Goal: Information Seeking & Learning: Learn about a topic

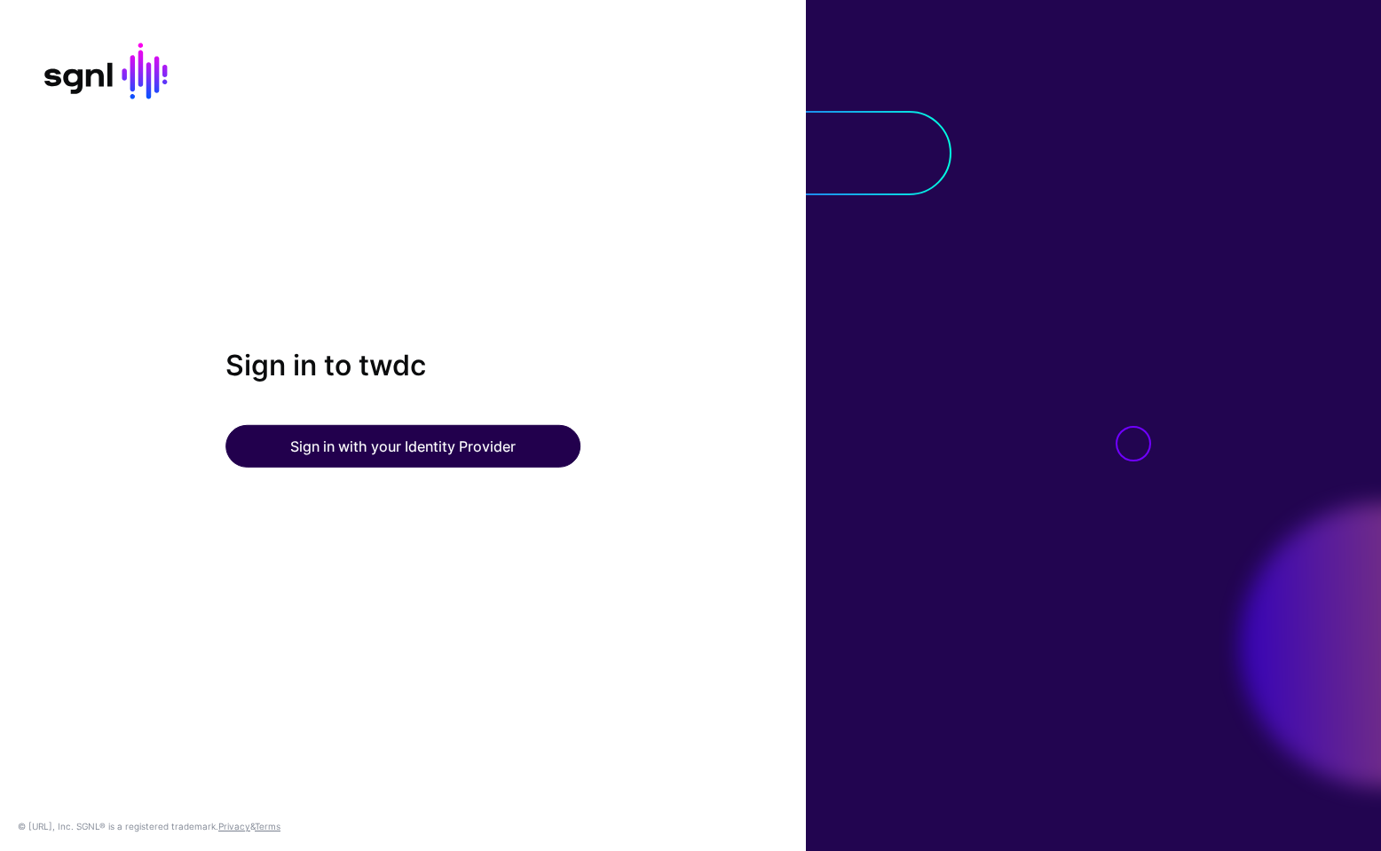
click at [483, 437] on button "Sign in with your Identity Provider" at bounding box center [402, 446] width 355 height 43
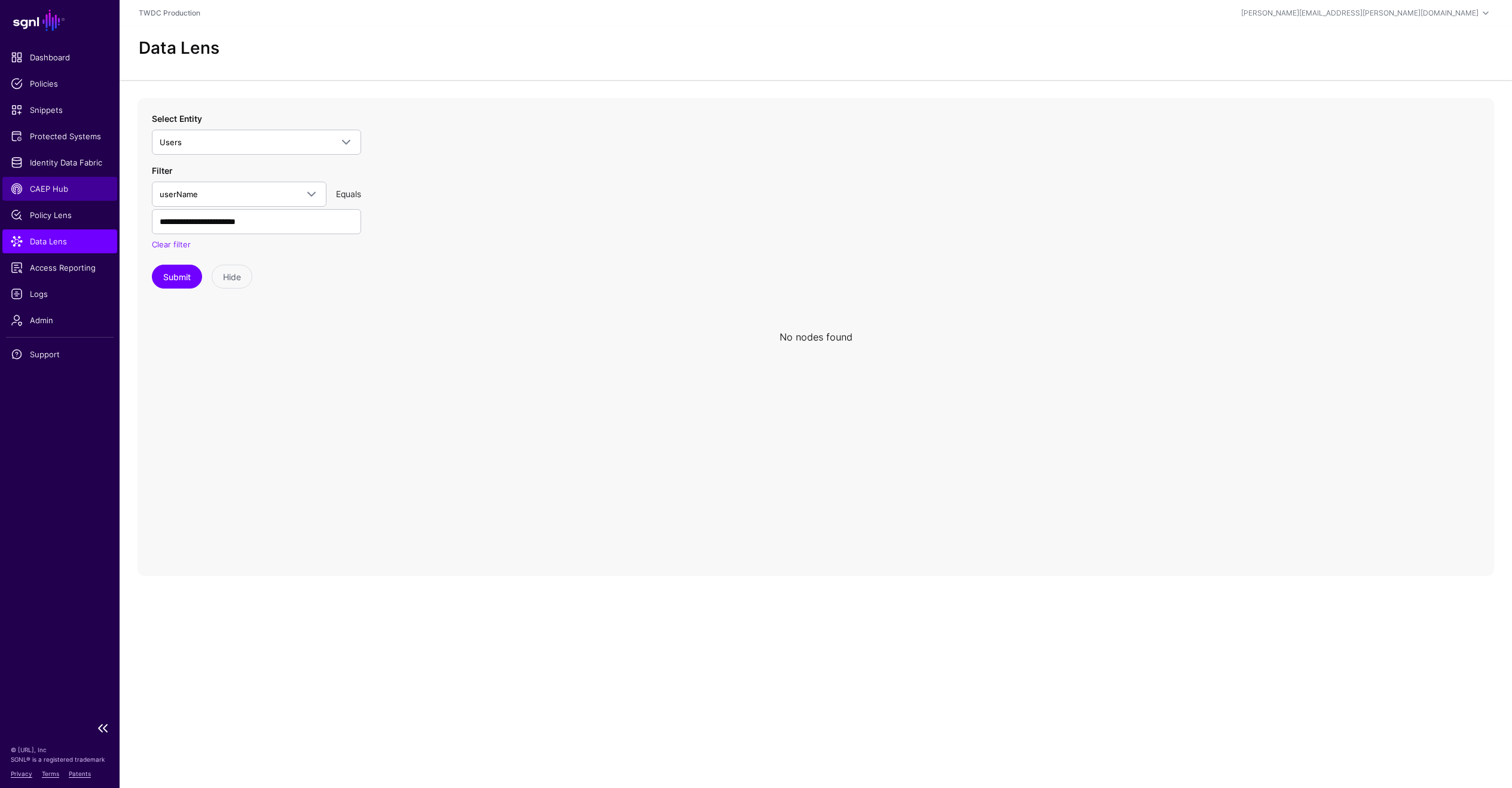
click at [62, 191] on span "CAEP Hub" at bounding box center [60, 189] width 98 height 12
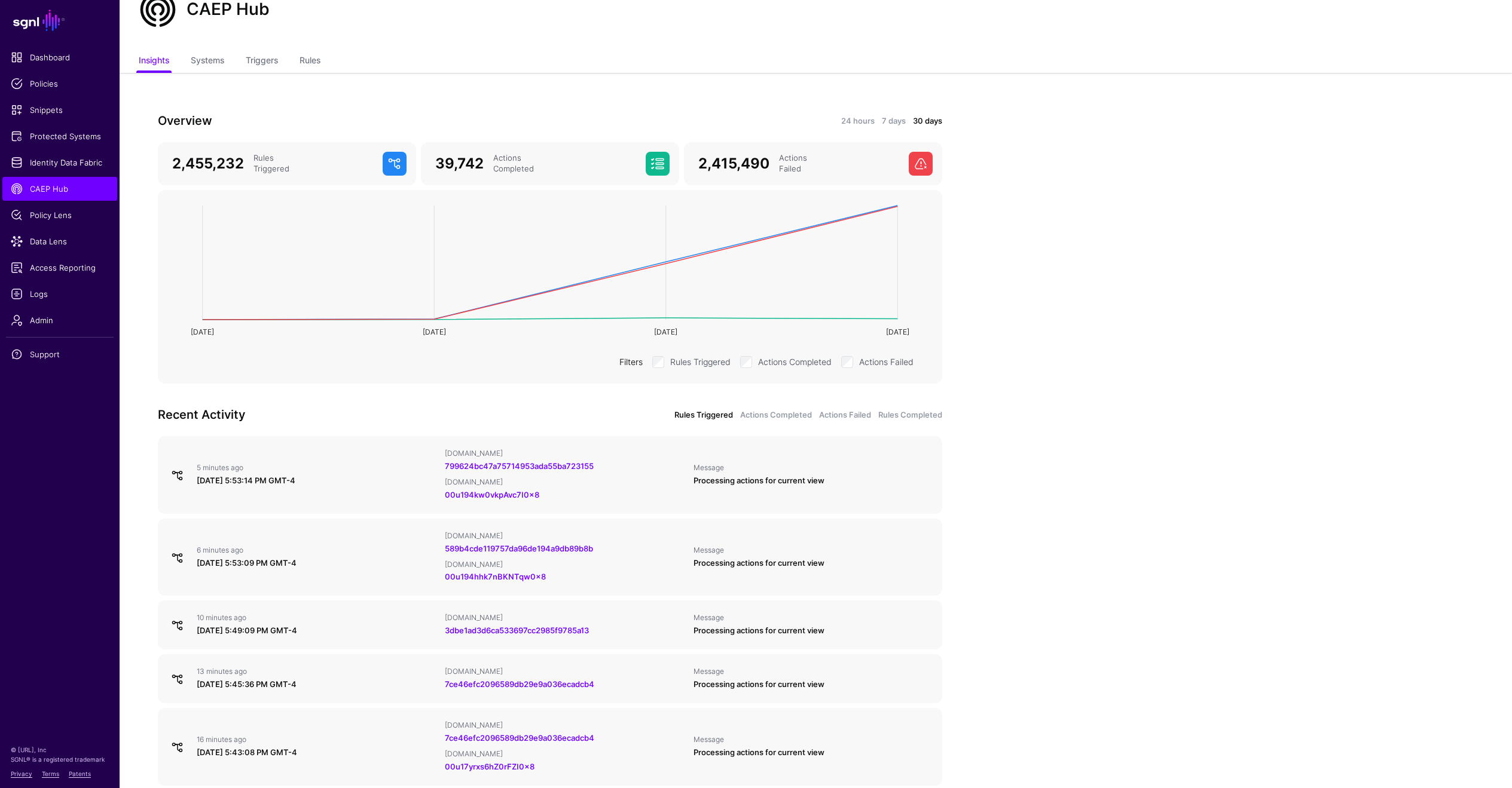
scroll to position [165, 0]
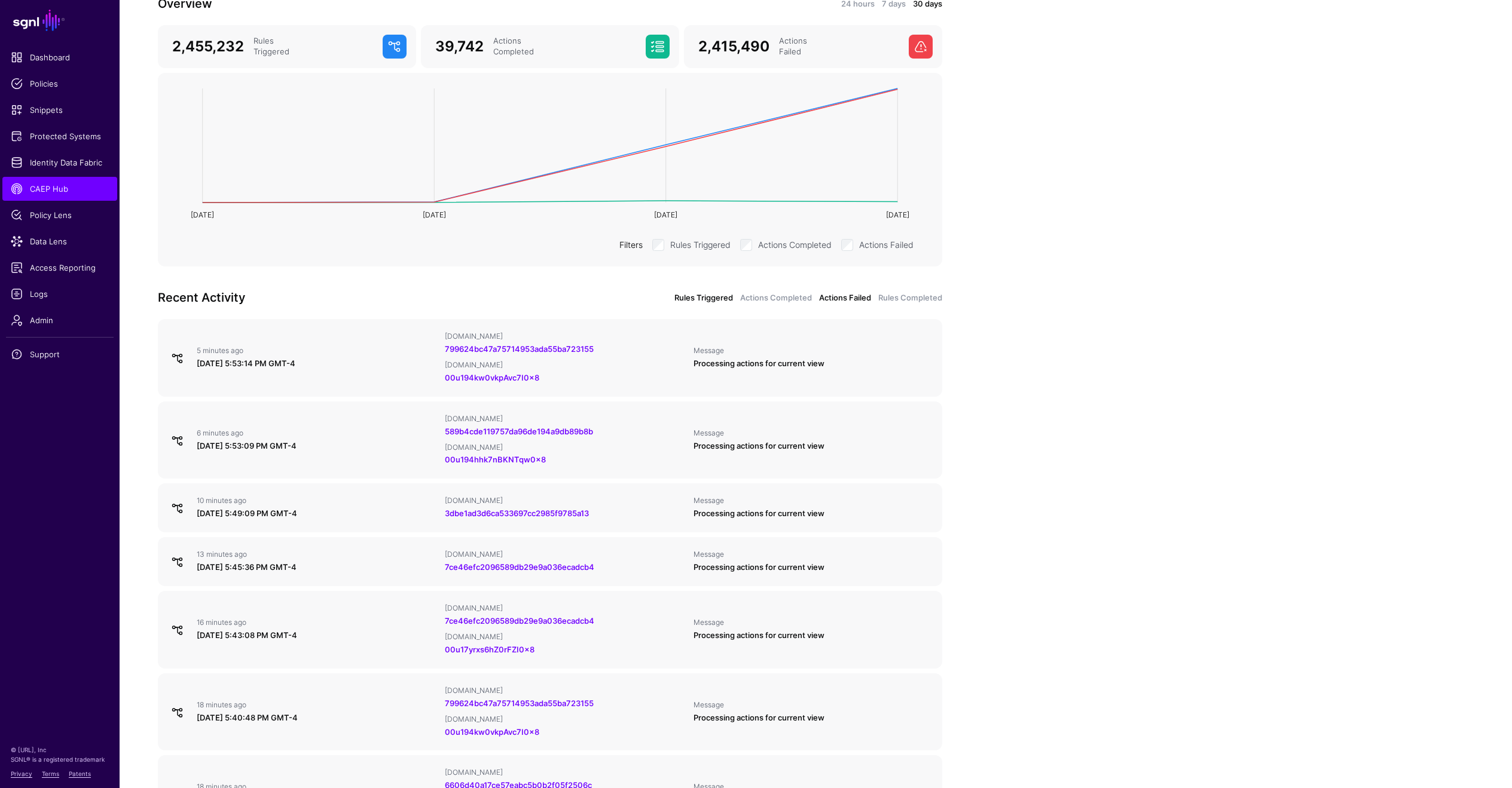
click at [847, 294] on link "Actions Failed" at bounding box center [845, 298] width 52 height 12
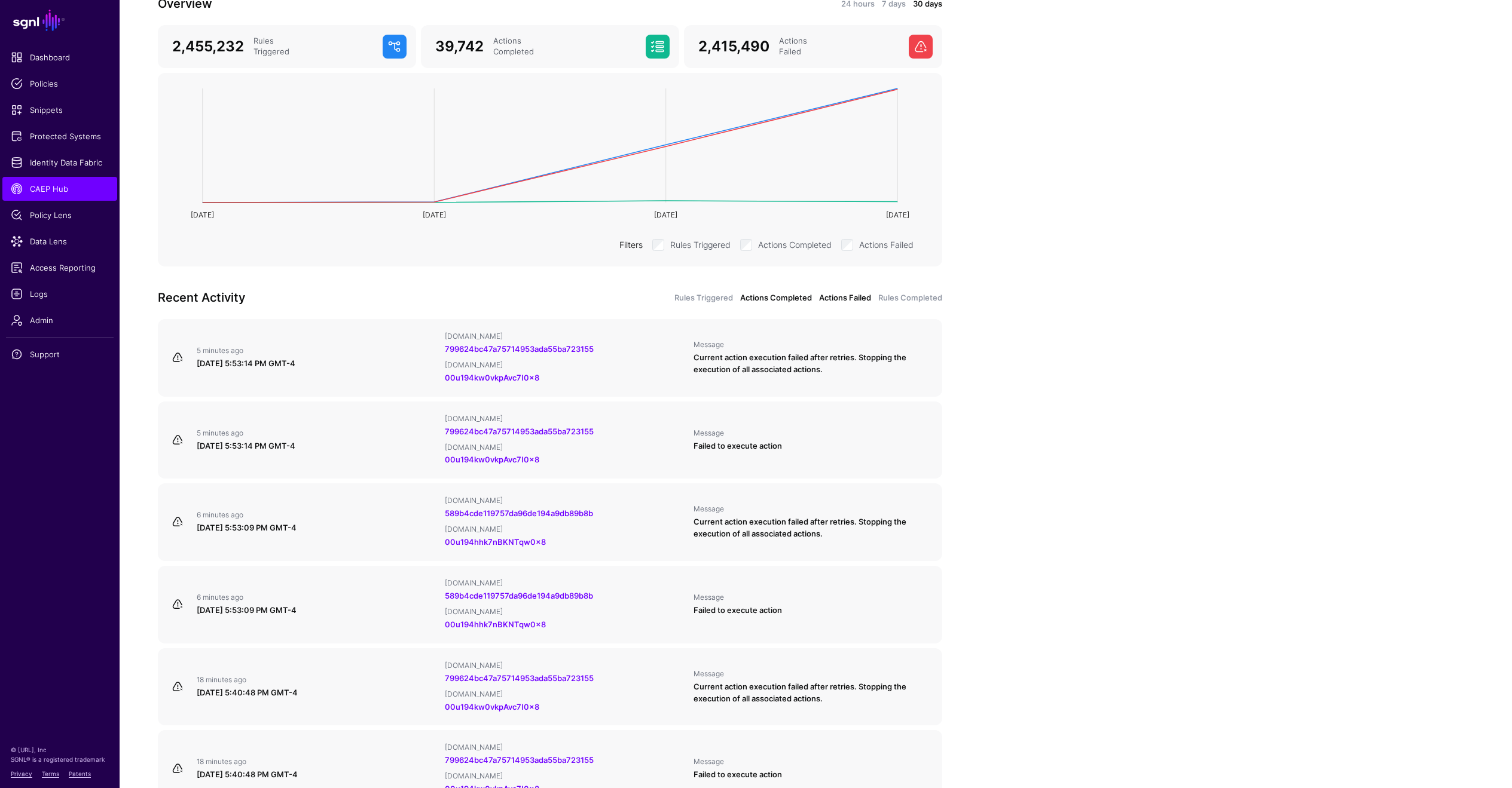
click at [798, 298] on link "Actions Completed" at bounding box center [776, 298] width 71 height 12
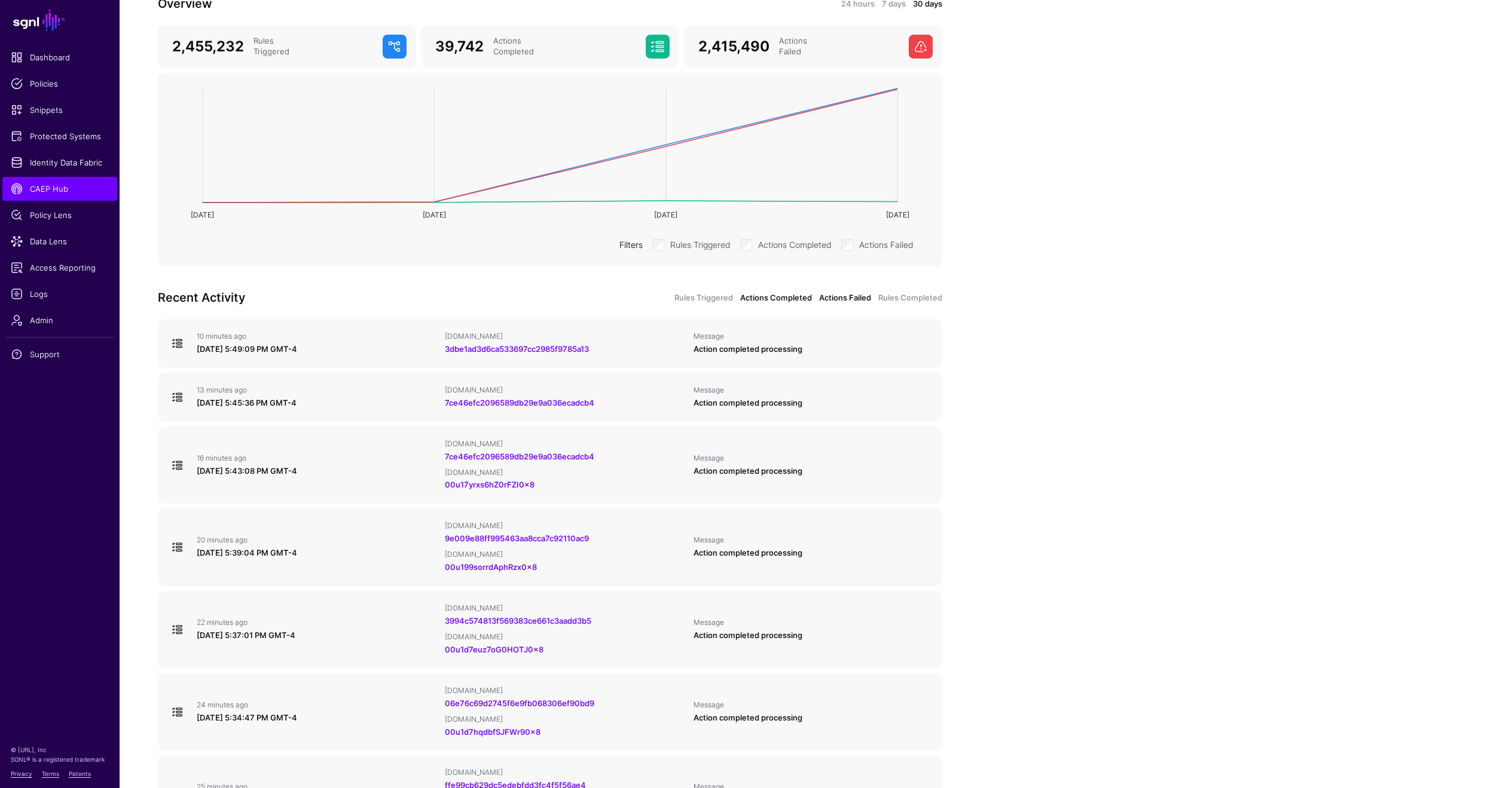
click at [831, 299] on link "Actions Failed" at bounding box center [845, 298] width 52 height 12
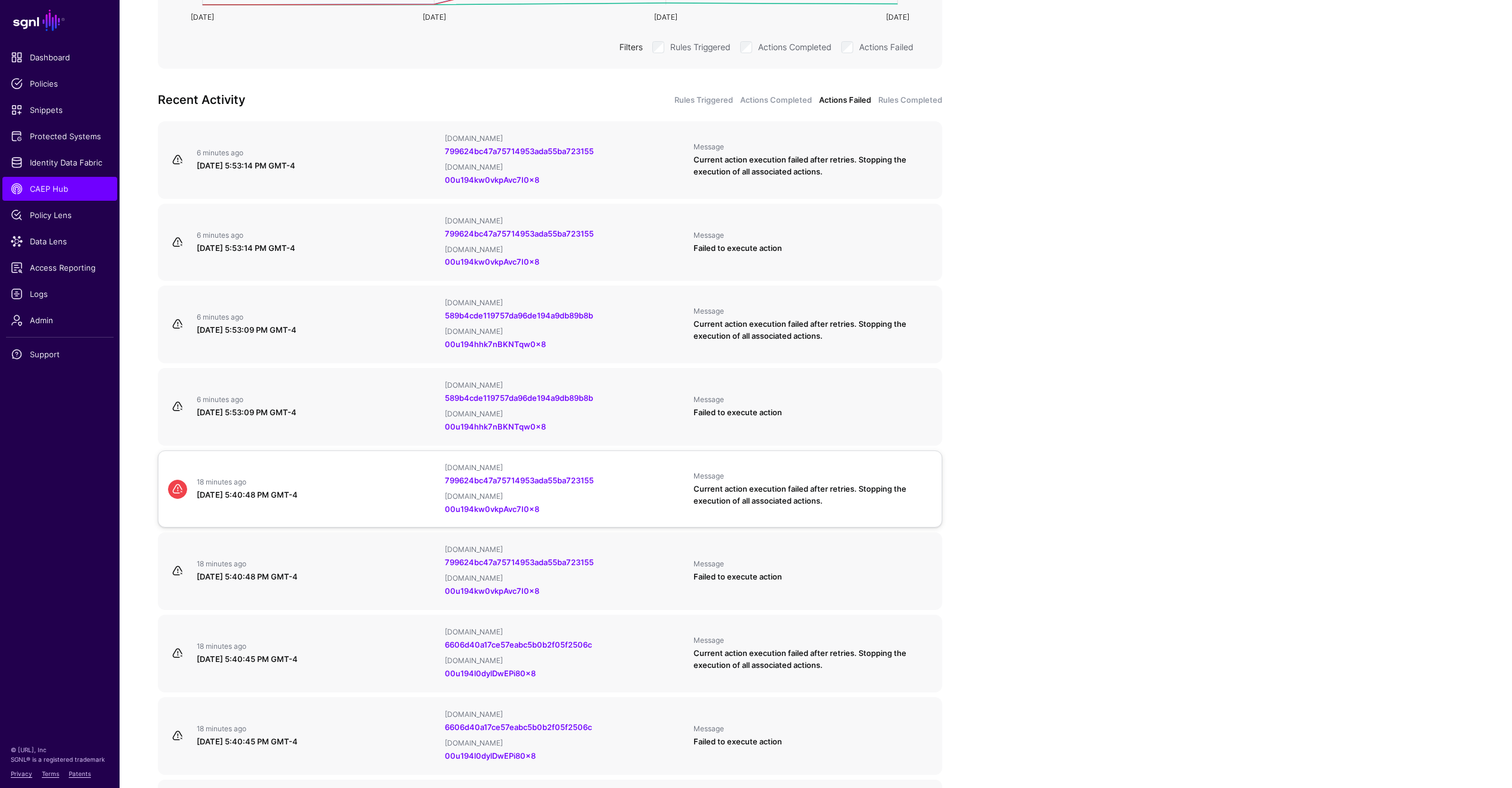
scroll to position [0, 0]
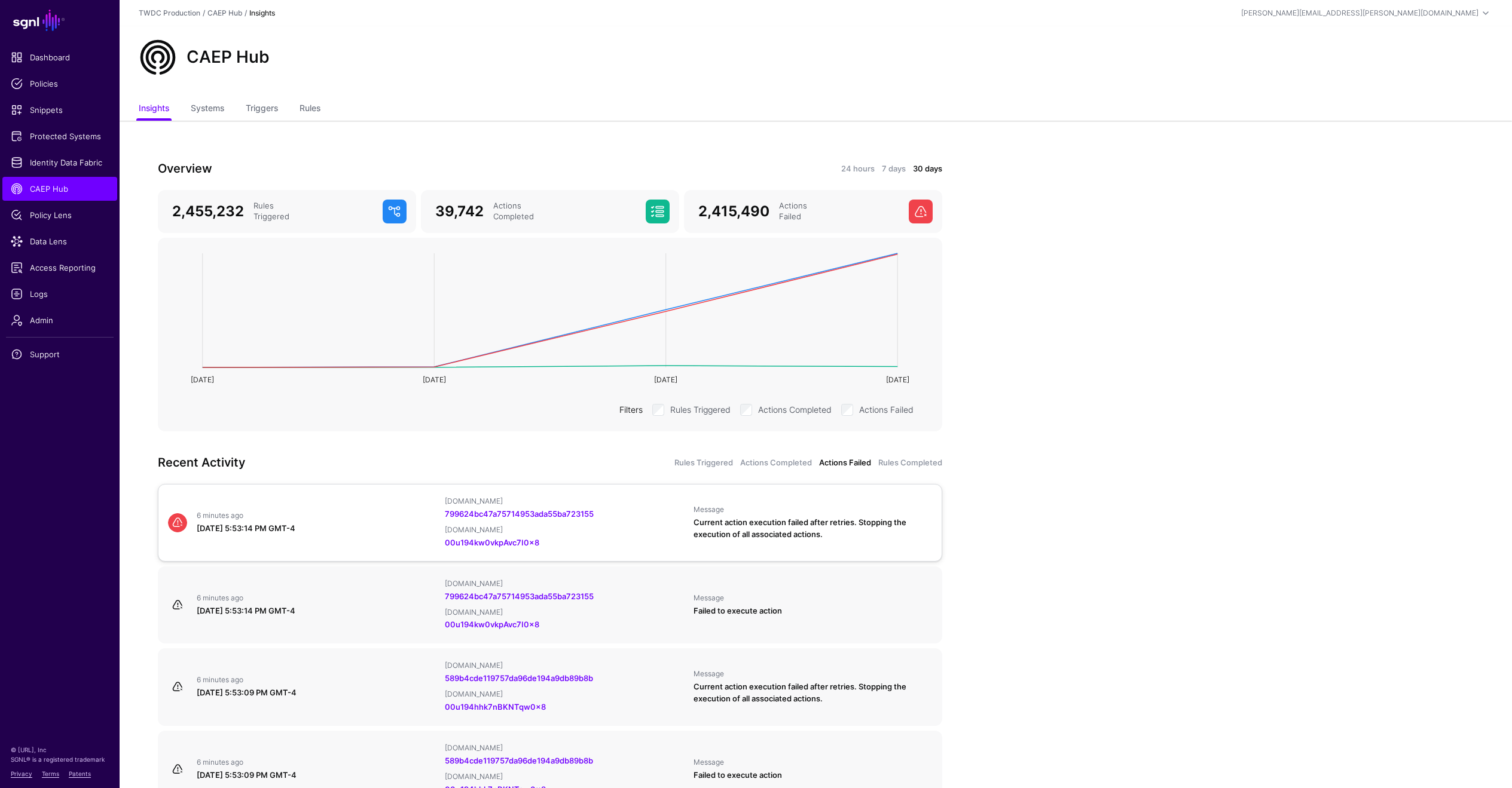
click at [385, 521] on div "6 minutes ago [DATE] 5:53:14 PM GMT-4" at bounding box center [316, 523] width 248 height 24
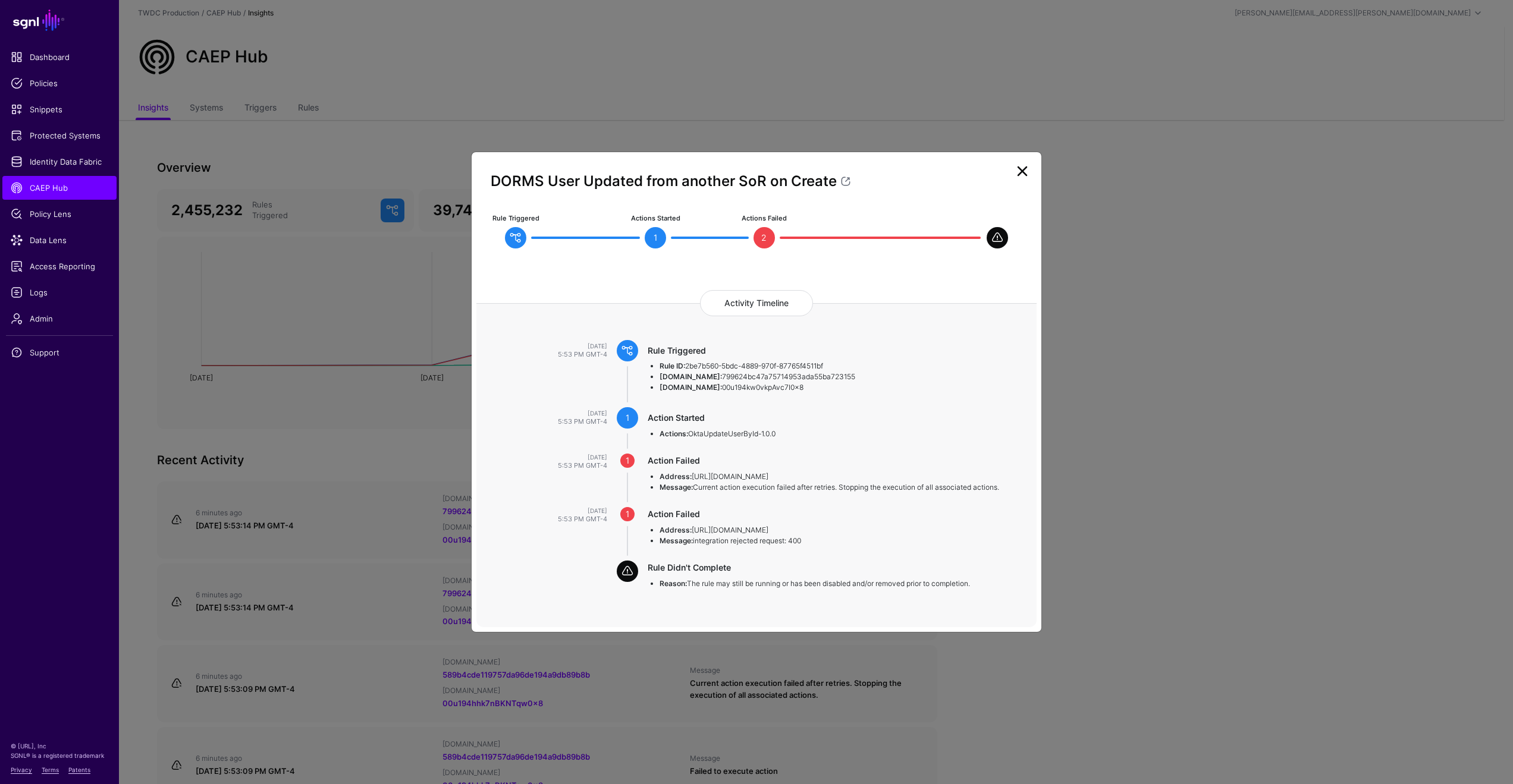
click at [797, 541] on li "Message: integration rejected request: 400" at bounding box center [837, 541] width 354 height 11
click at [996, 238] on span at bounding box center [997, 238] width 21 height 21
click at [1024, 173] on link at bounding box center [1022, 171] width 19 height 19
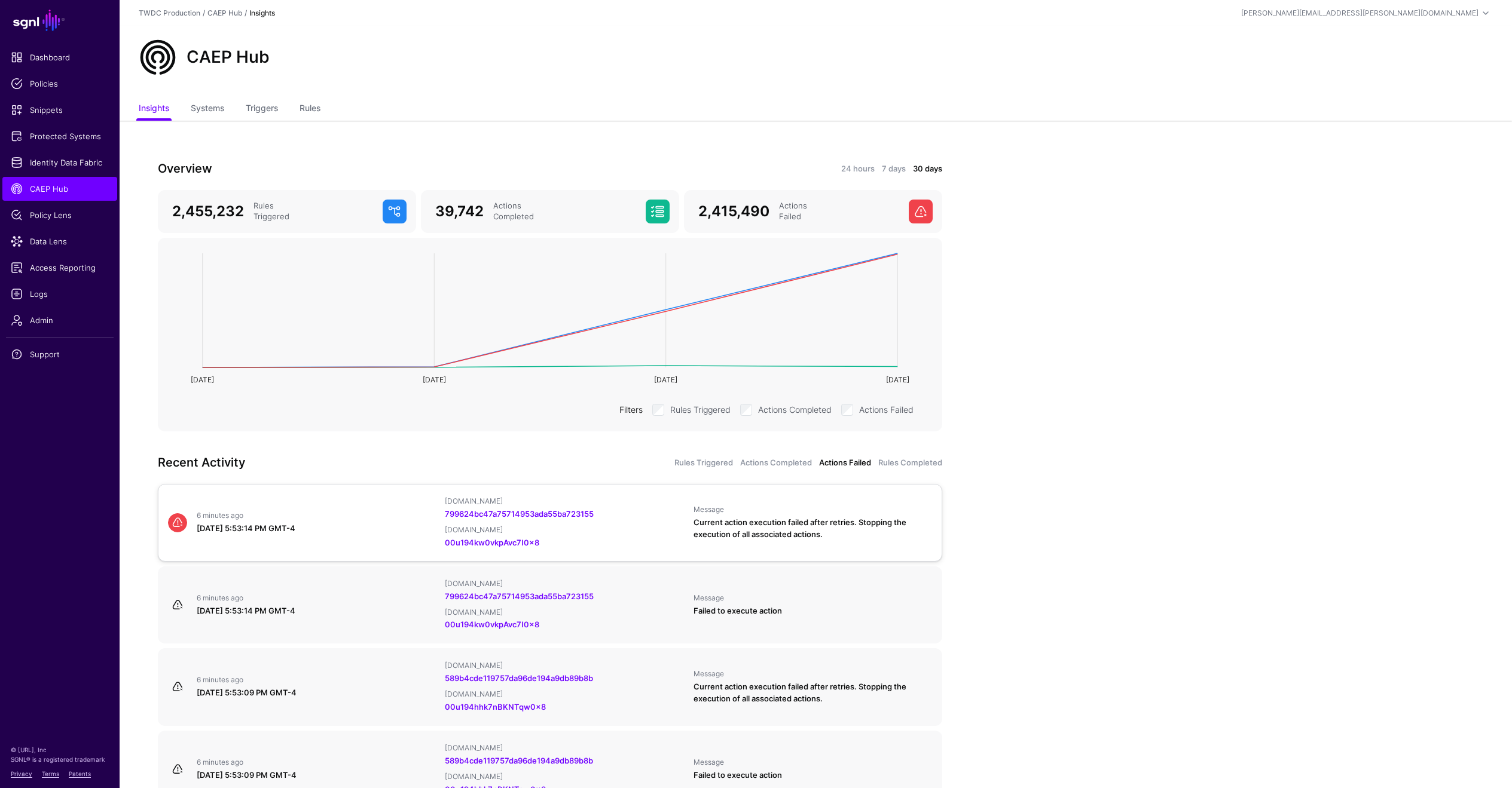
scroll to position [24, 0]
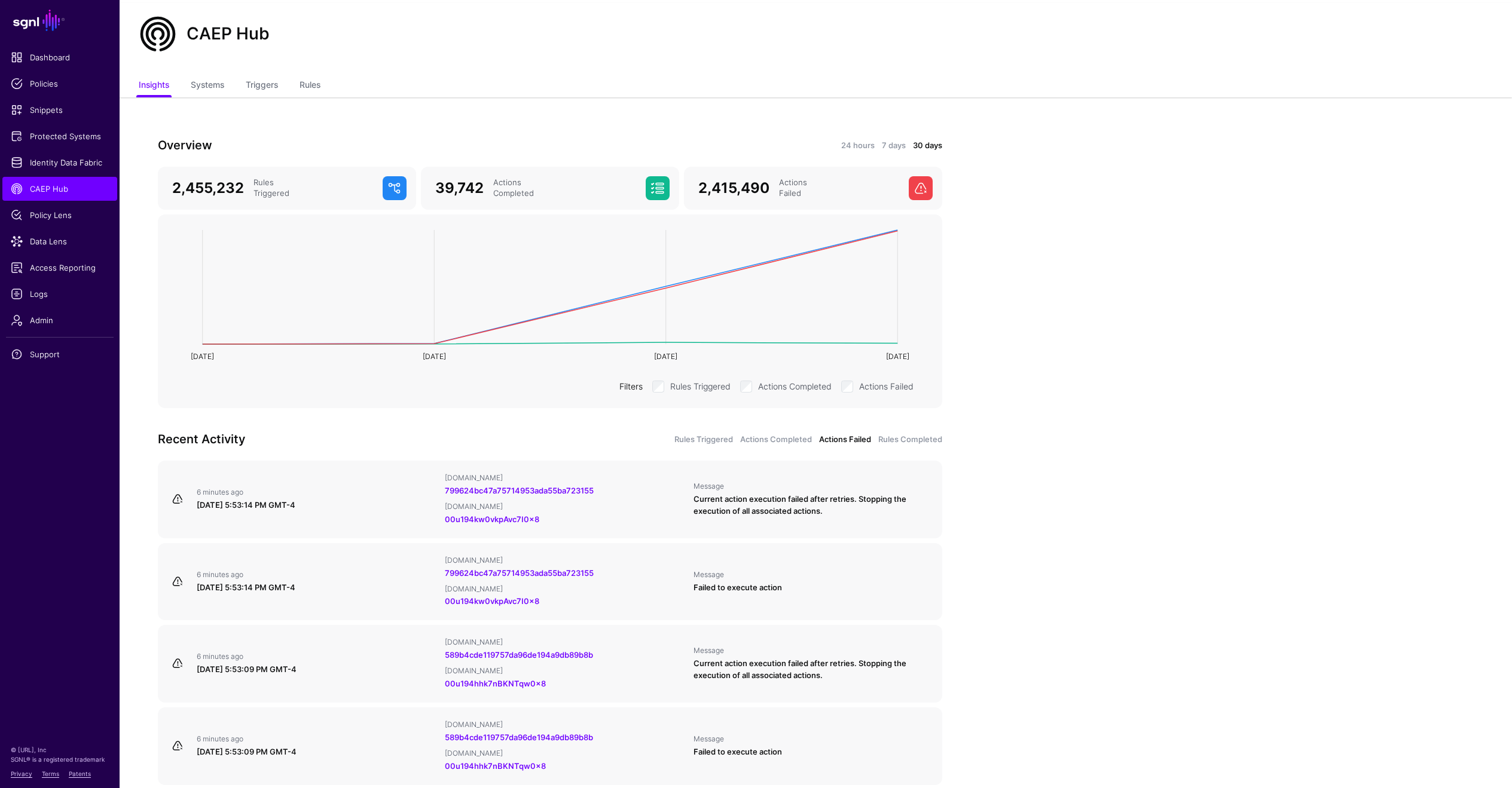
click at [864, 385] on label "Actions Failed" at bounding box center [886, 385] width 55 height 14
click at [878, 387] on label "Actions Failed" at bounding box center [886, 385] width 55 height 14
click at [921, 186] on span at bounding box center [920, 188] width 24 height 24
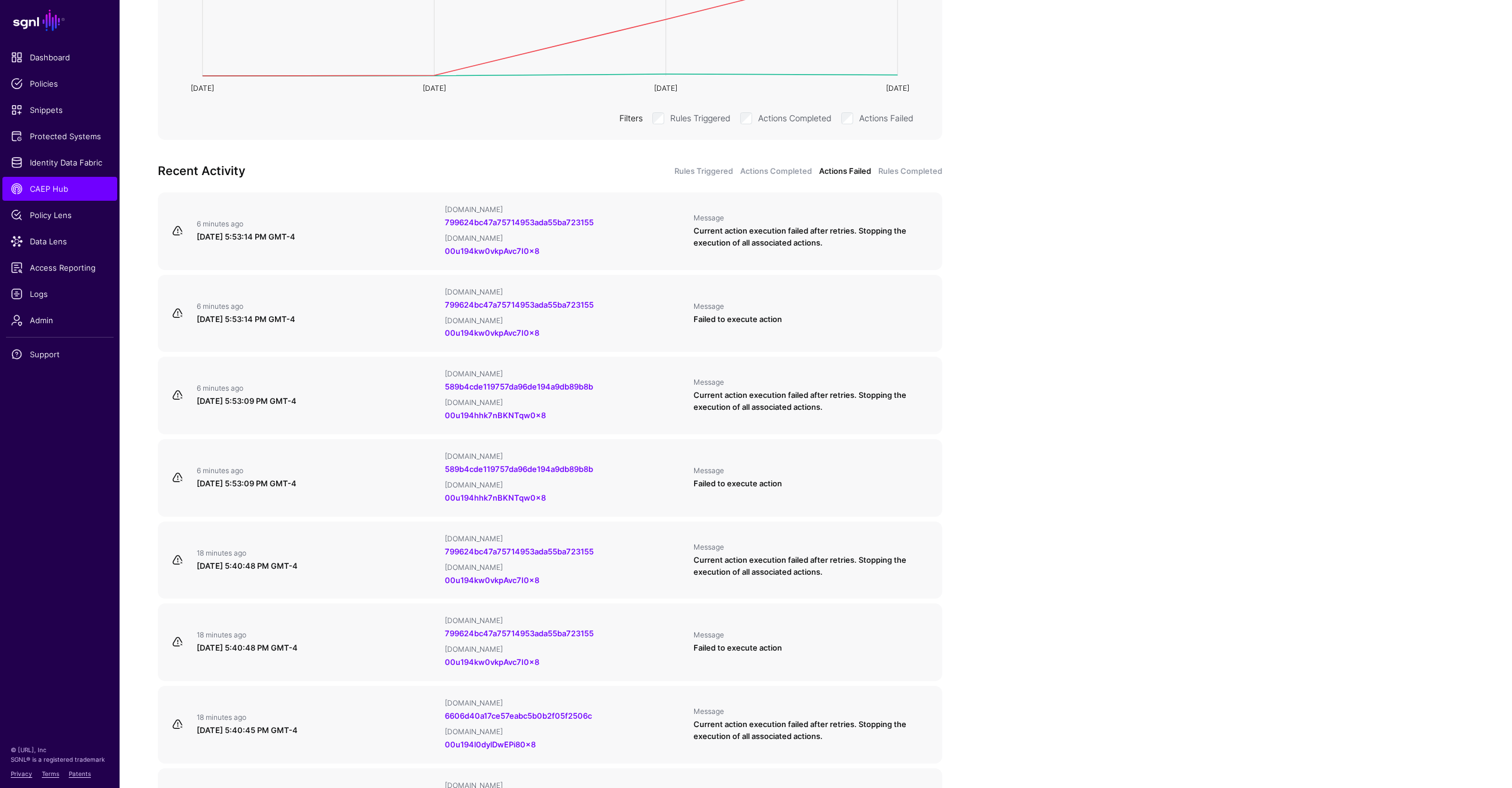
scroll to position [167, 0]
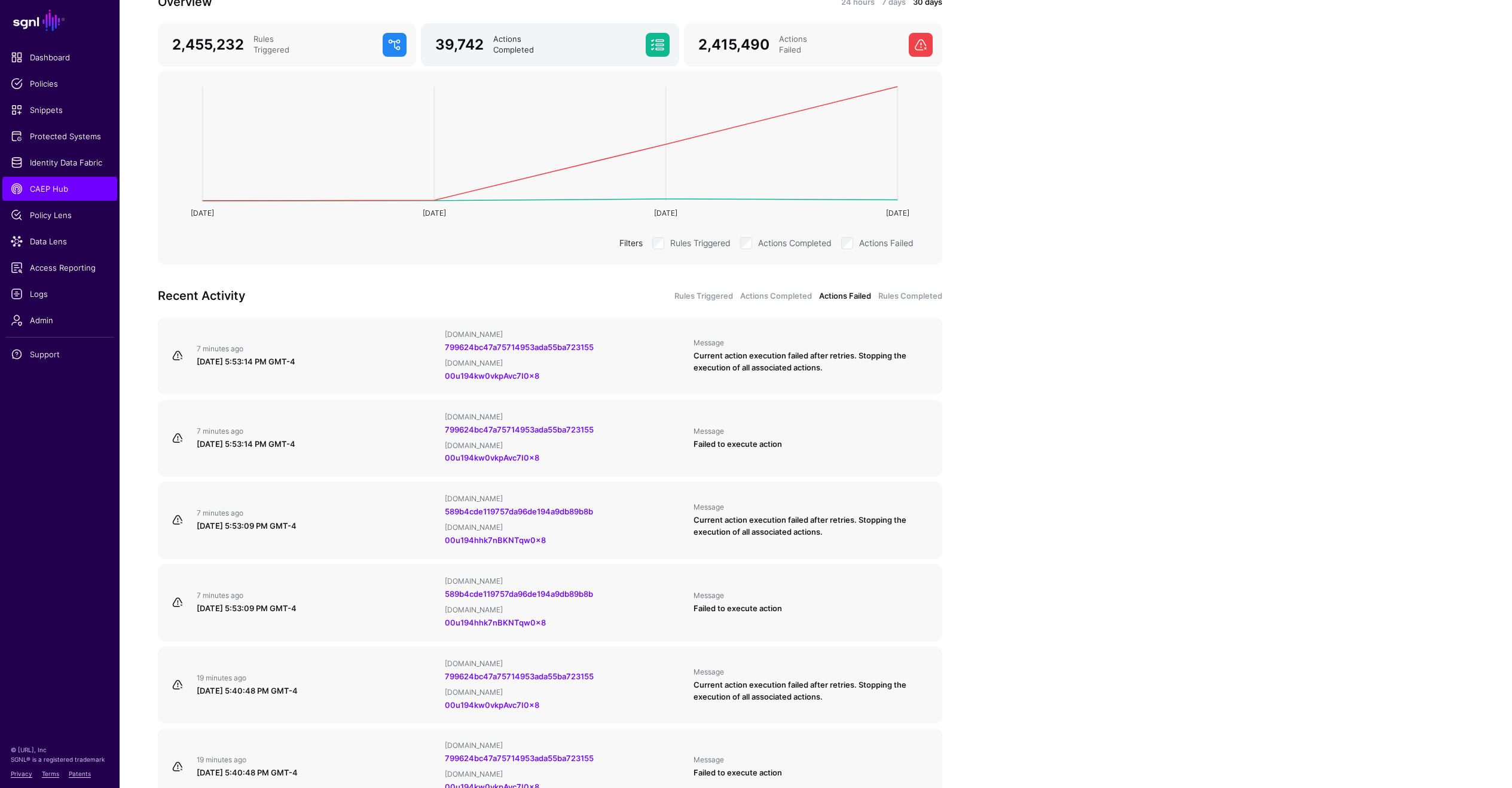
click at [658, 48] on span at bounding box center [657, 44] width 24 height 24
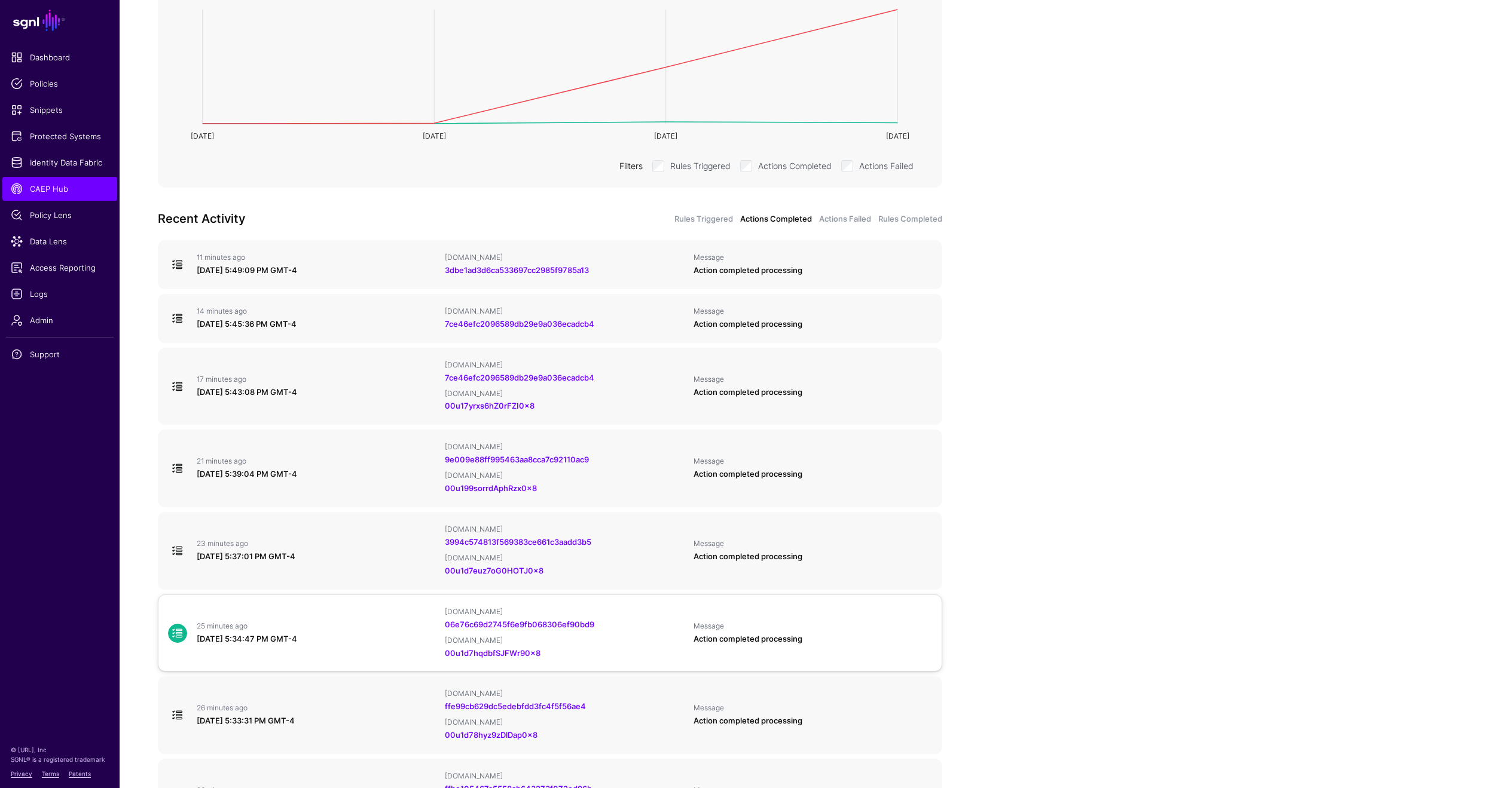
scroll to position [183, 0]
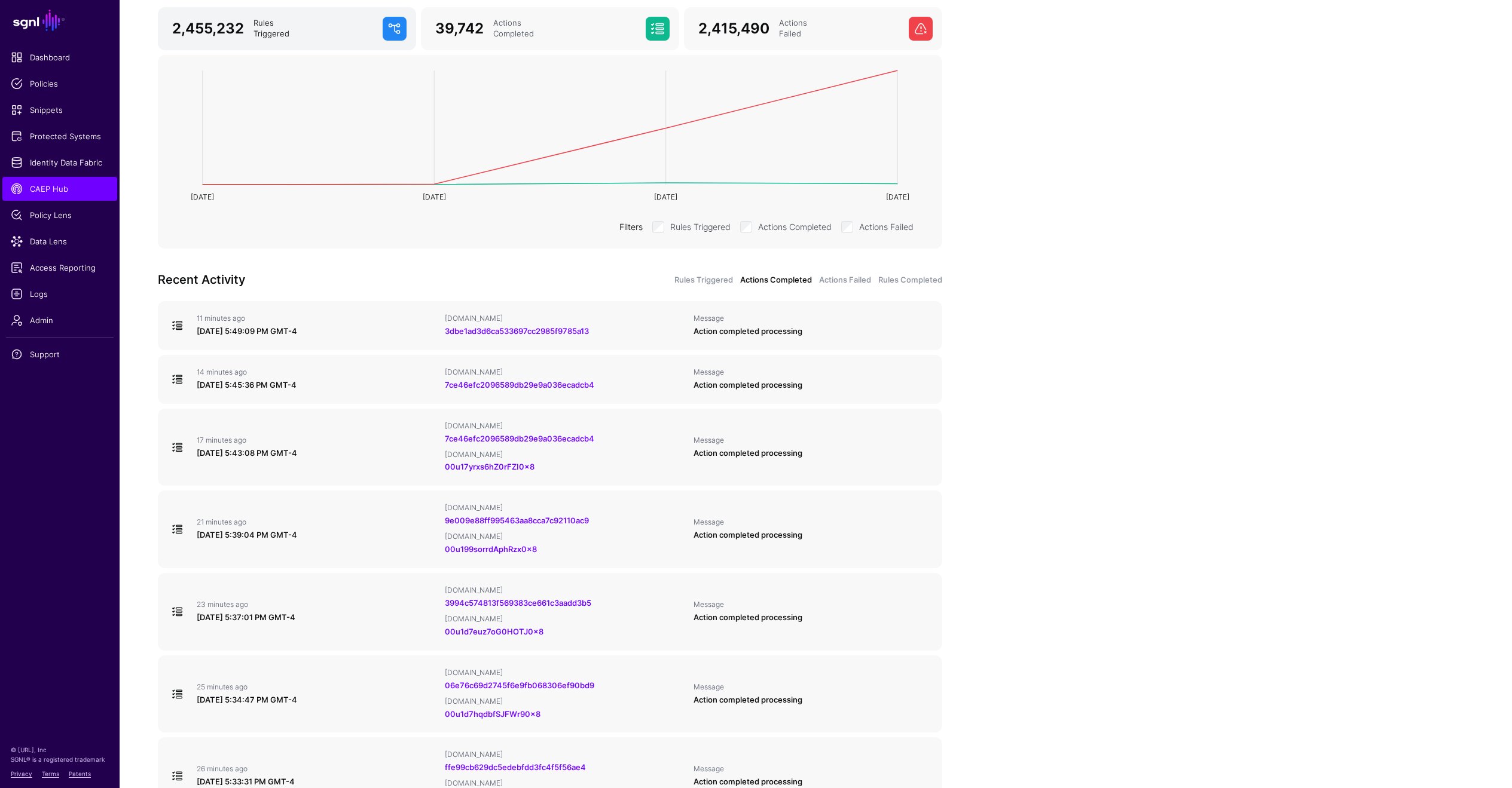
click at [390, 30] on span at bounding box center [394, 28] width 24 height 24
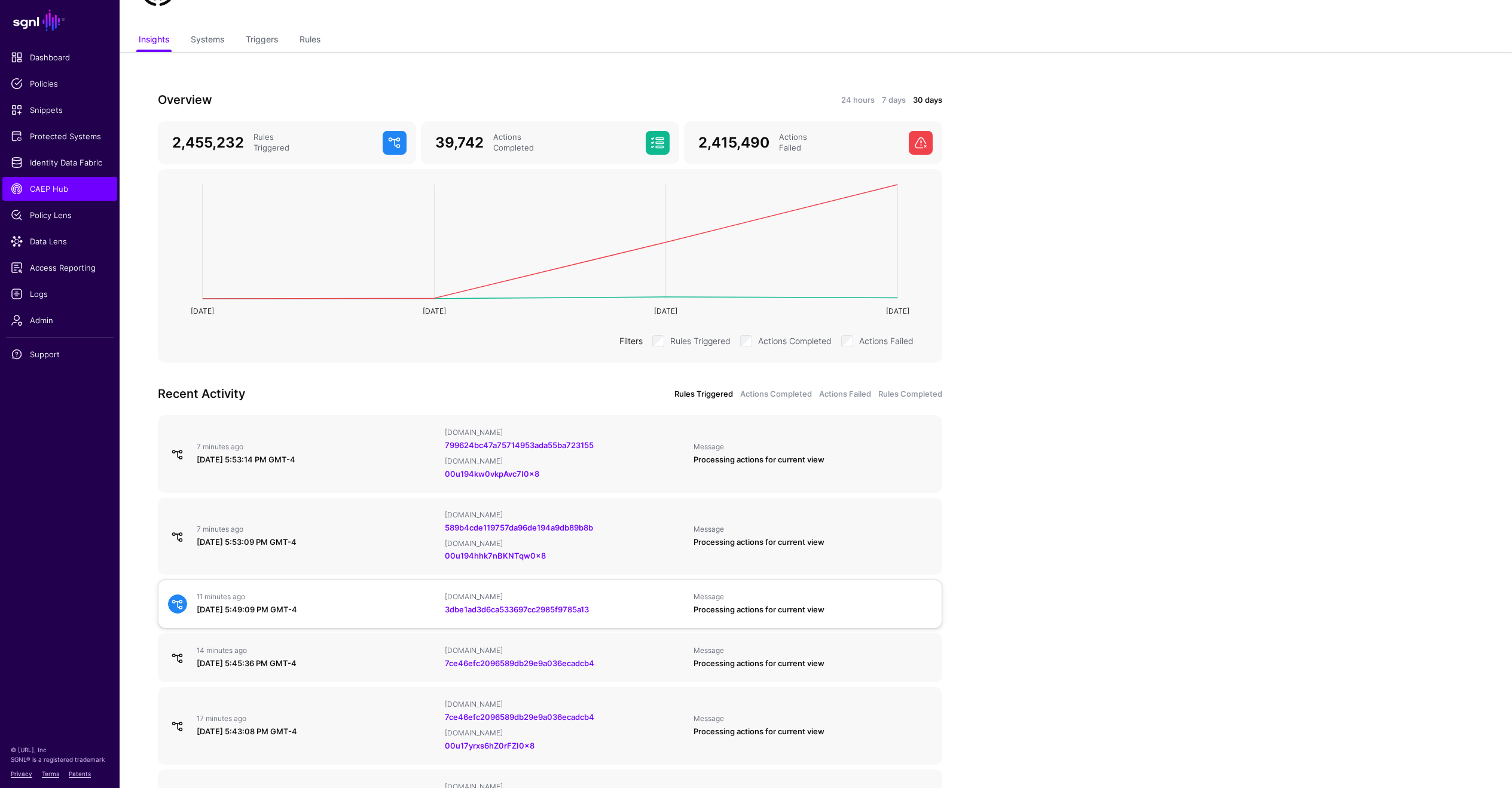
scroll to position [76, 0]
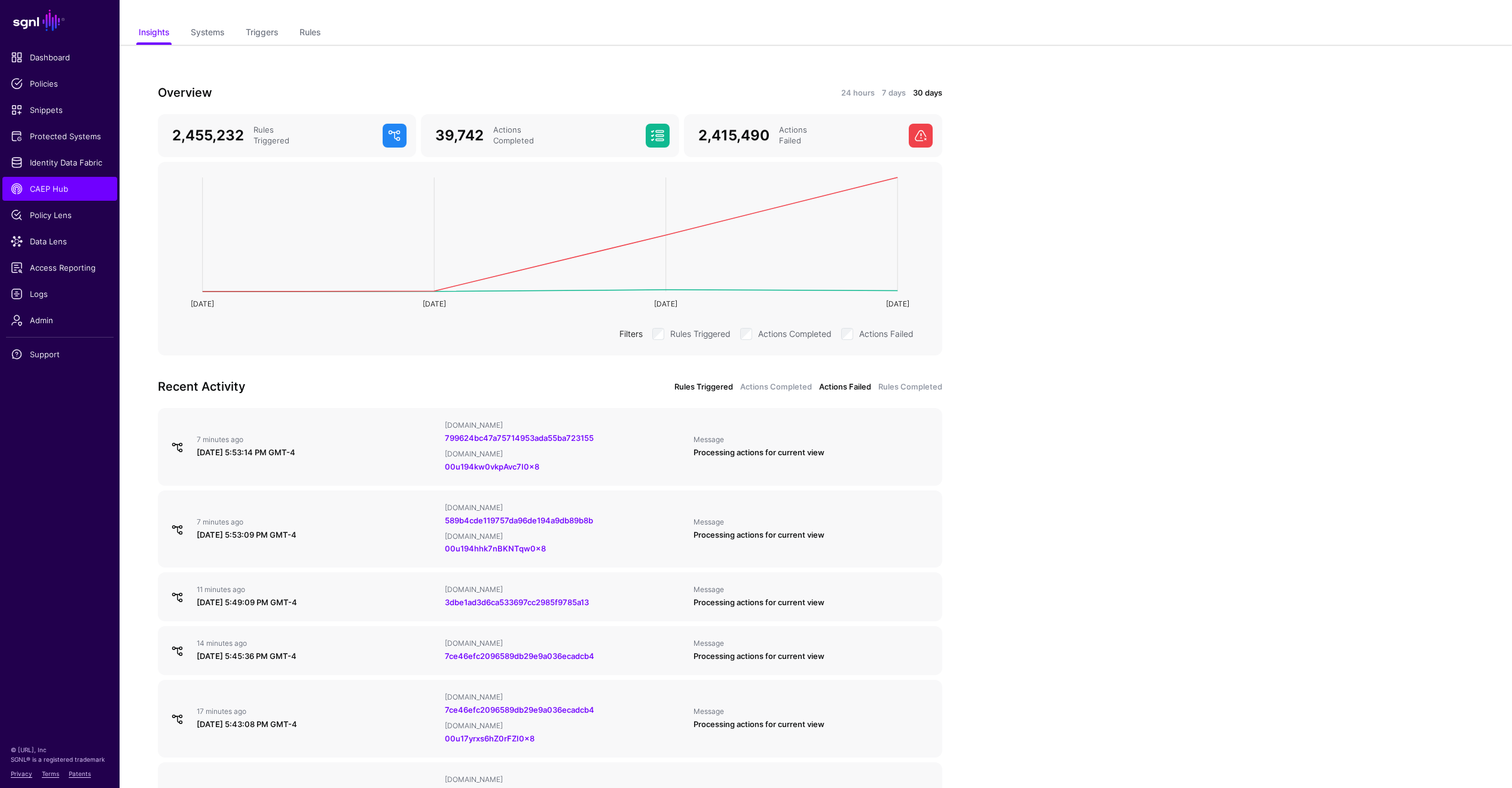
click at [852, 385] on link "Actions Failed" at bounding box center [845, 387] width 52 height 12
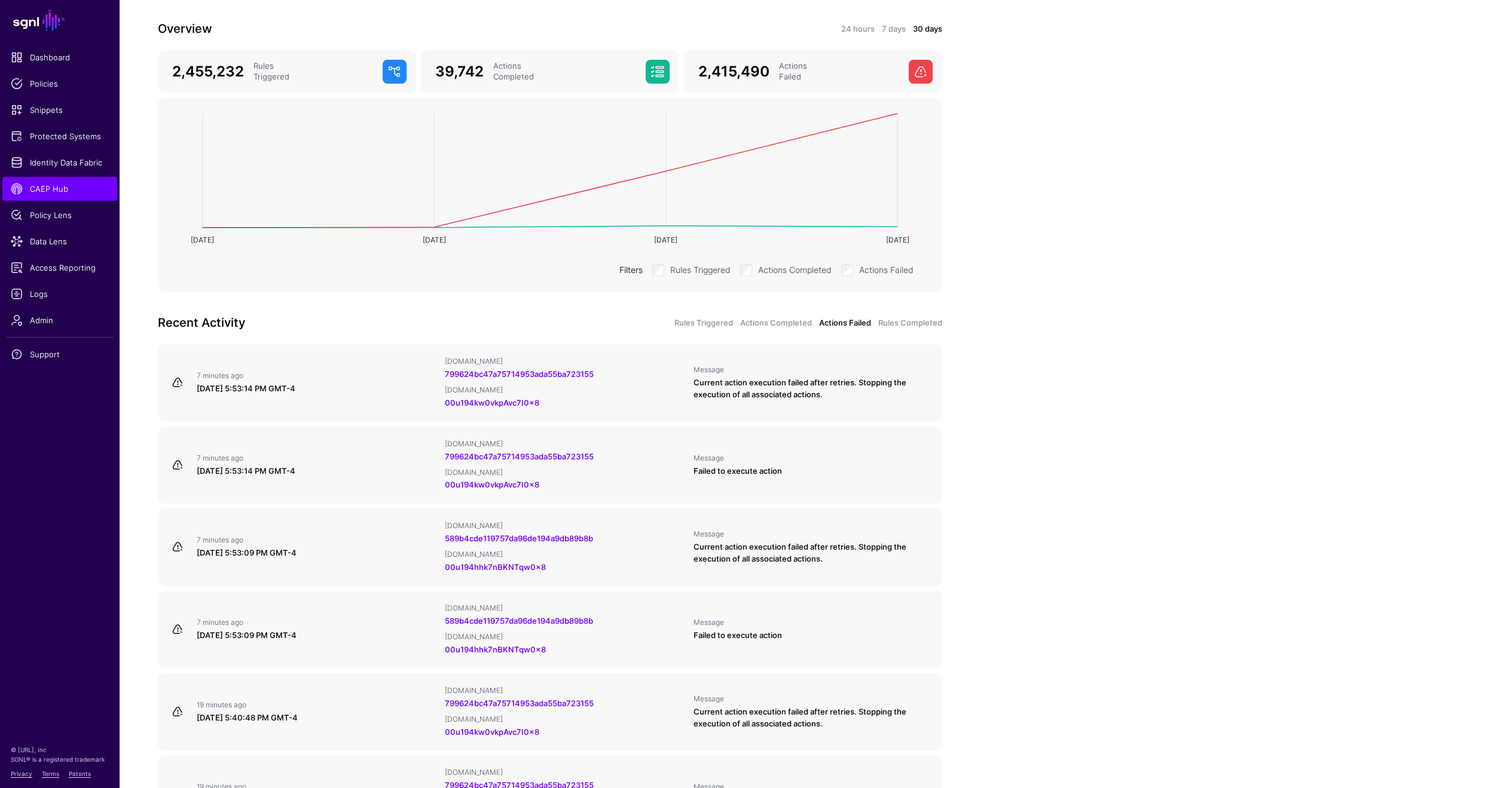
scroll to position [191, 0]
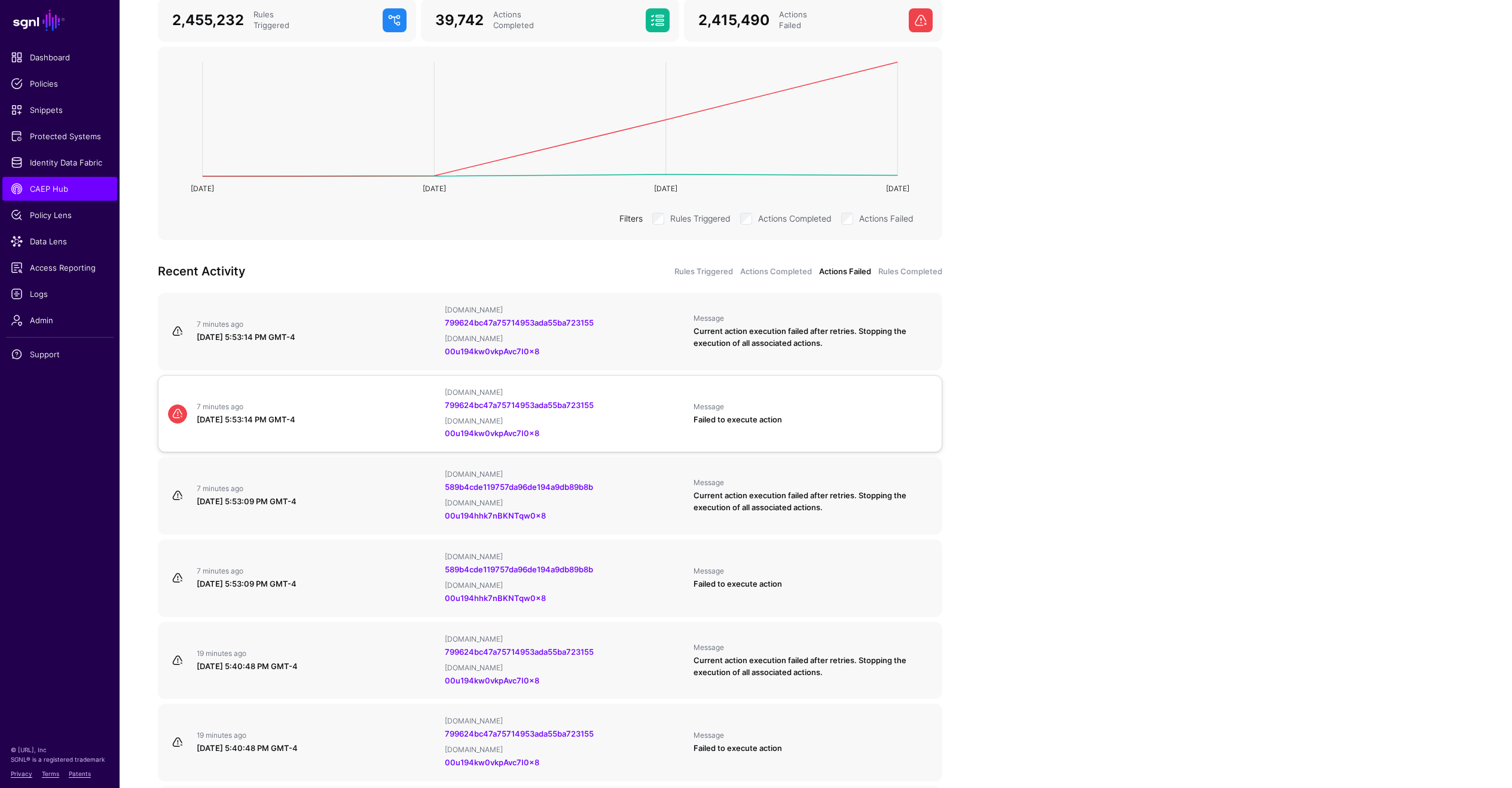
click at [828, 409] on div "Message Failed to execute action" at bounding box center [813, 414] width 248 height 24
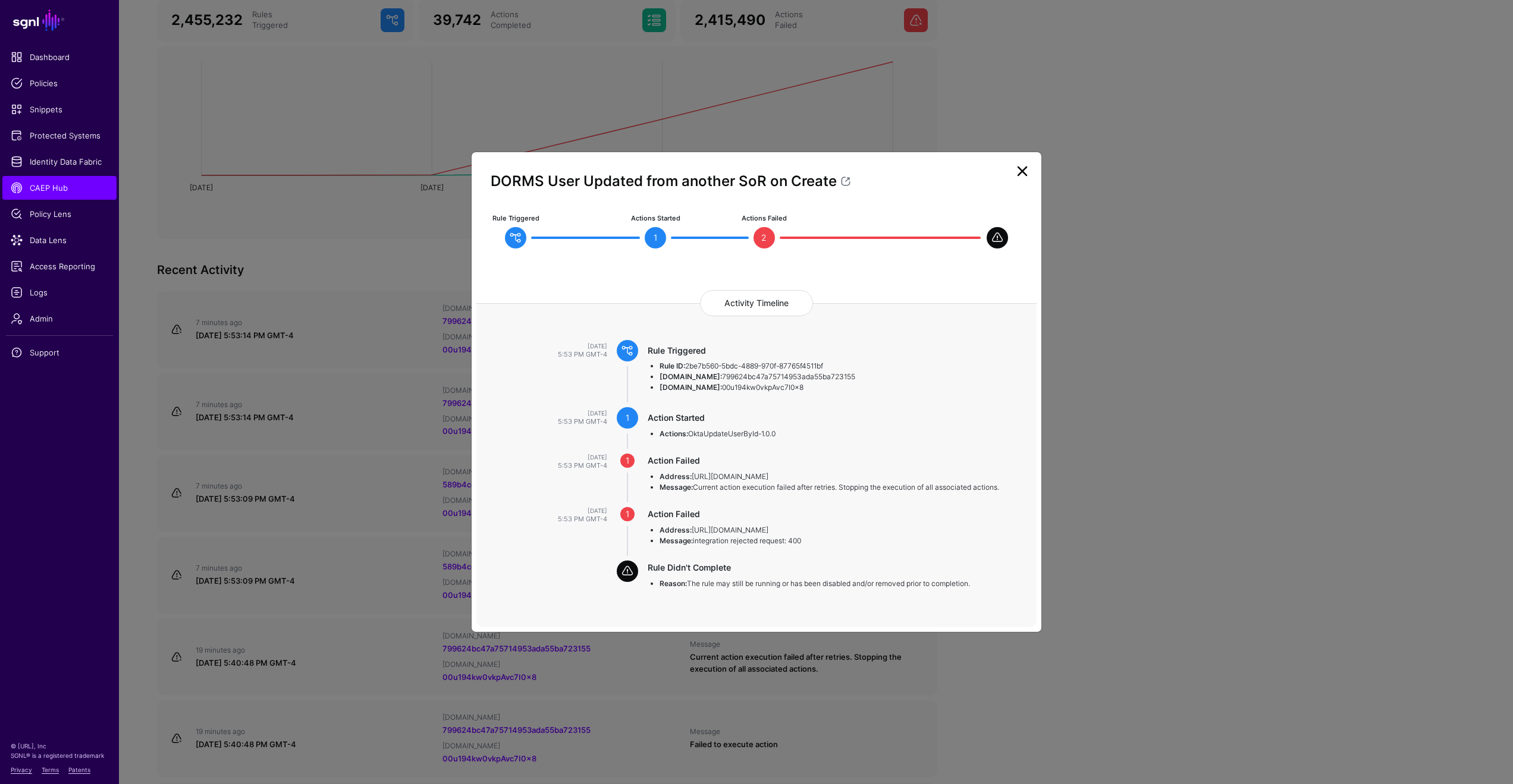
click at [1024, 174] on link at bounding box center [1022, 171] width 19 height 19
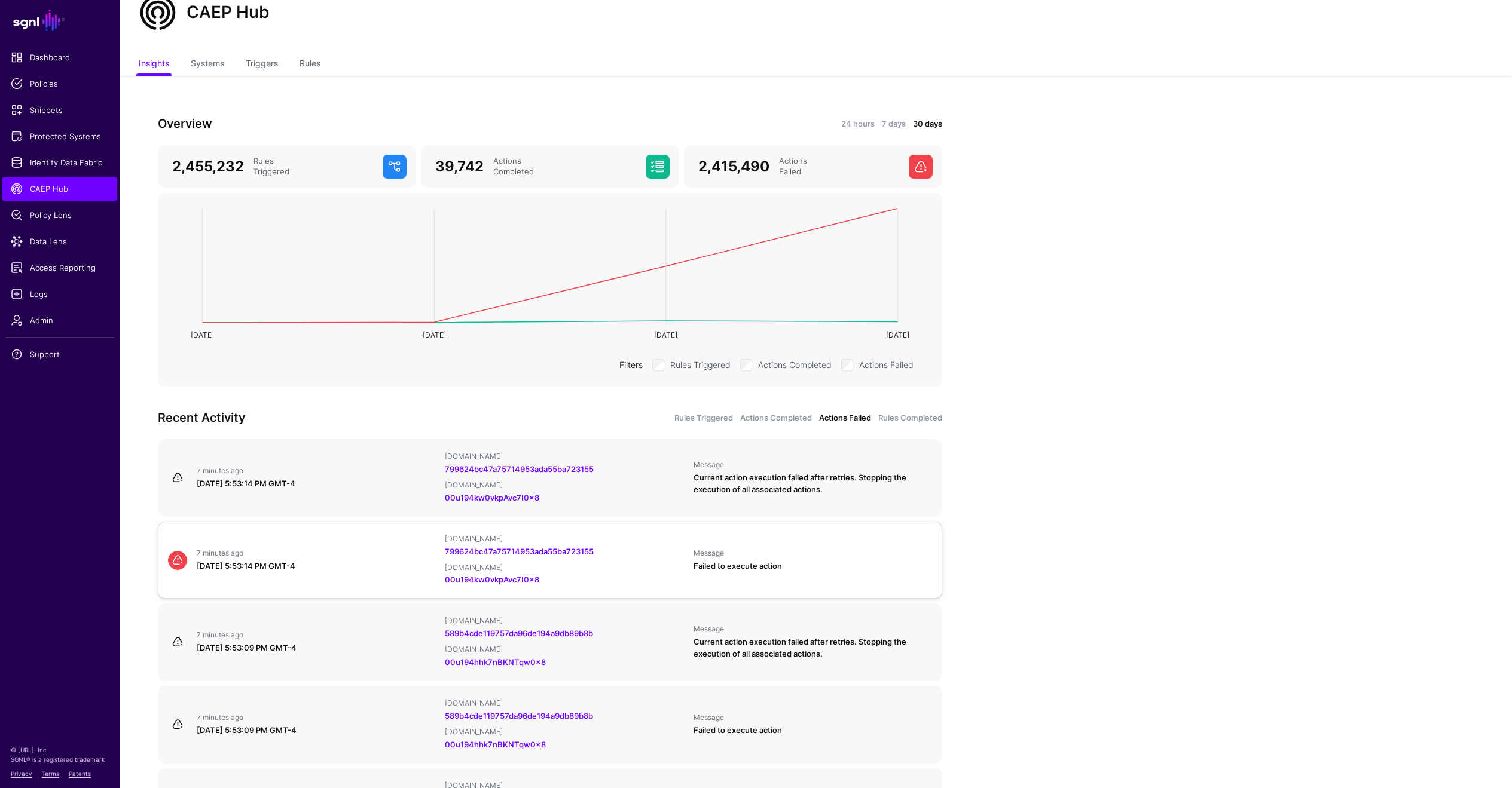
scroll to position [0, 0]
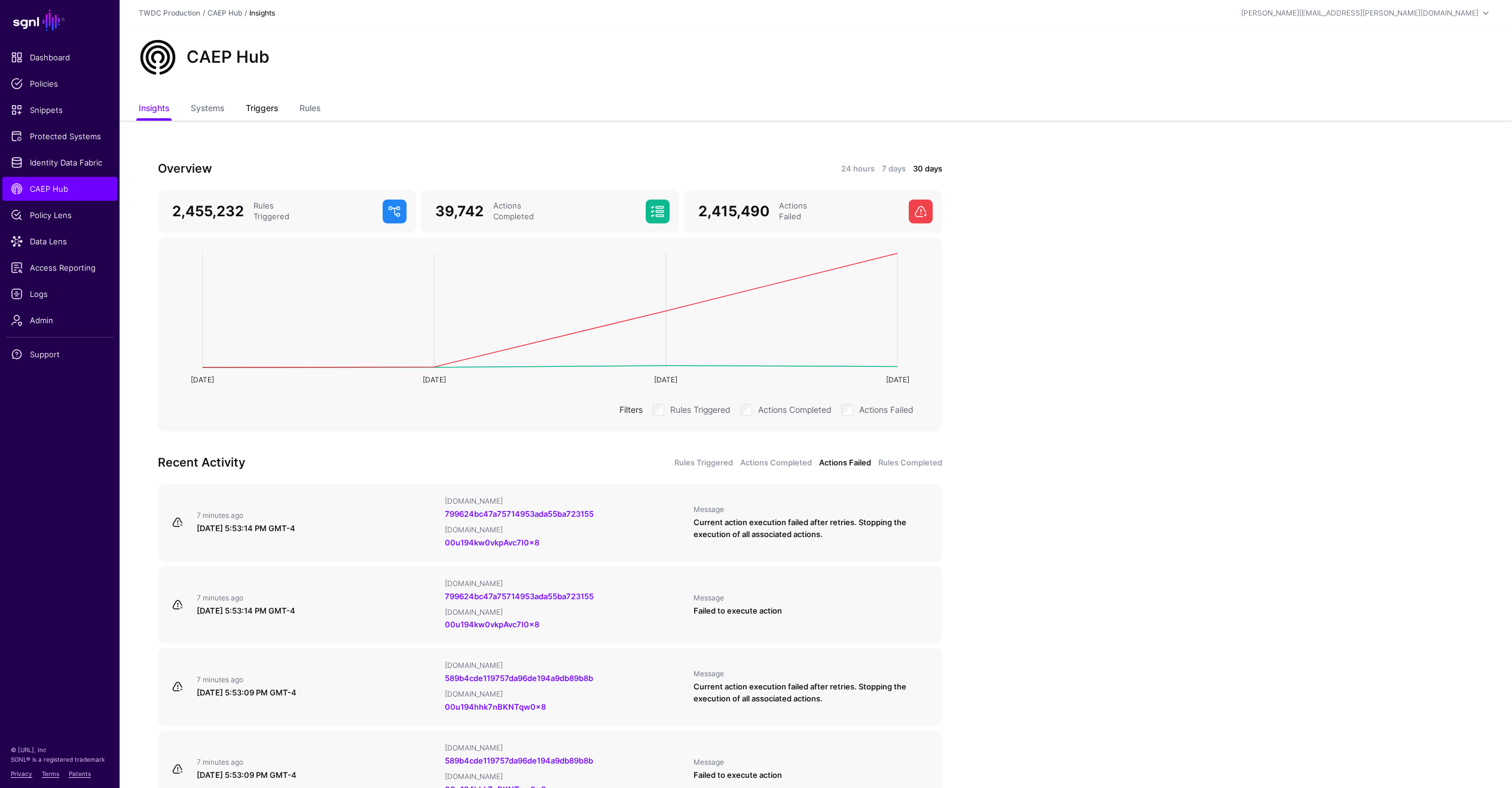
click at [262, 108] on link "Triggers" at bounding box center [262, 110] width 32 height 23
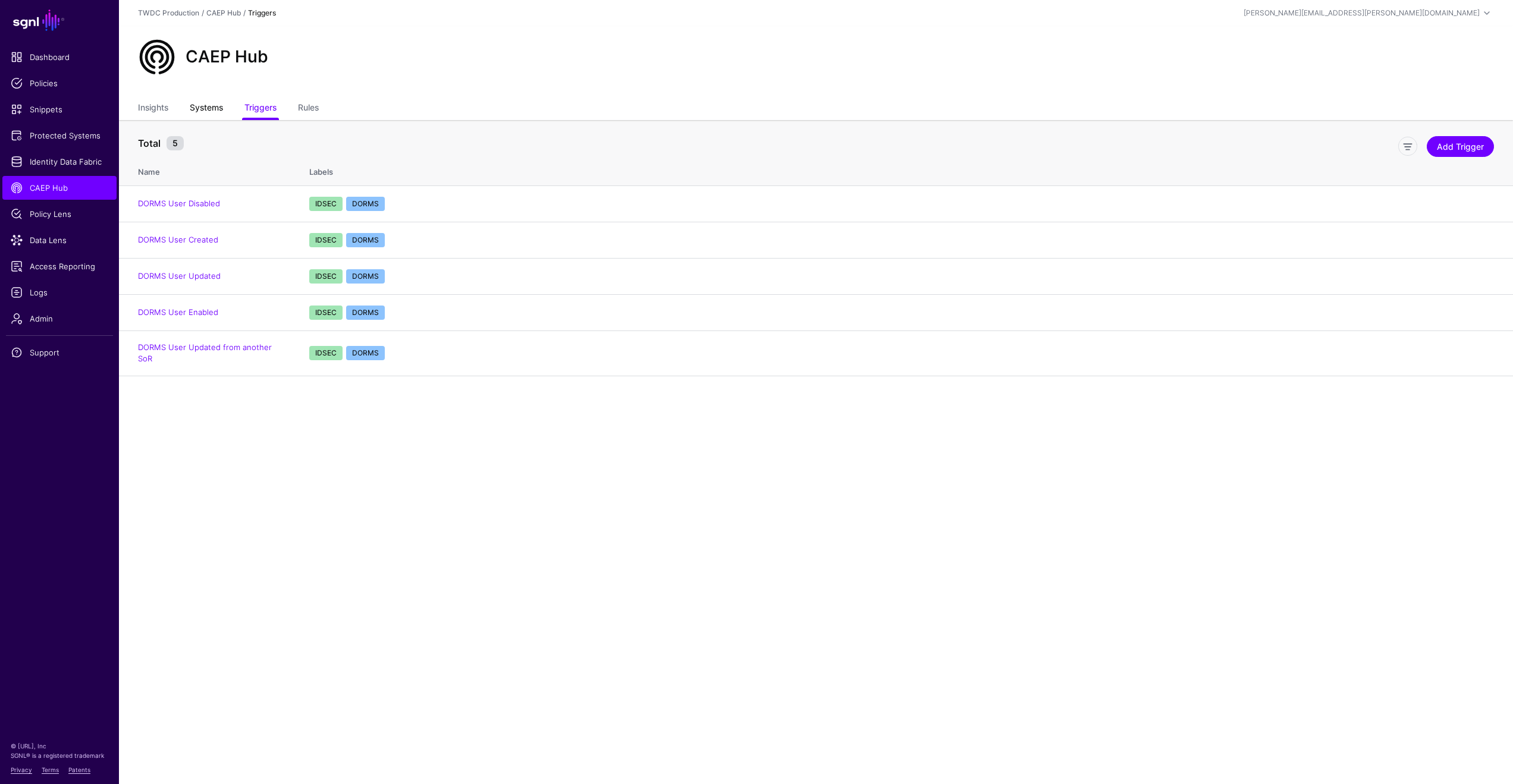
click at [219, 110] on link "Systems" at bounding box center [206, 109] width 34 height 23
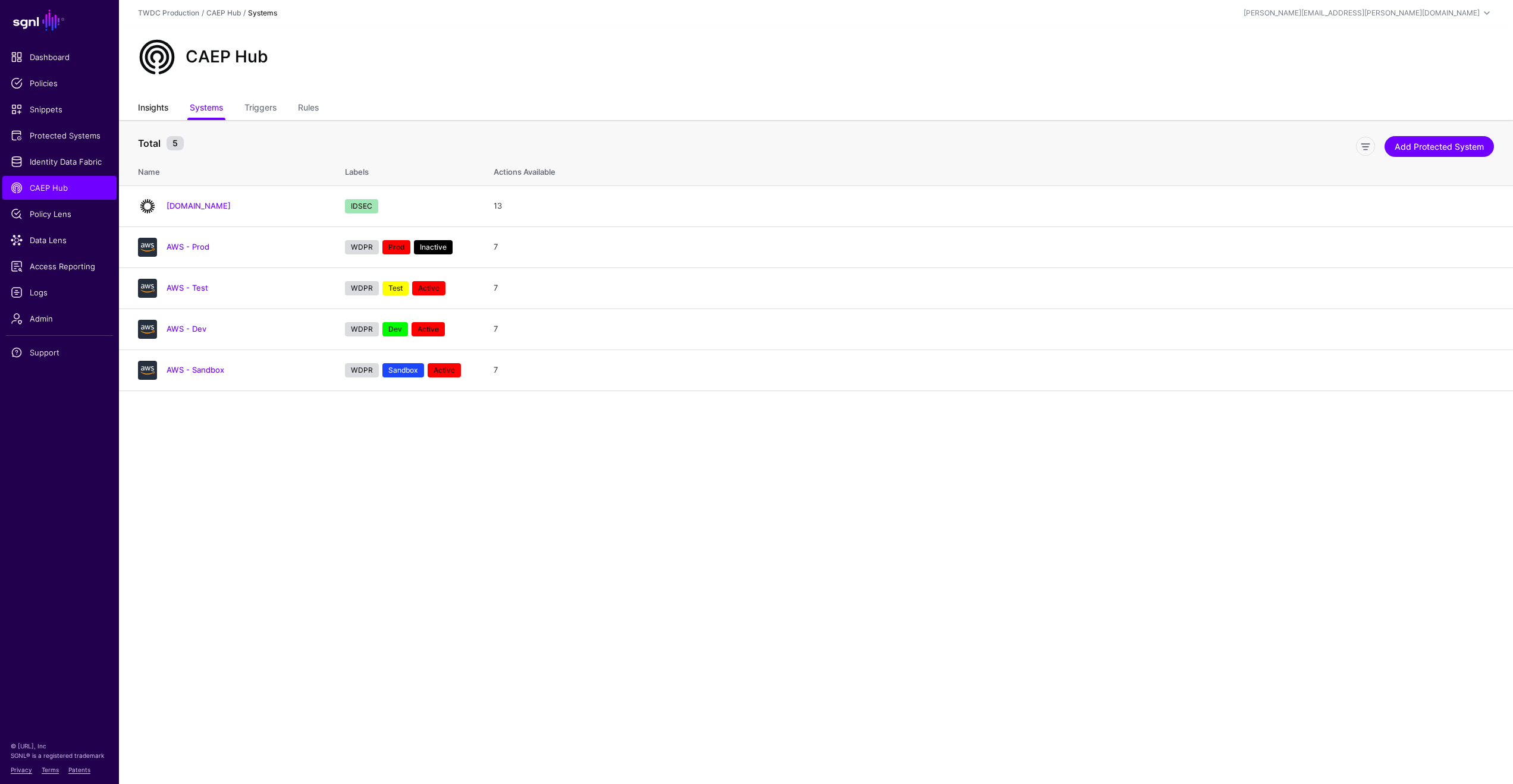
click at [161, 112] on link "Insights" at bounding box center [153, 109] width 30 height 23
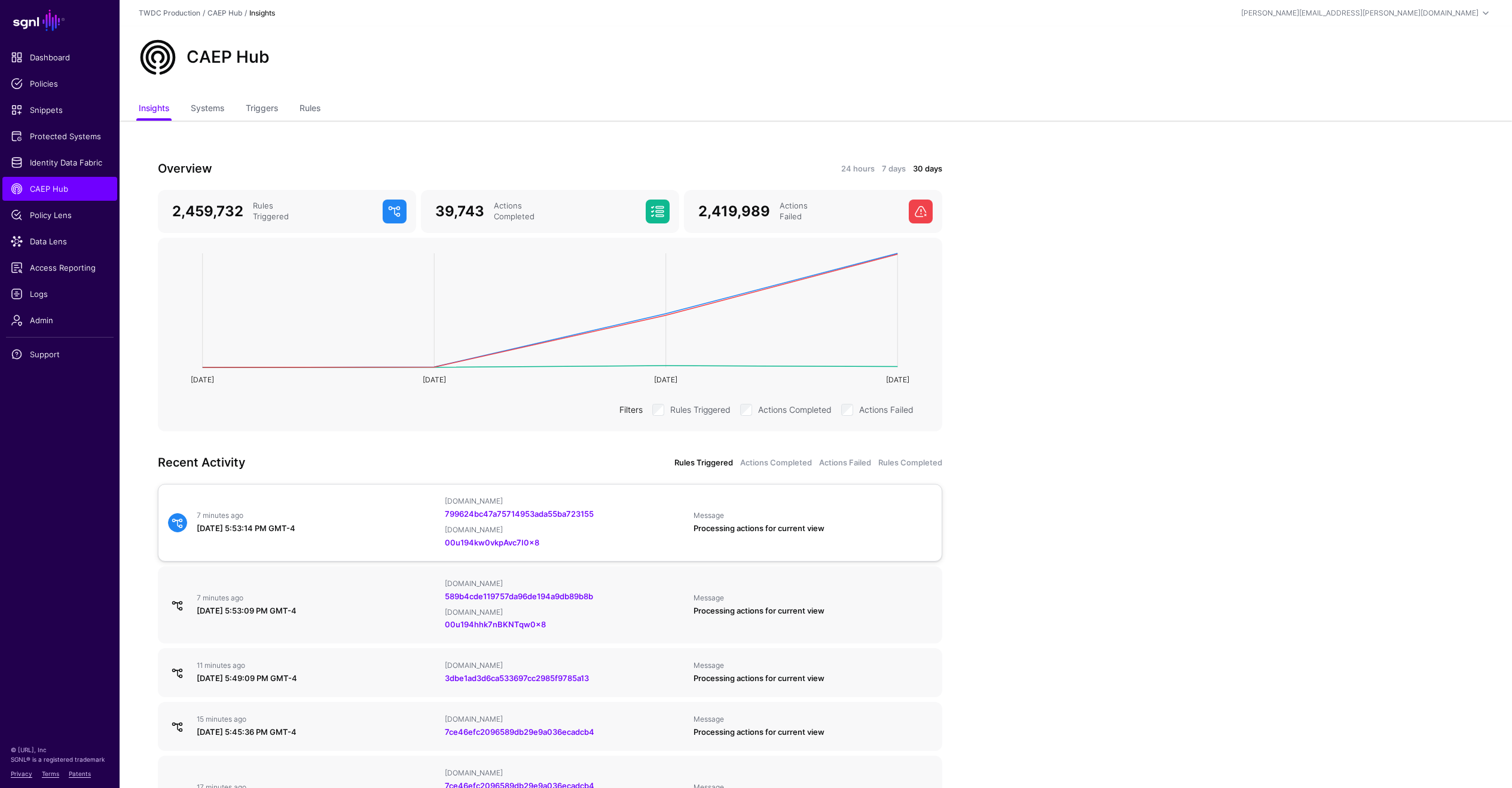
scroll to position [167, 0]
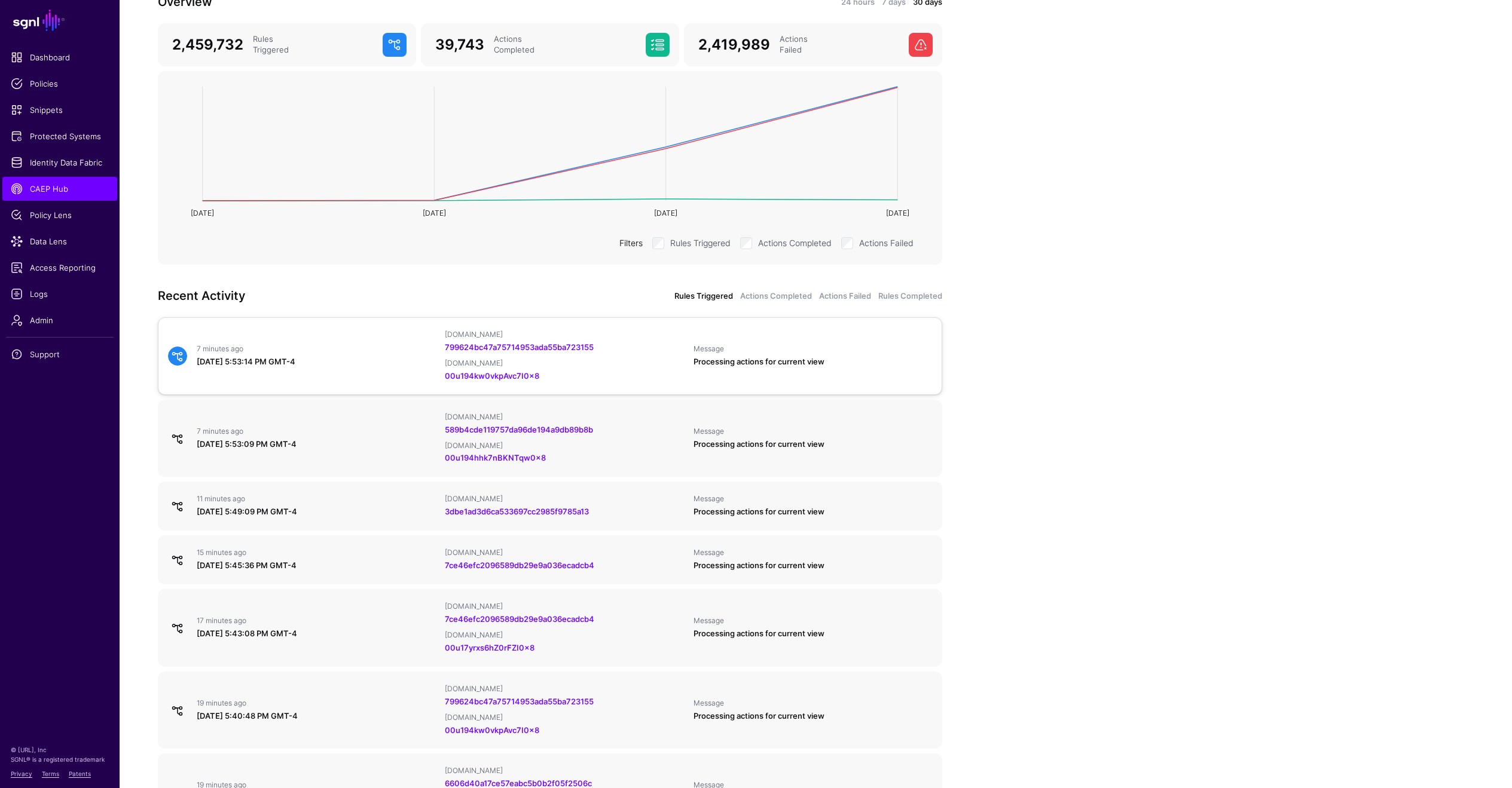
click at [365, 372] on div "7 minutes ago [DATE] 5:53:14 PM GMT-4 [DOMAIN_NAME] 799624bc47a75714953ada55ba7…" at bounding box center [550, 356] width 774 height 53
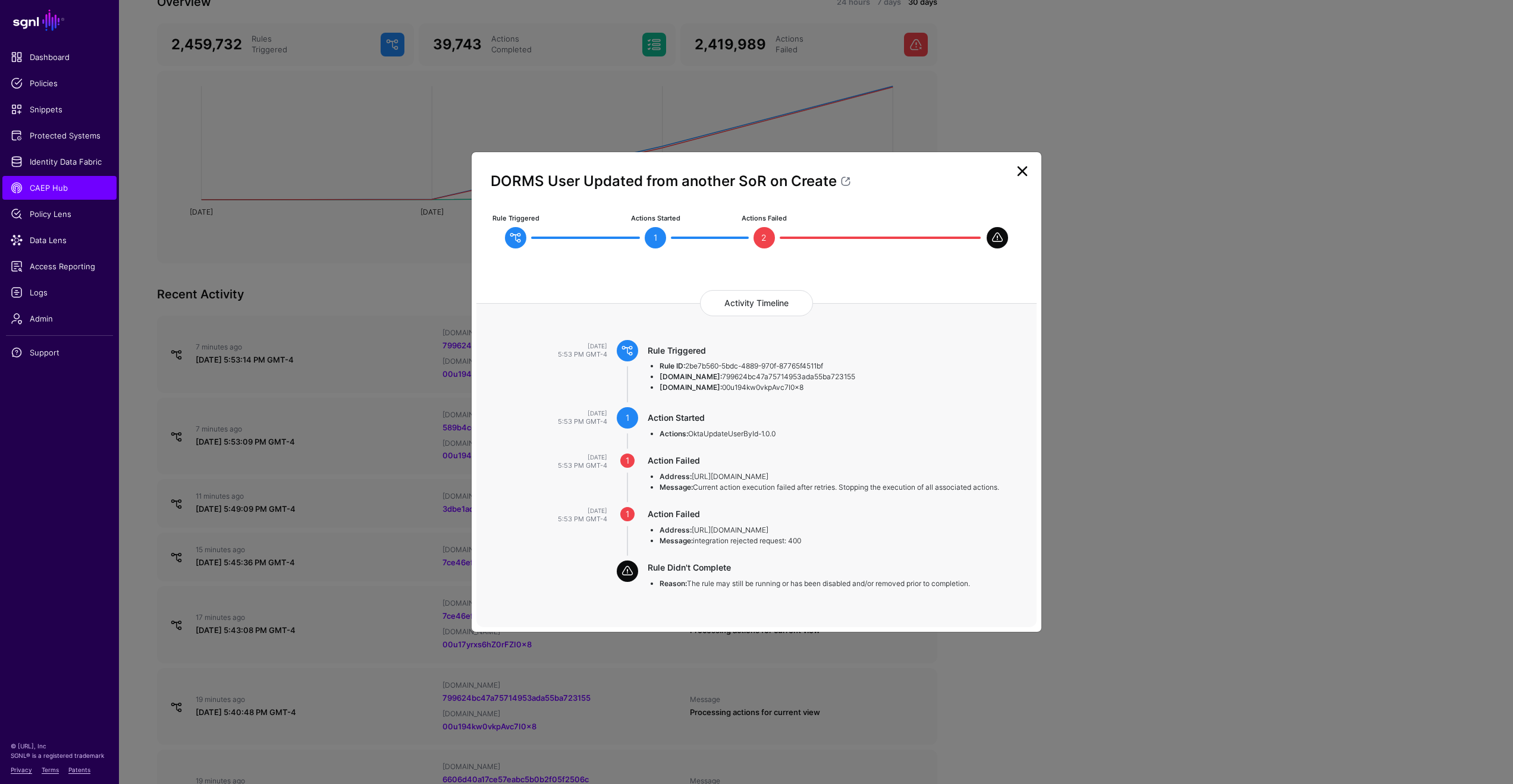
click at [1022, 176] on link at bounding box center [1022, 171] width 19 height 19
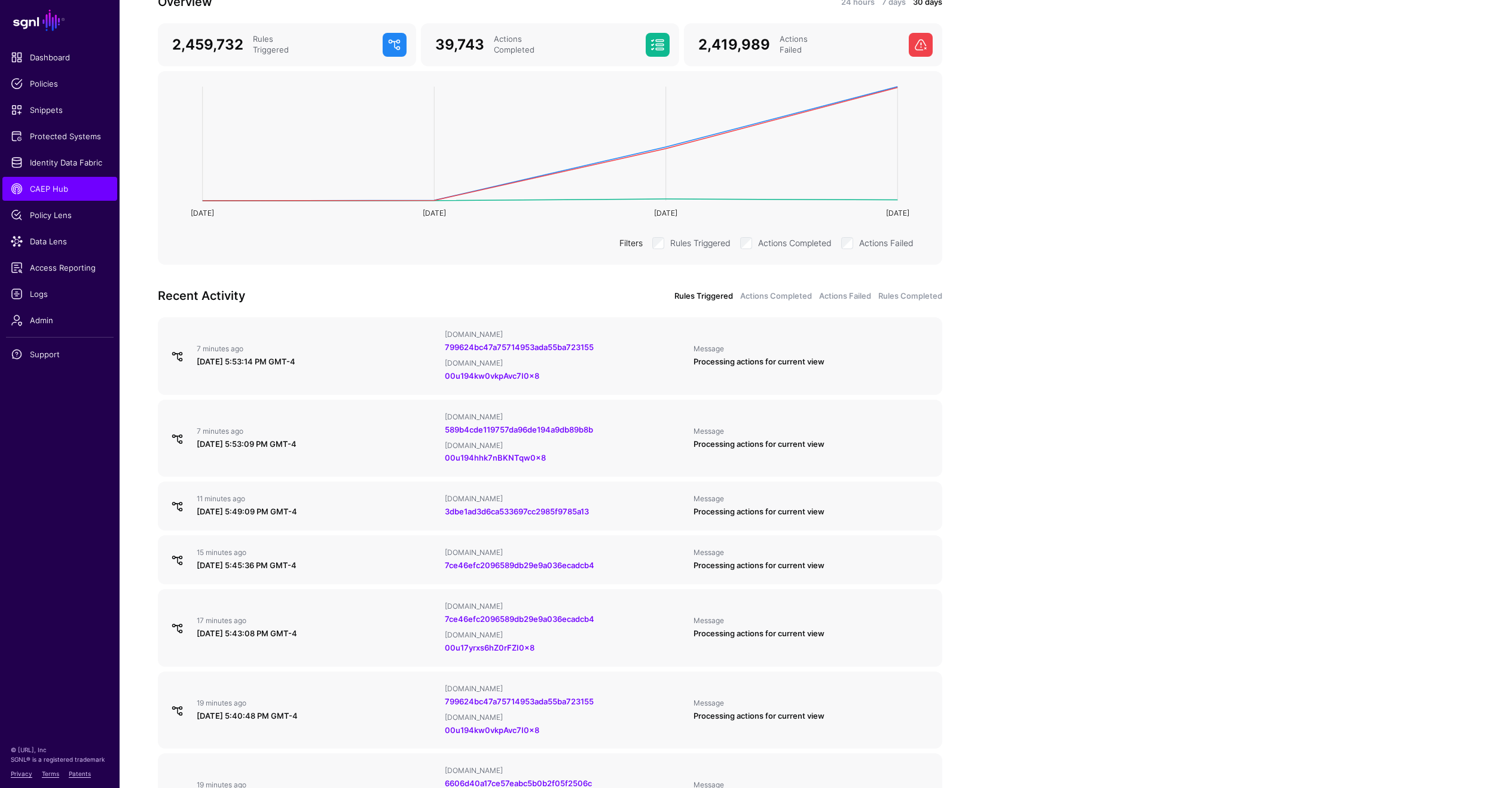
click at [1089, 513] on app-caephub-insights "Overview 24 hours 7 days 30 days 2,459,732 Rules Triggered 39,743 Actions Compl…" at bounding box center [815, 546] width 1393 height 1184
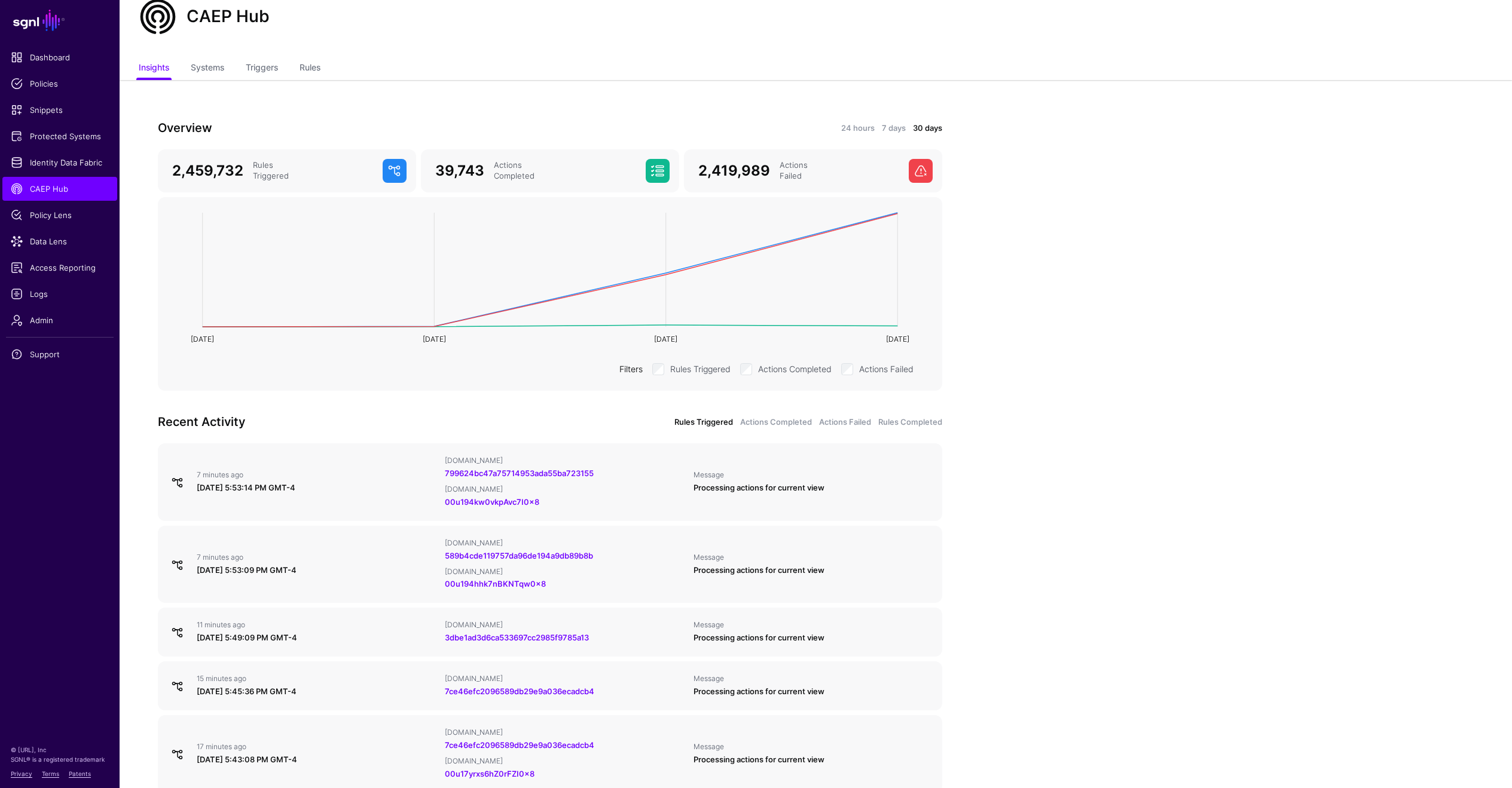
scroll to position [0, 0]
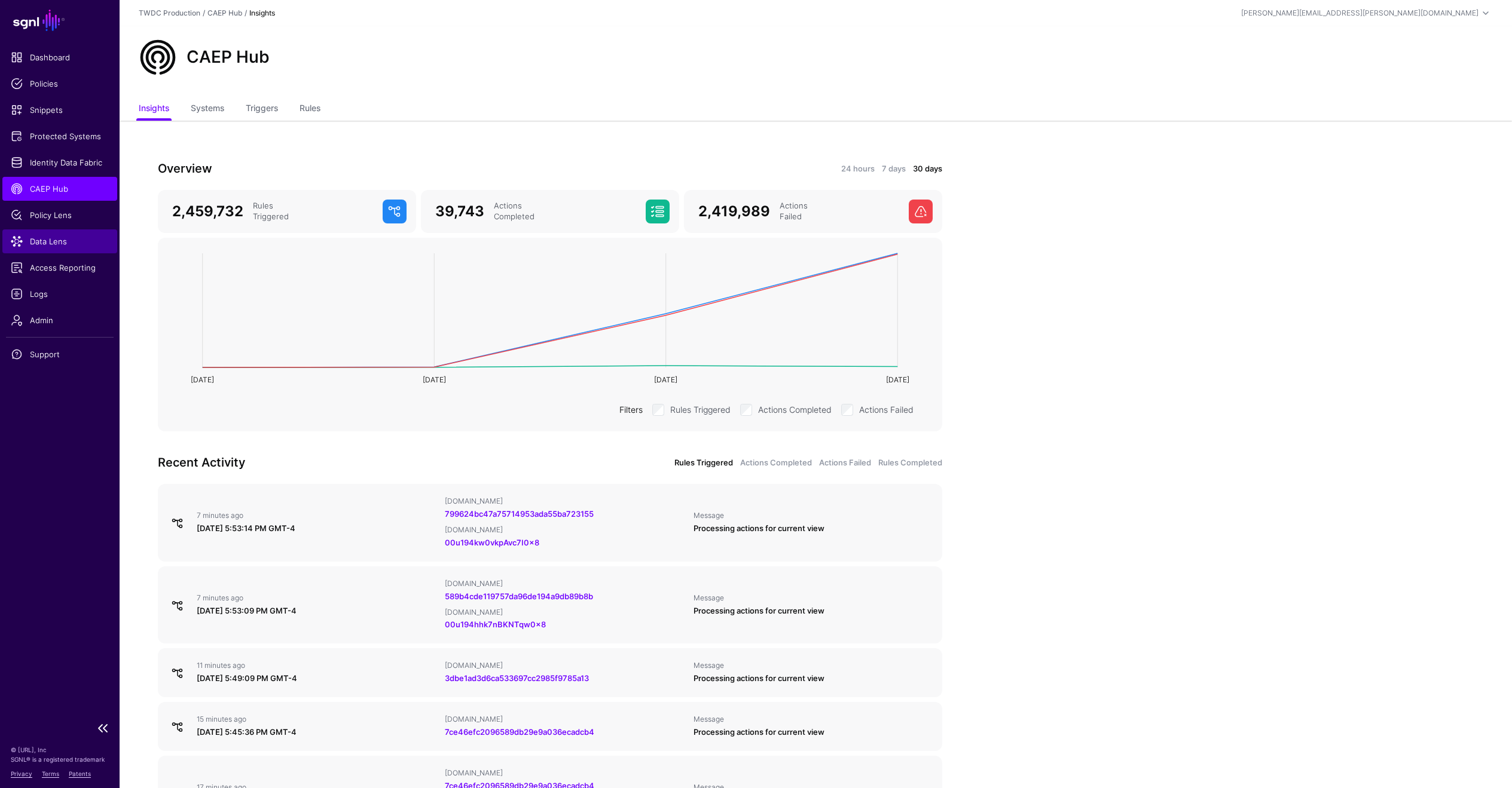
click at [56, 239] on span "Data Lens" at bounding box center [60, 242] width 98 height 12
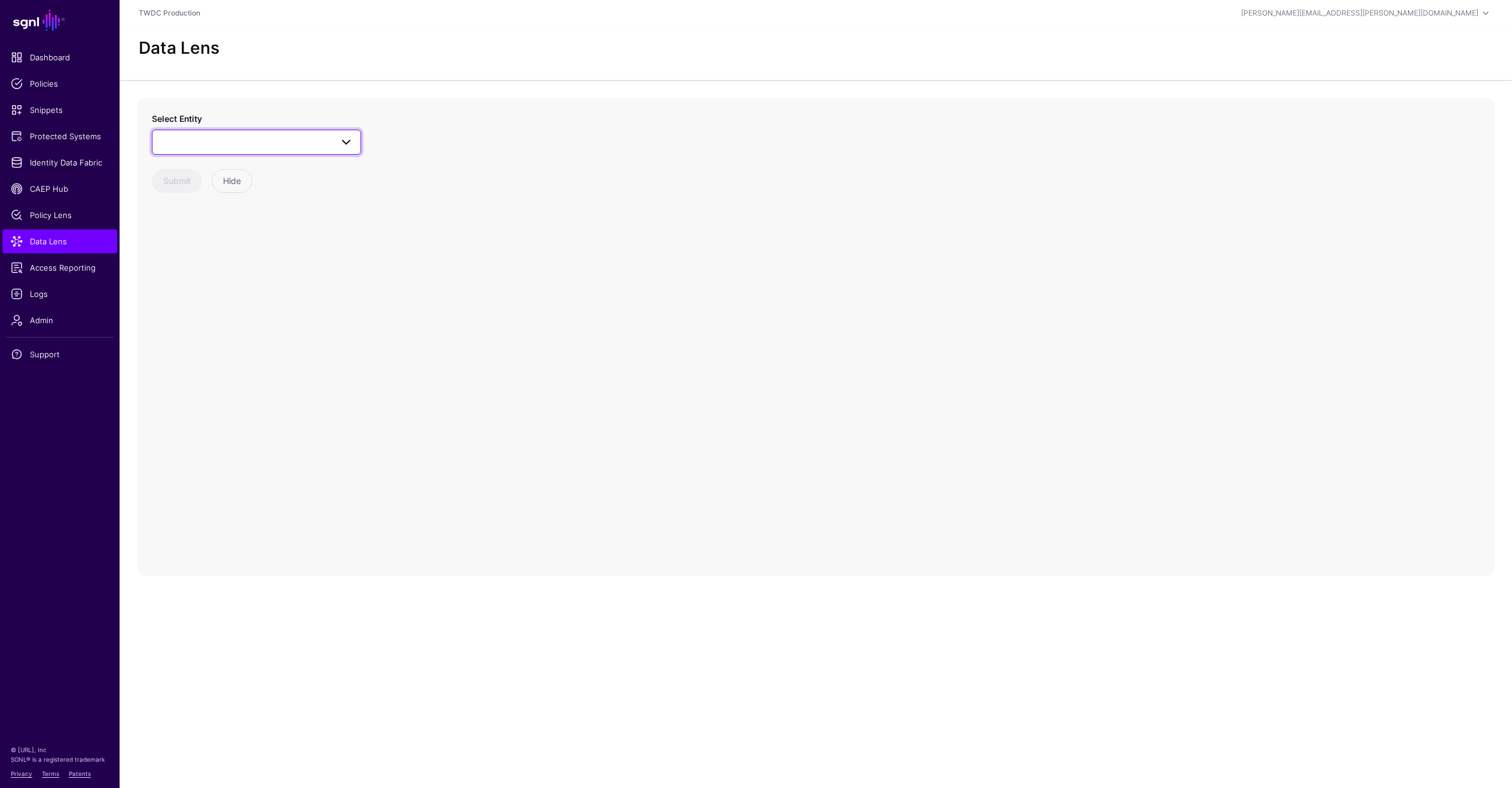
click at [351, 145] on span at bounding box center [346, 142] width 14 height 14
click at [261, 269] on div "Users" at bounding box center [262, 271] width 178 height 12
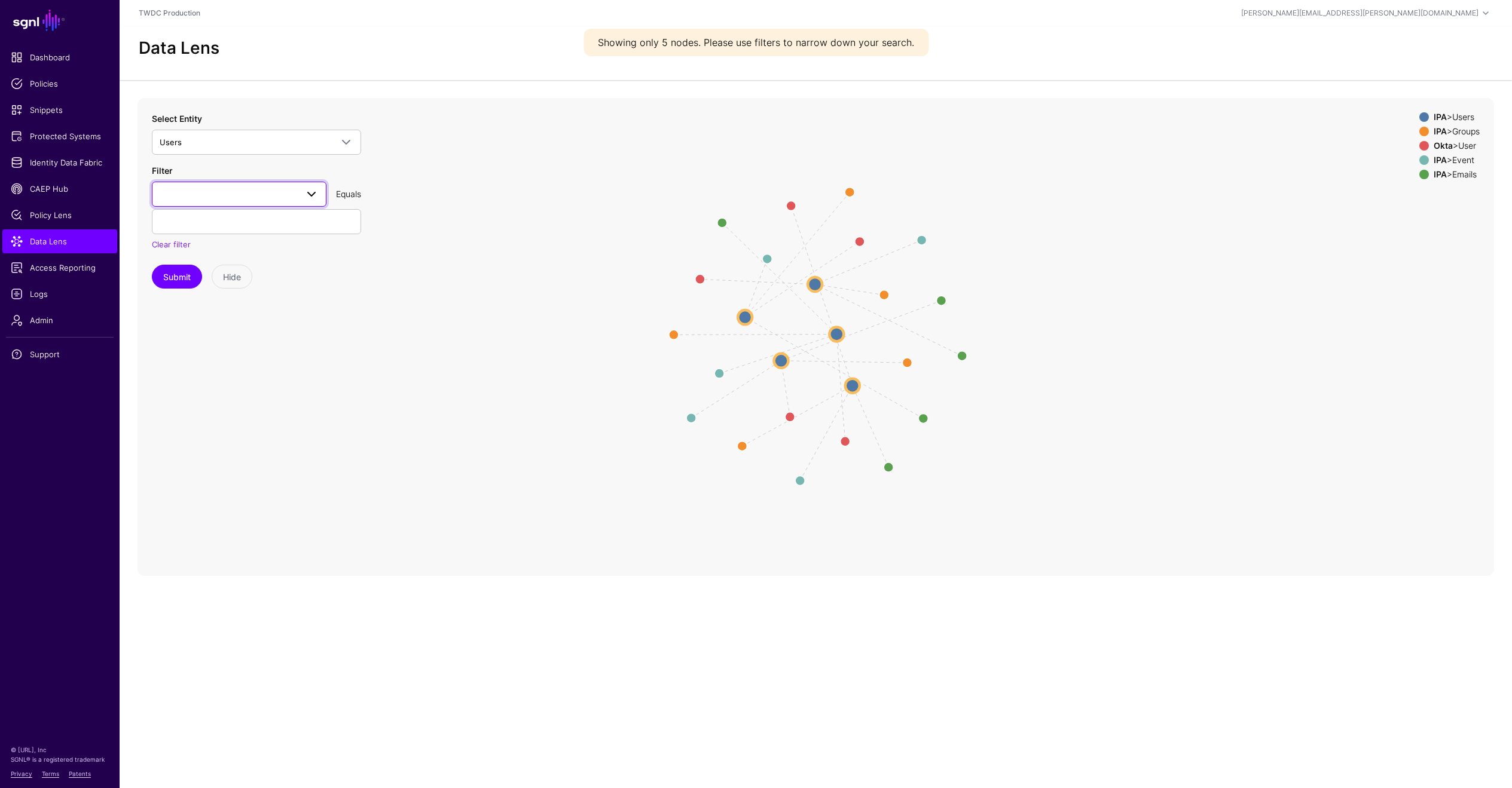
click at [315, 197] on span at bounding box center [311, 194] width 14 height 14
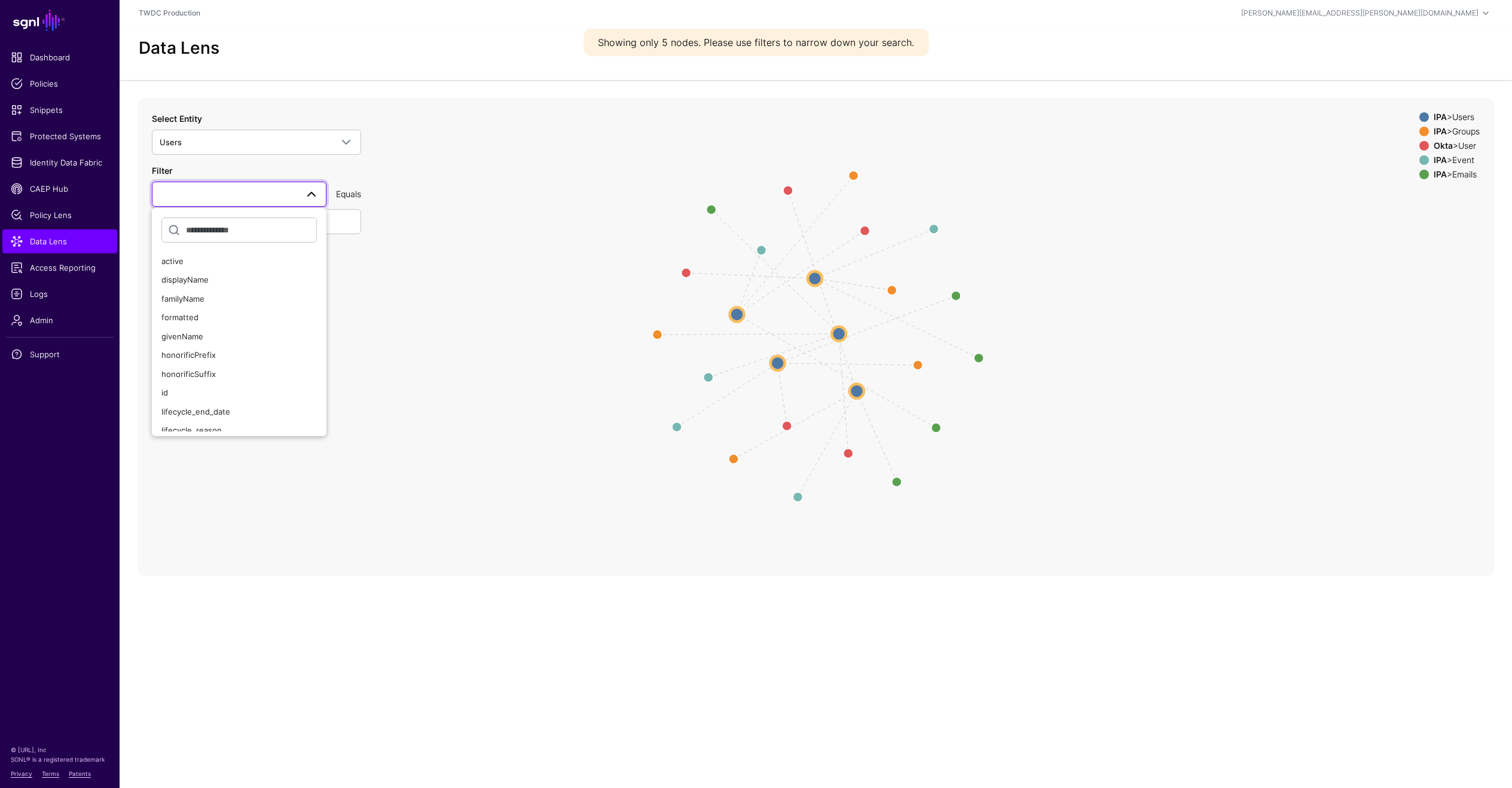
click at [364, 289] on icon "changed parent parent same_as parent parent changed same_as parent changed pare…" at bounding box center [815, 337] width 1356 height 478
click at [386, 480] on icon "changed parent parent same_as parent parent changed same_as parent changed pare…" at bounding box center [815, 337] width 1356 height 478
click at [49, 189] on span "CAEP Hub" at bounding box center [60, 189] width 98 height 12
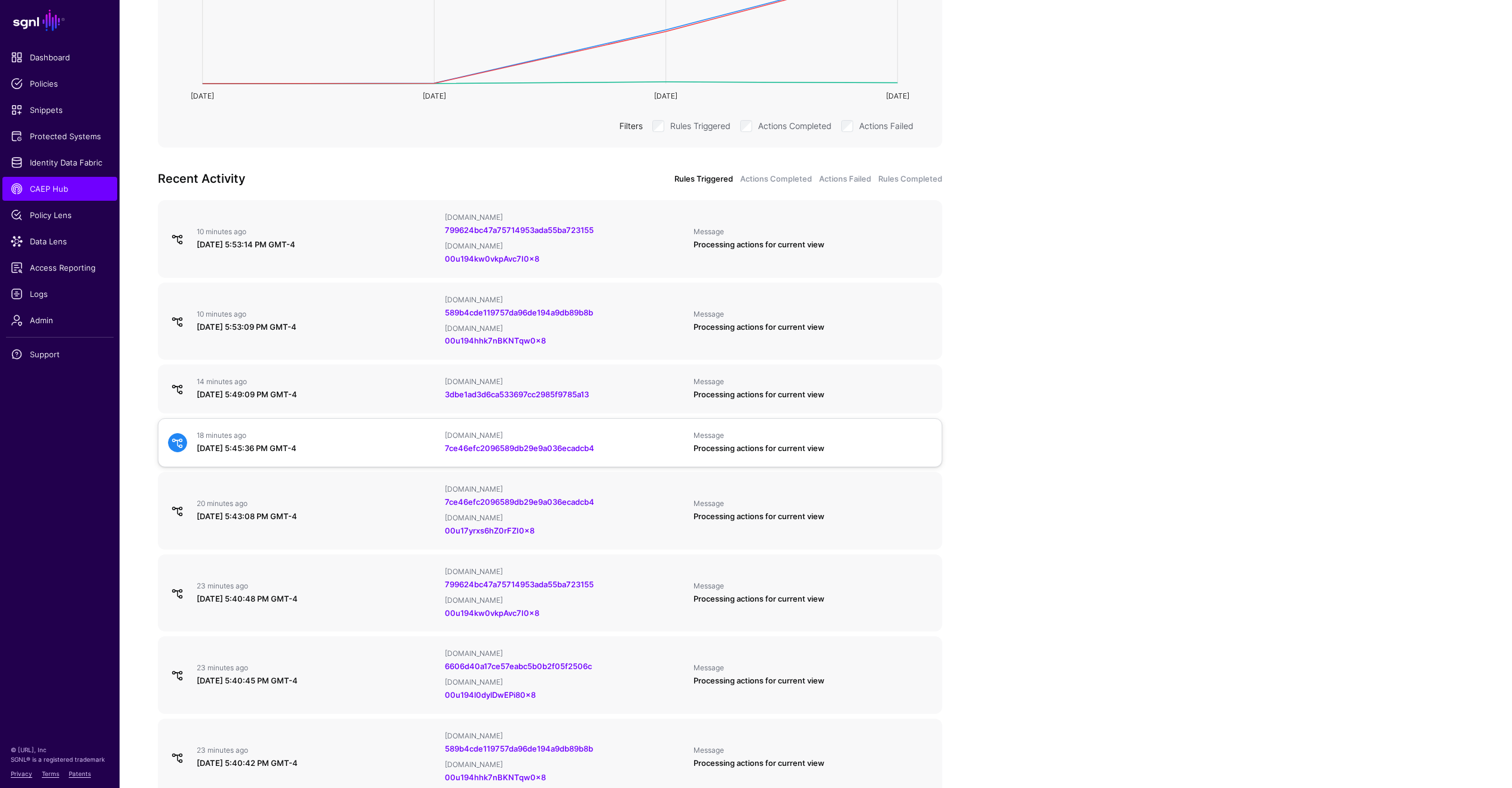
scroll to position [93, 0]
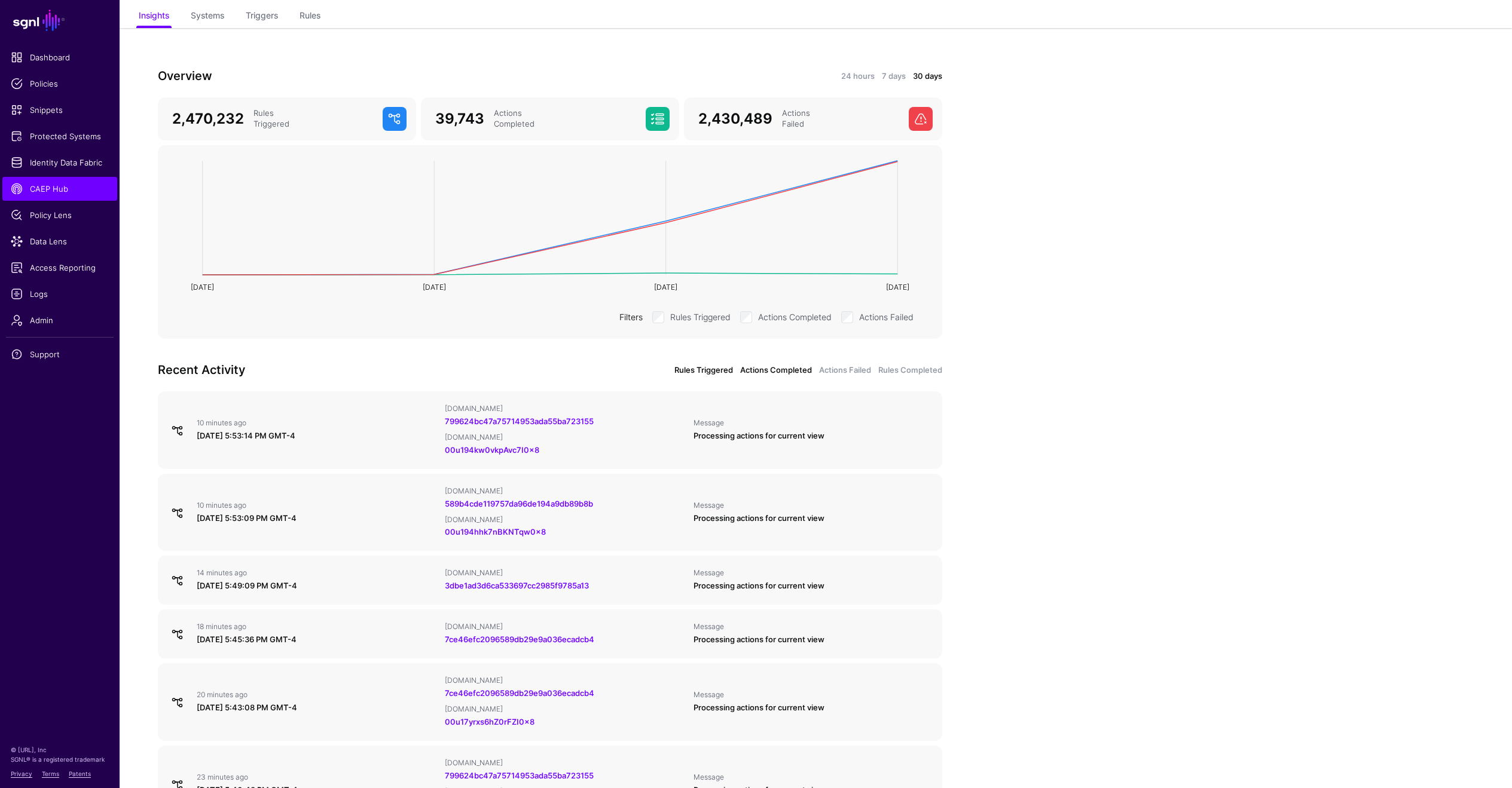
click at [761, 368] on link "Actions Completed" at bounding box center [776, 370] width 71 height 12
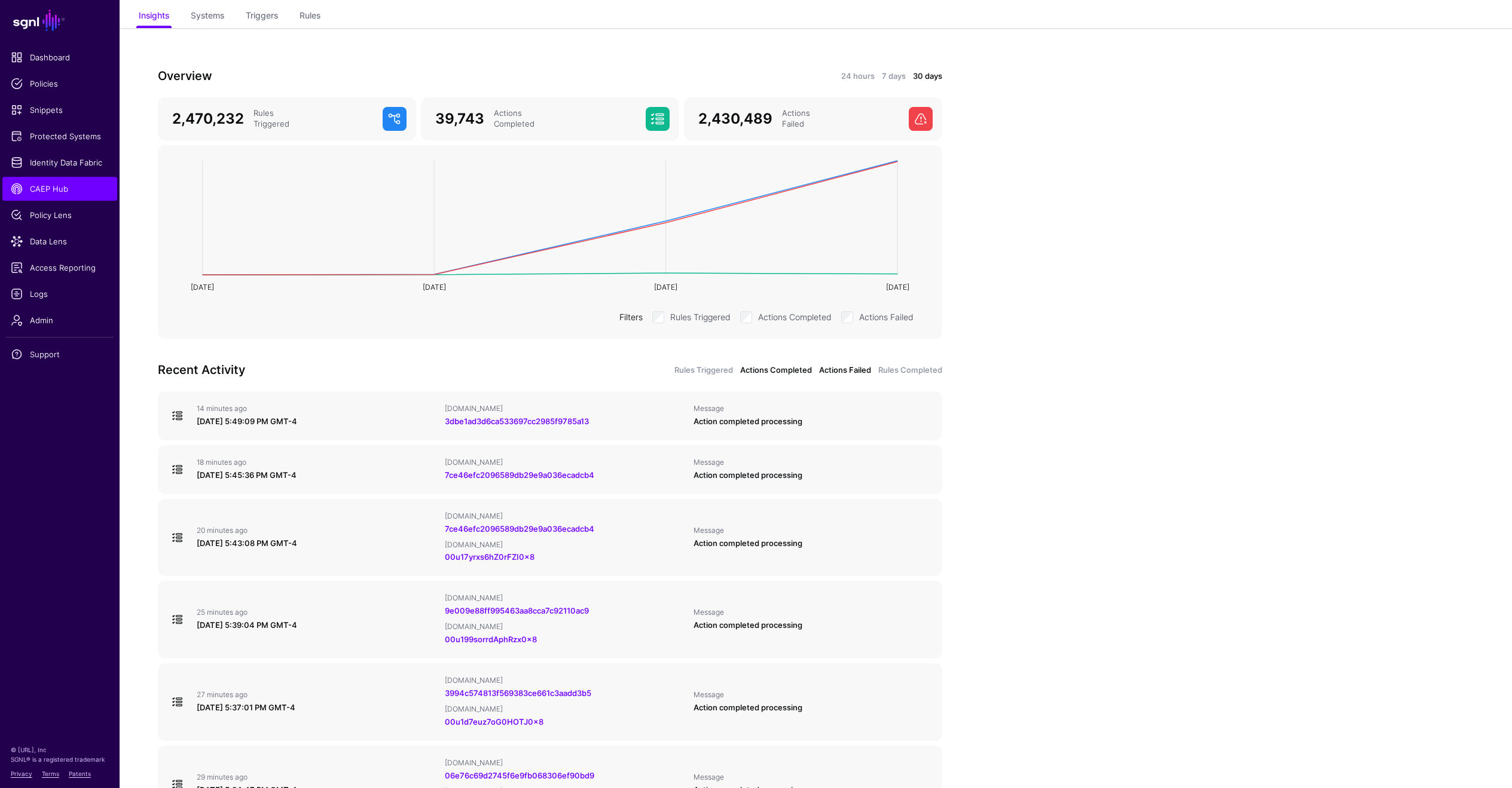
click at [856, 374] on link "Actions Failed" at bounding box center [845, 370] width 52 height 12
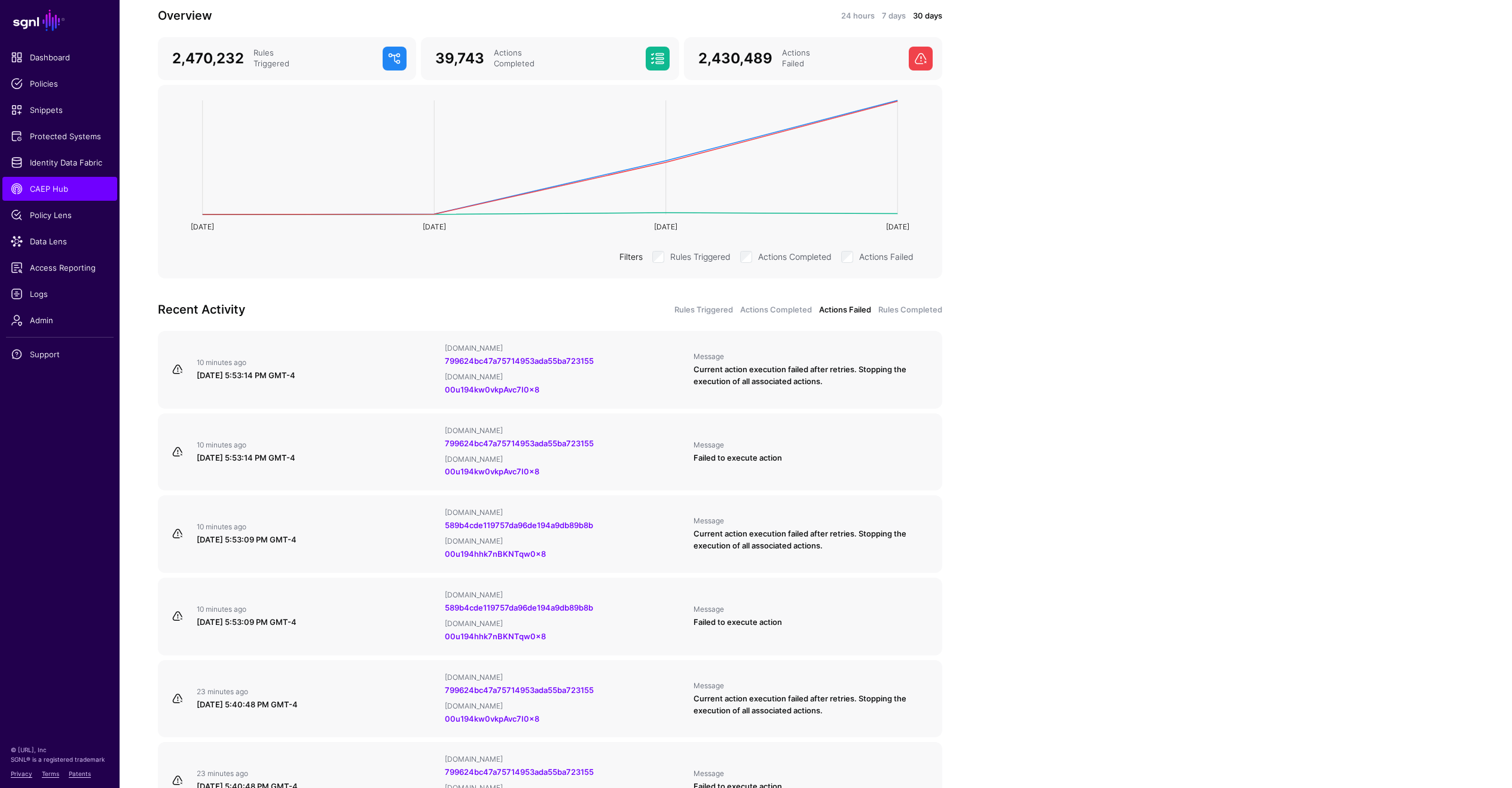
scroll to position [161, 0]
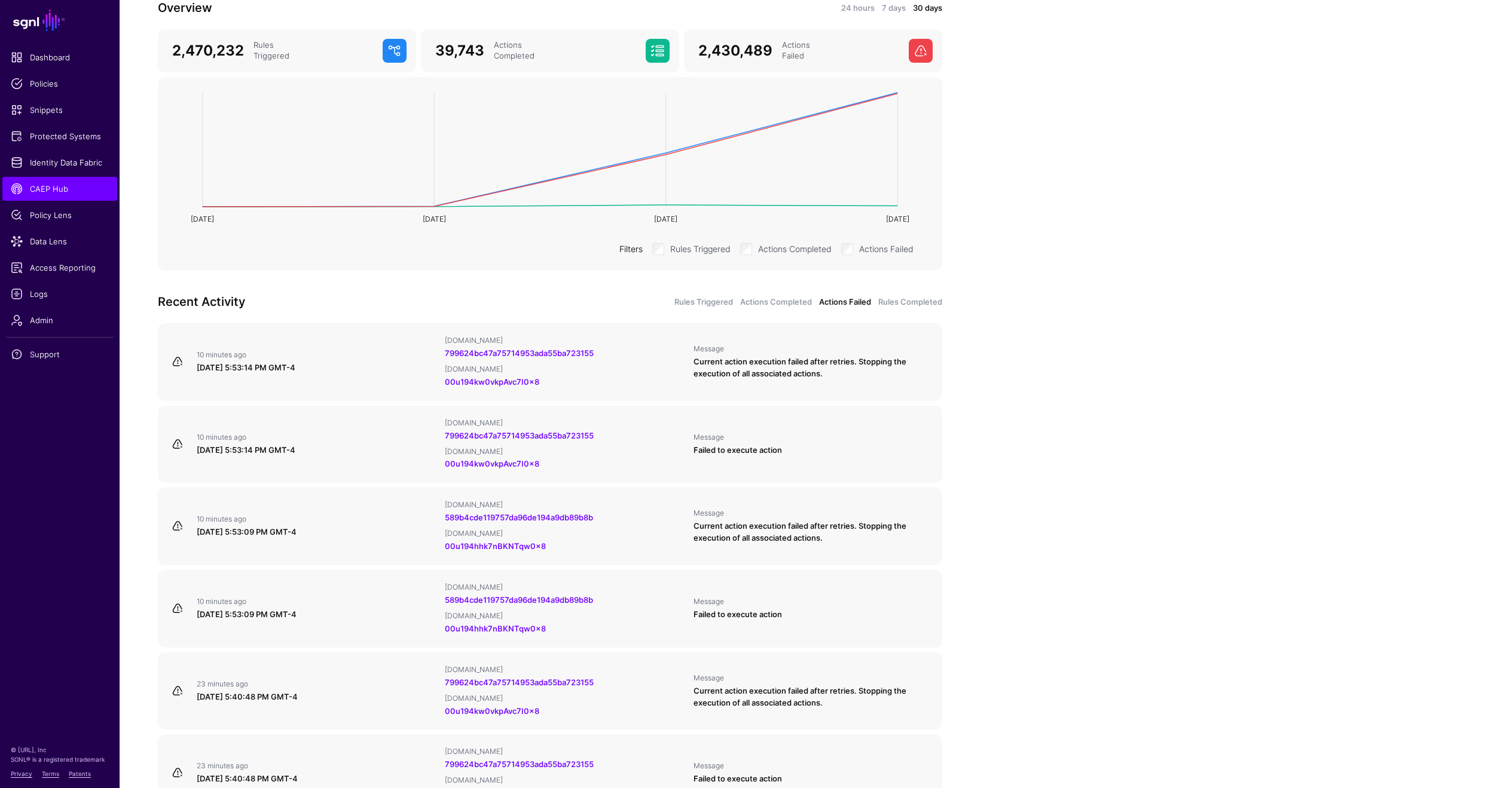
click at [910, 310] on div "Recent Activity Rules Triggered Actions Completed Actions Failed Rules Completed" at bounding box center [550, 302] width 798 height 19
click at [910, 309] on div "Recent Activity Rules Triggered Actions Completed Actions Failed Rules Completed" at bounding box center [550, 302] width 798 height 19
click at [58, 163] on span "Identity Data Fabric" at bounding box center [60, 162] width 98 height 12
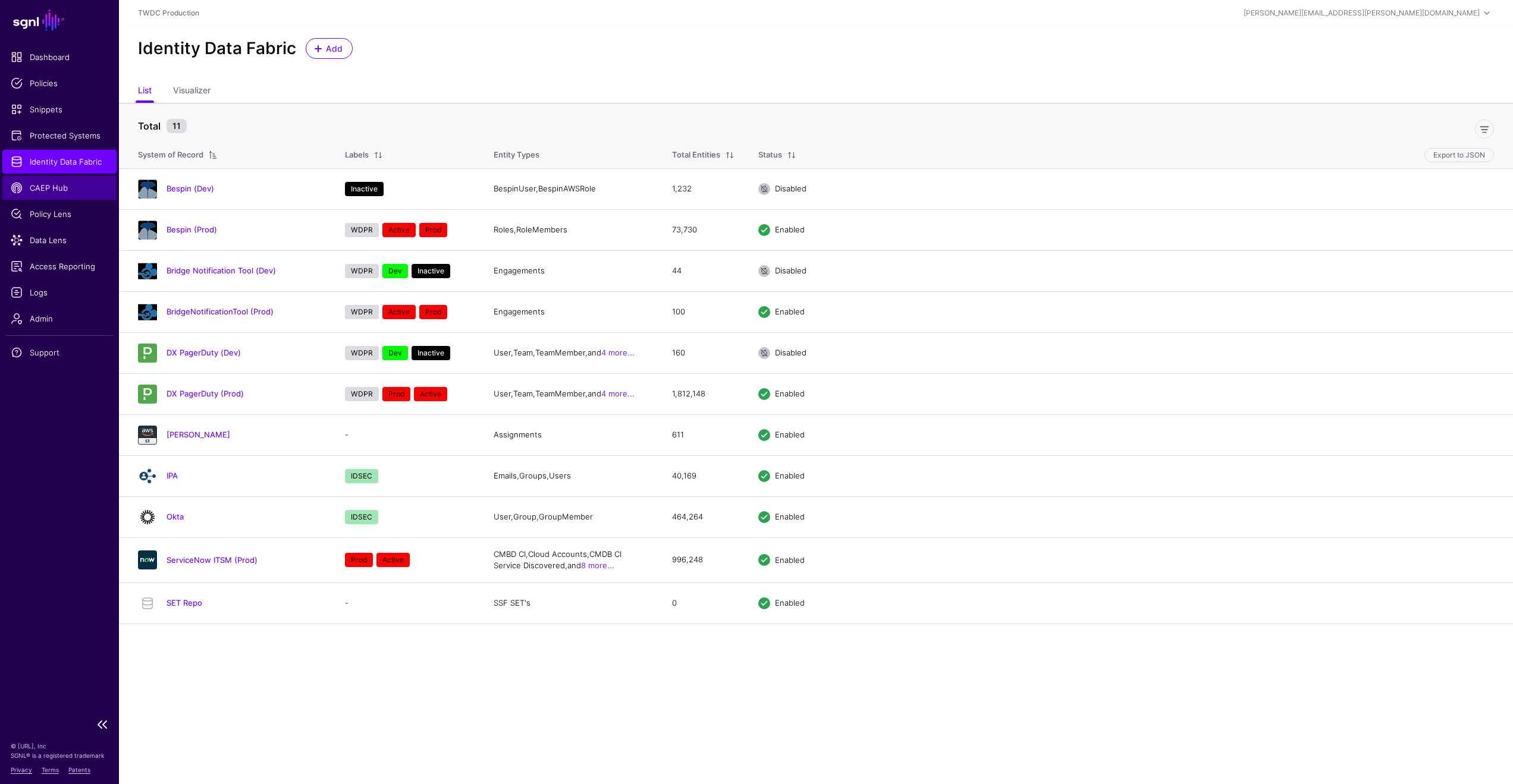
click at [40, 194] on link "CAEP Hub" at bounding box center [60, 188] width 114 height 23
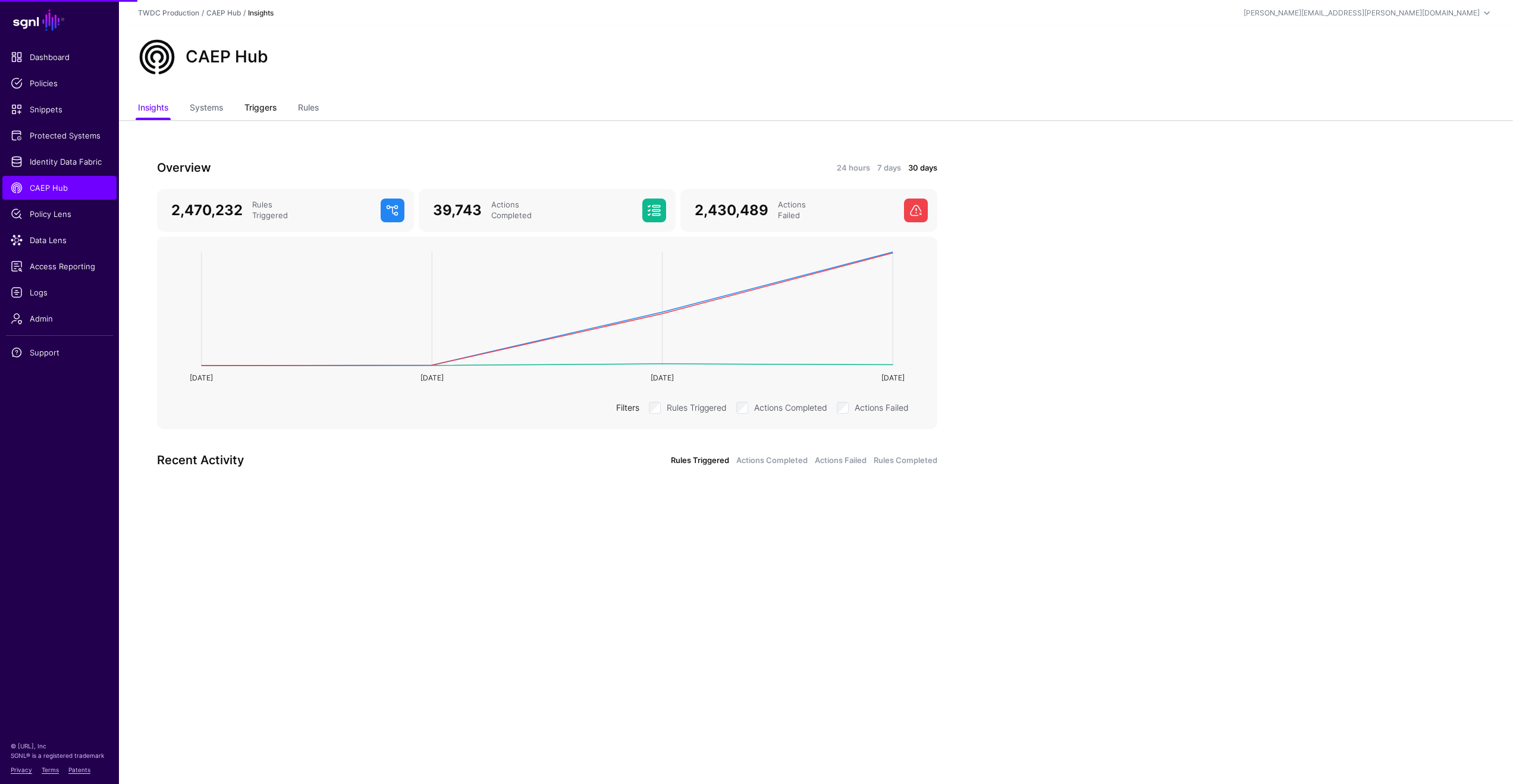
click at [261, 107] on link "Triggers" at bounding box center [261, 109] width 32 height 23
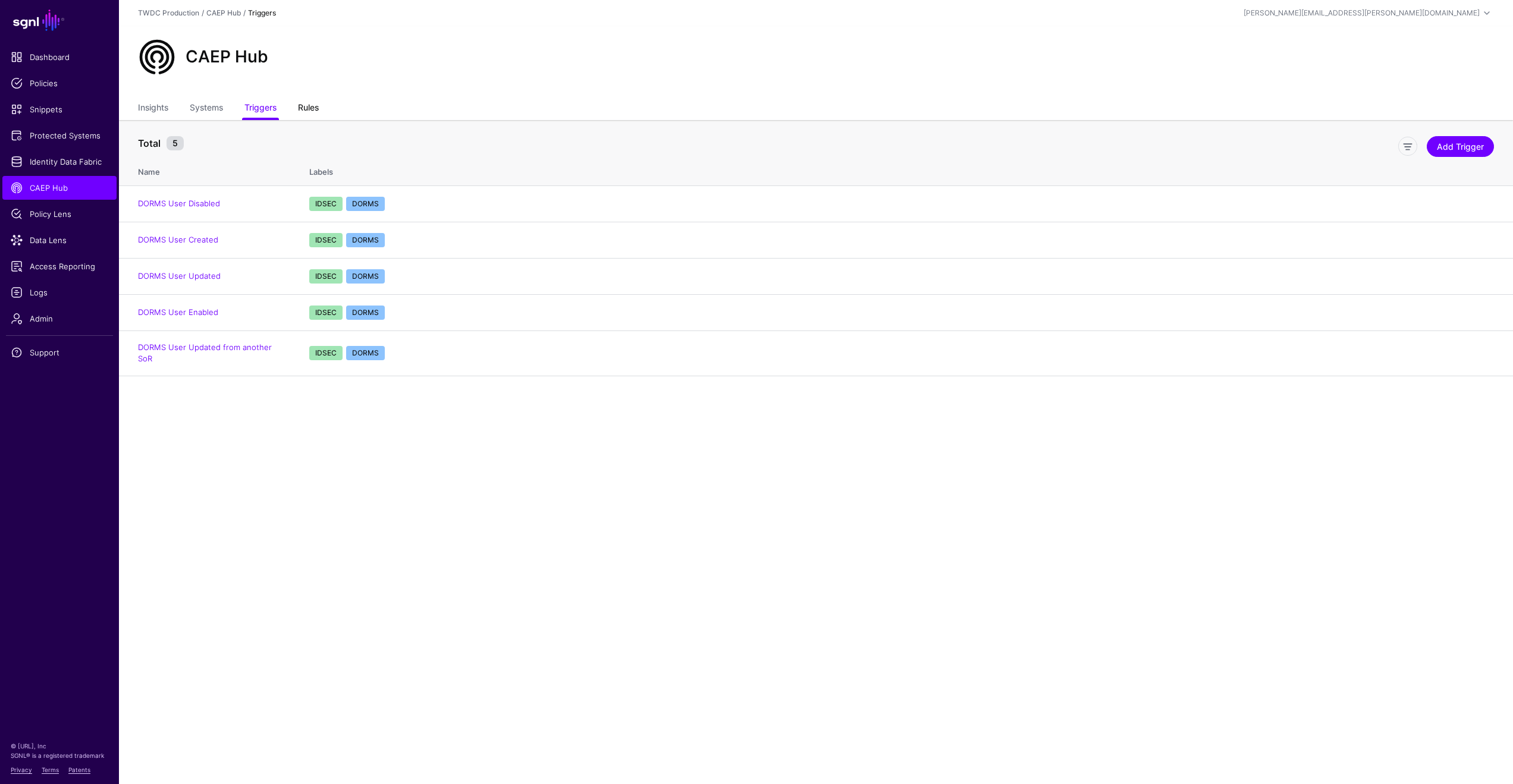
click at [305, 104] on link "Rules" at bounding box center [308, 109] width 21 height 23
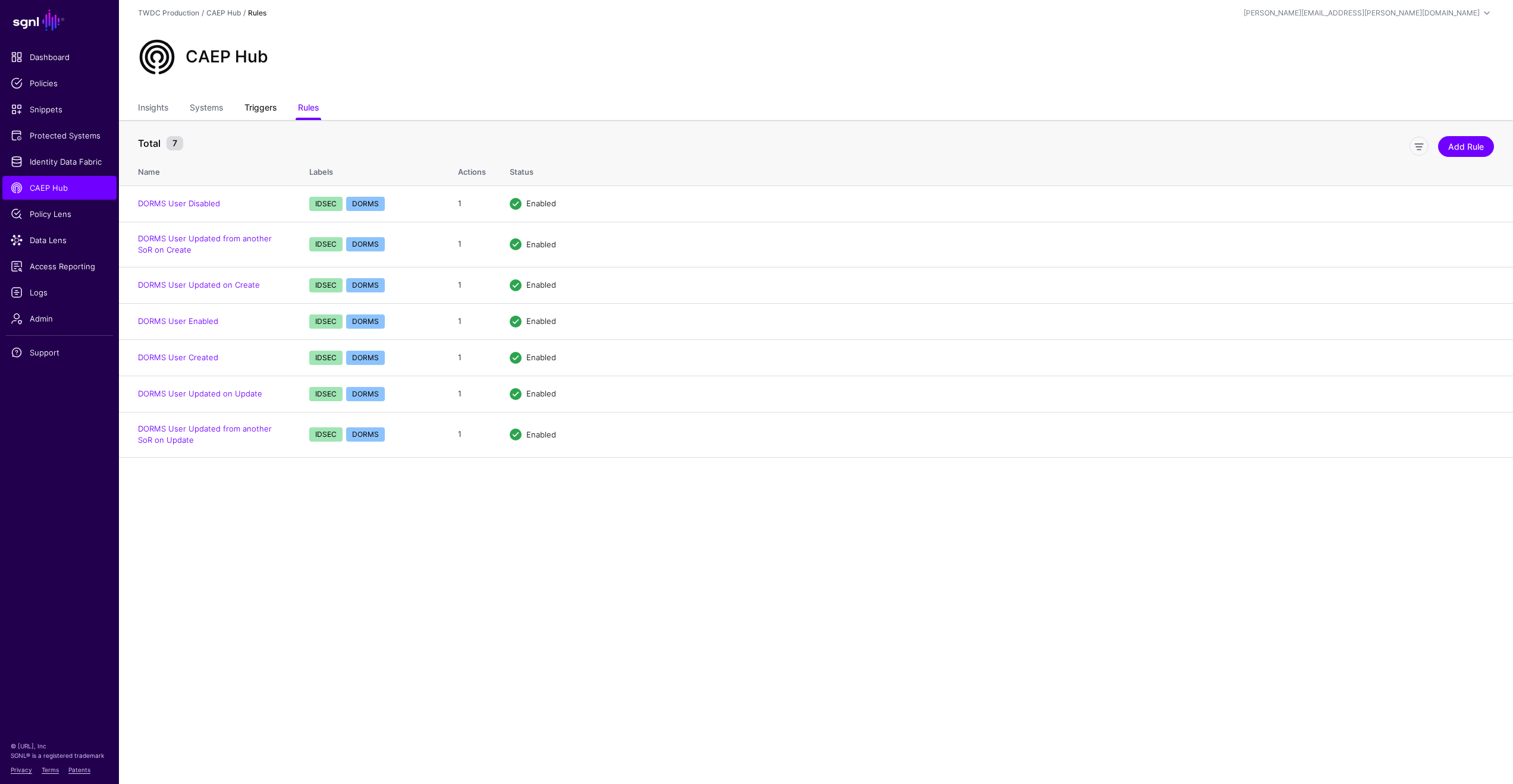
click at [259, 107] on link "Triggers" at bounding box center [261, 109] width 32 height 23
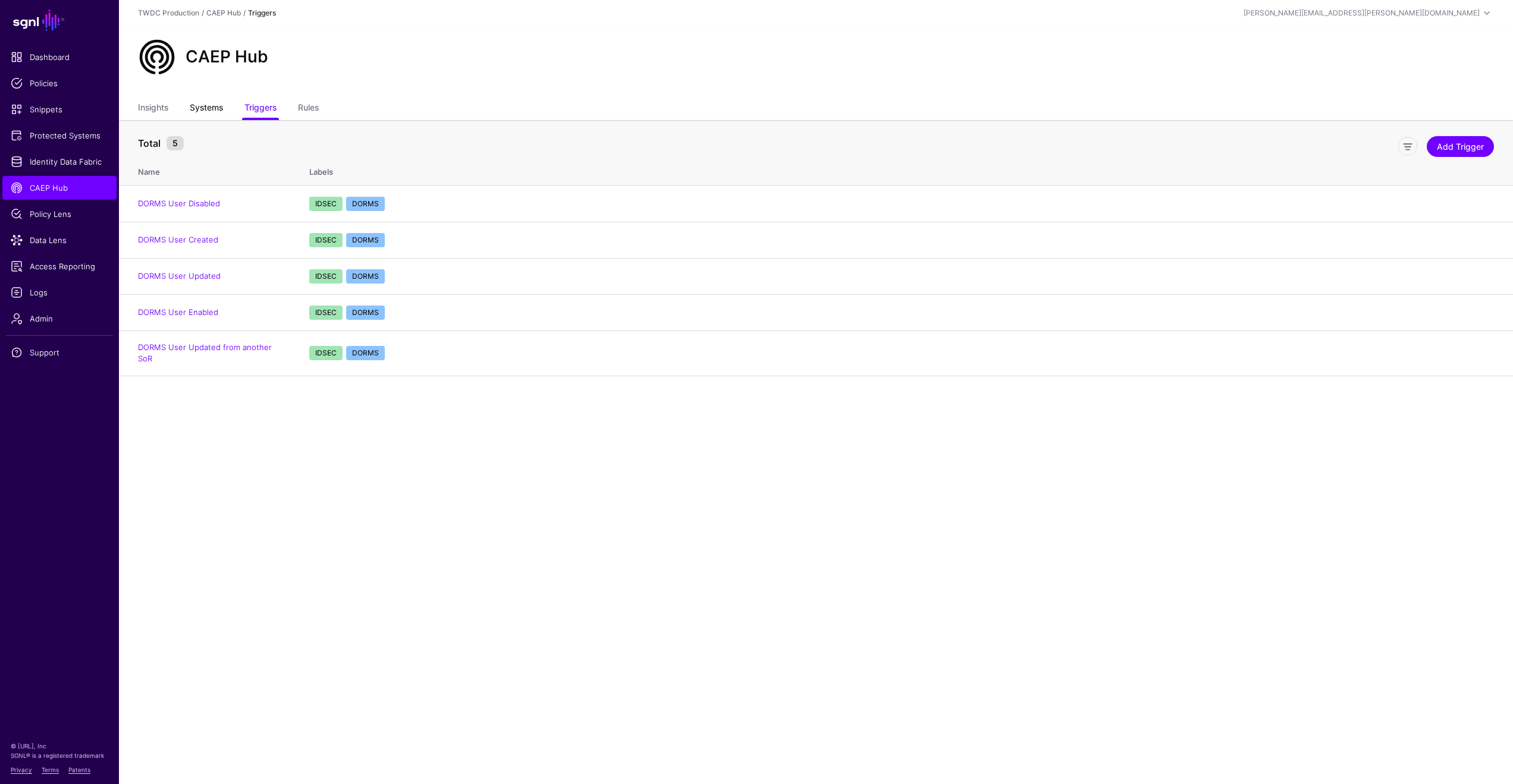
click at [212, 102] on link "Systems" at bounding box center [206, 109] width 34 height 23
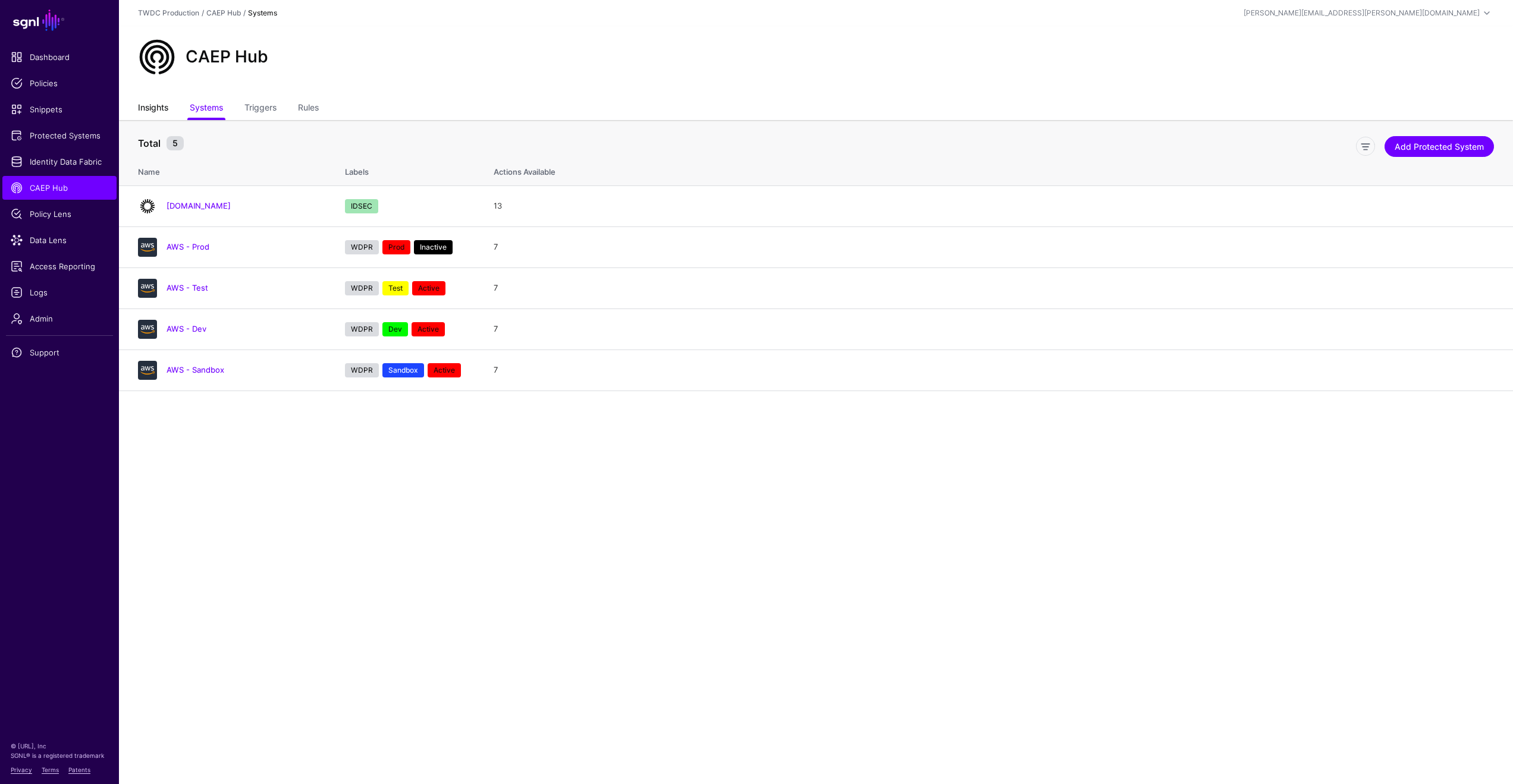
click at [149, 109] on link "Insights" at bounding box center [153, 109] width 30 height 23
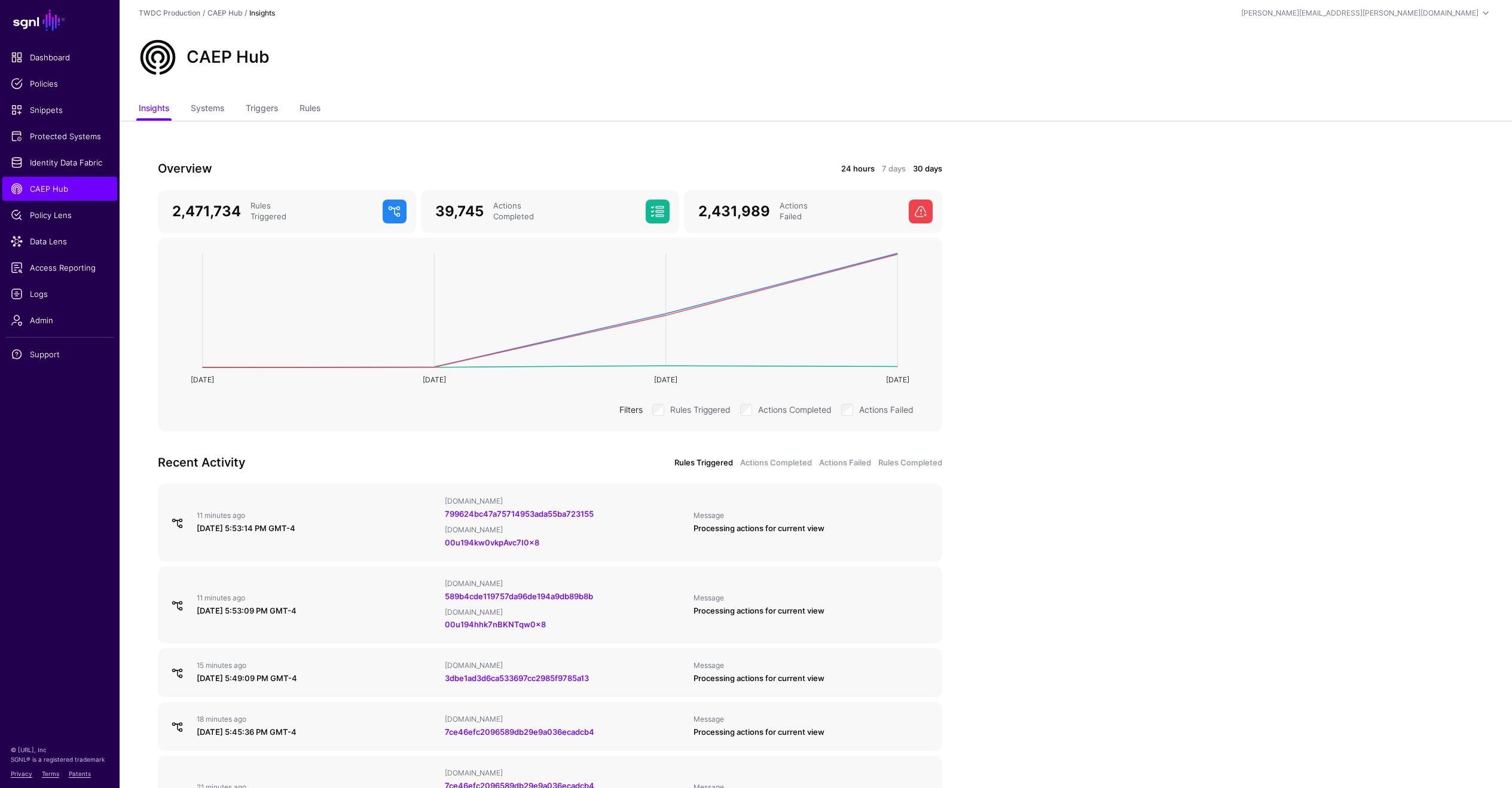
click at [858, 170] on link "24 hours" at bounding box center [858, 169] width 34 height 12
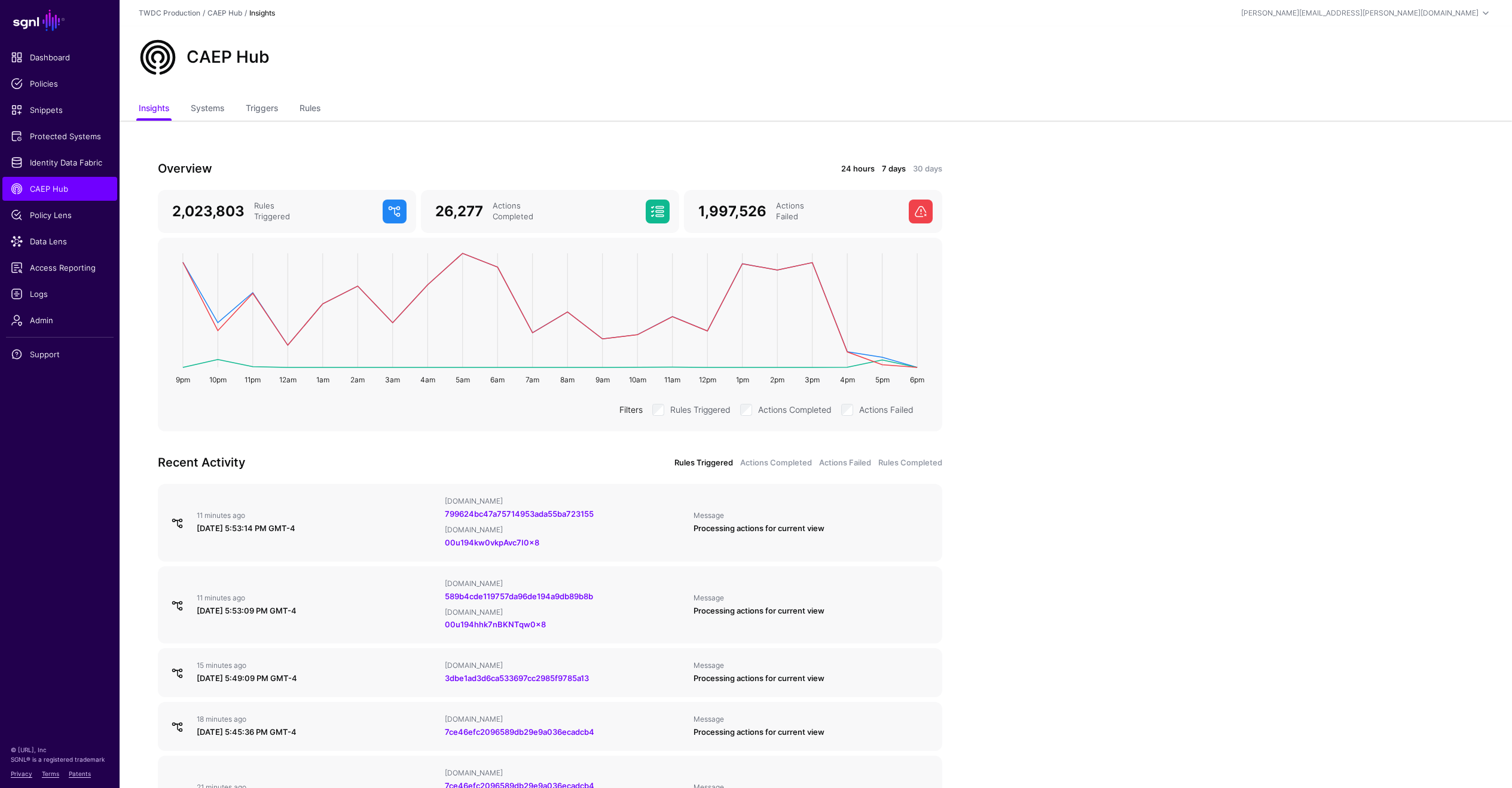
click at [894, 170] on link "7 days" at bounding box center [893, 169] width 24 height 12
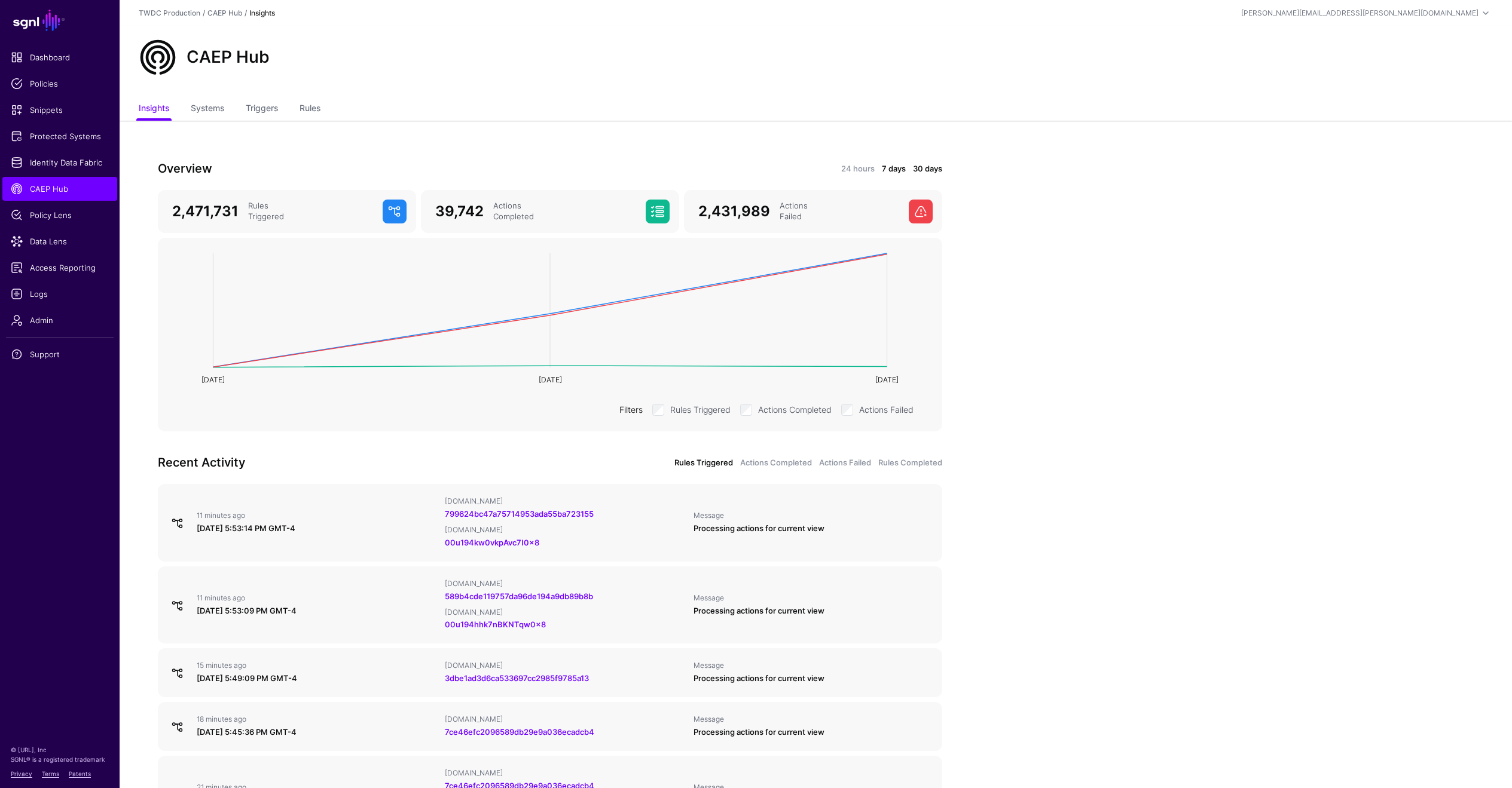
click at [918, 170] on link "30 days" at bounding box center [927, 169] width 29 height 12
click at [871, 168] on link "24 hours" at bounding box center [858, 169] width 34 height 12
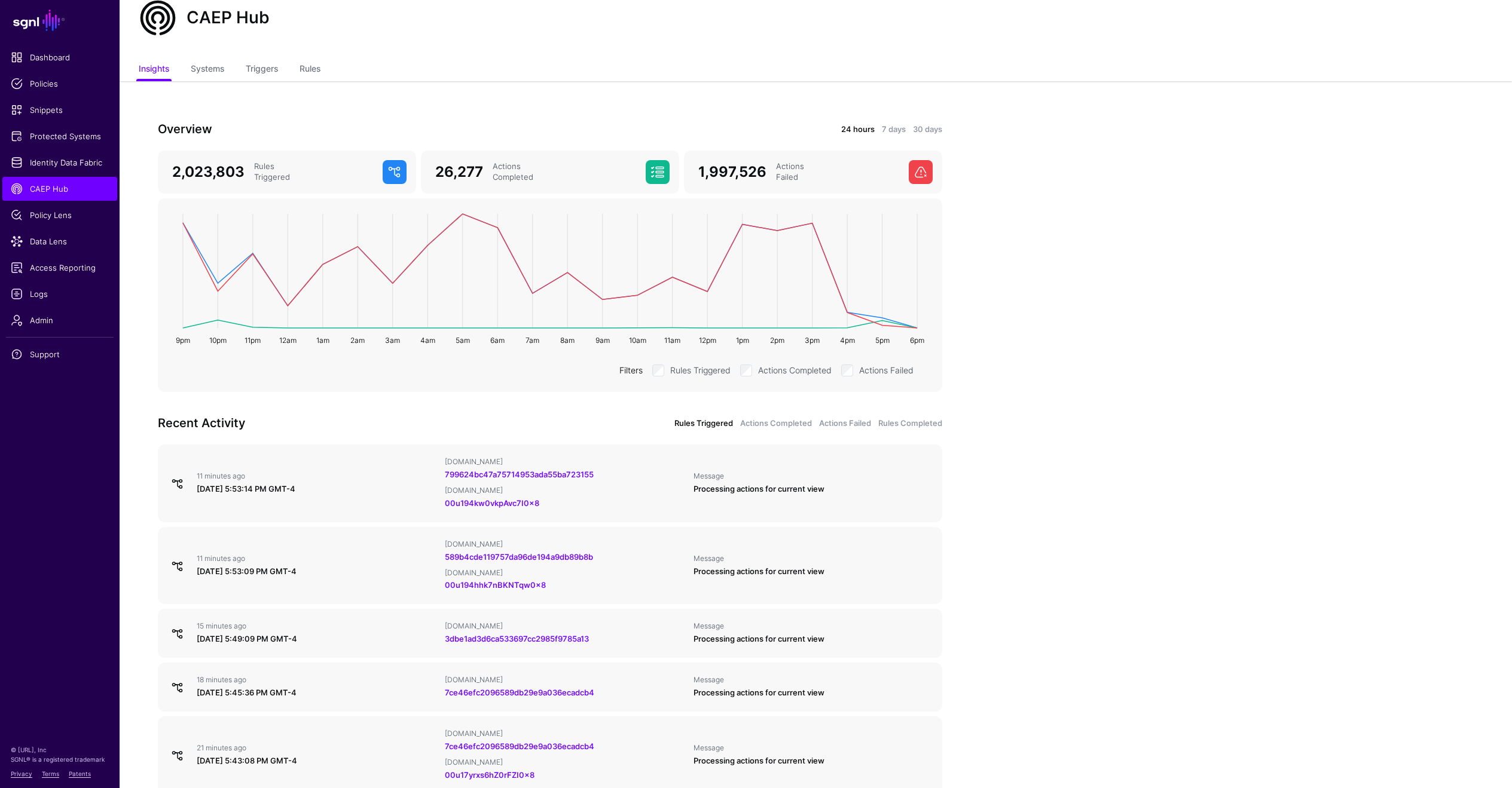
scroll to position [28, 0]
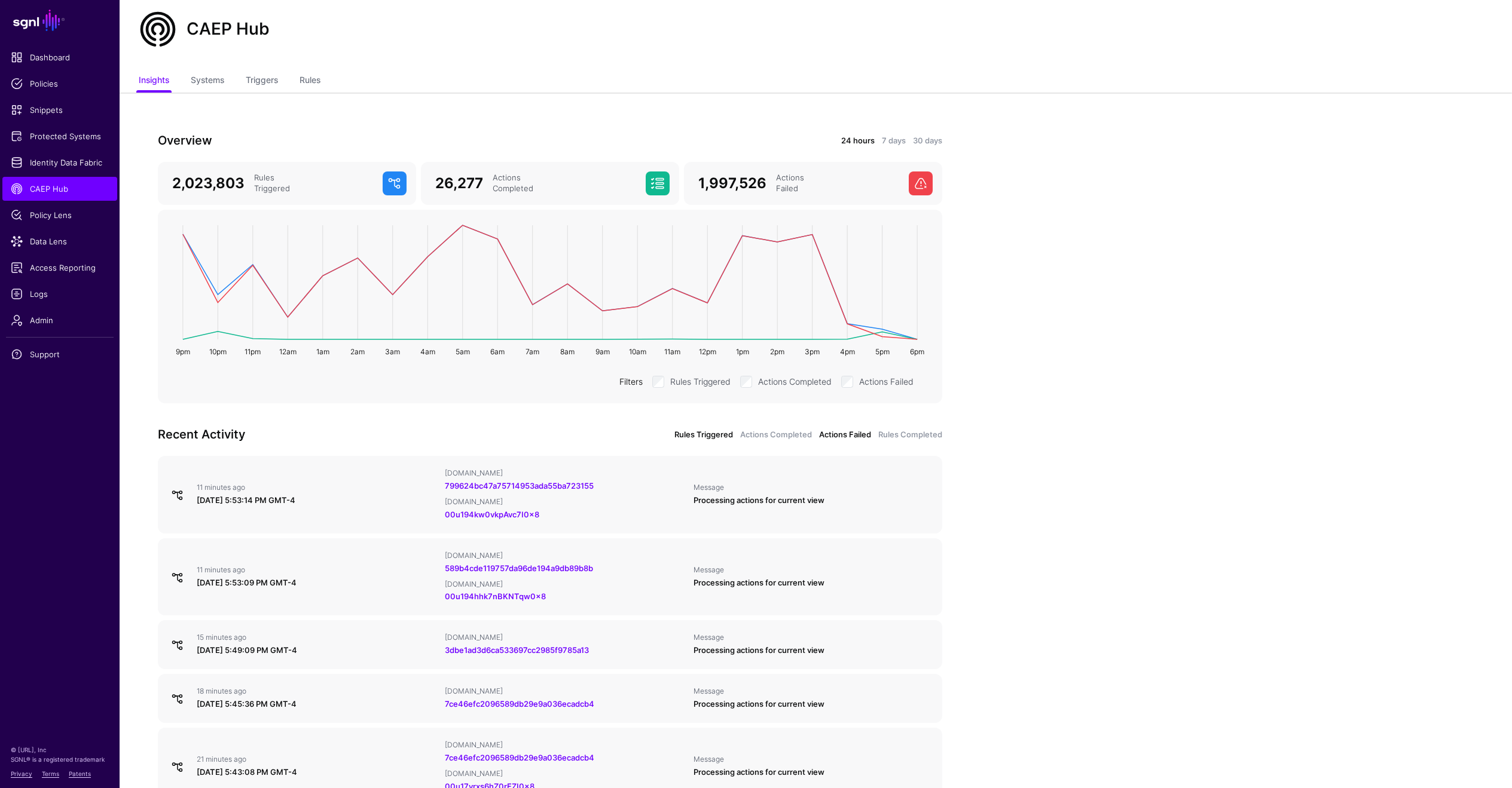
click at [832, 432] on link "Actions Failed" at bounding box center [845, 435] width 52 height 12
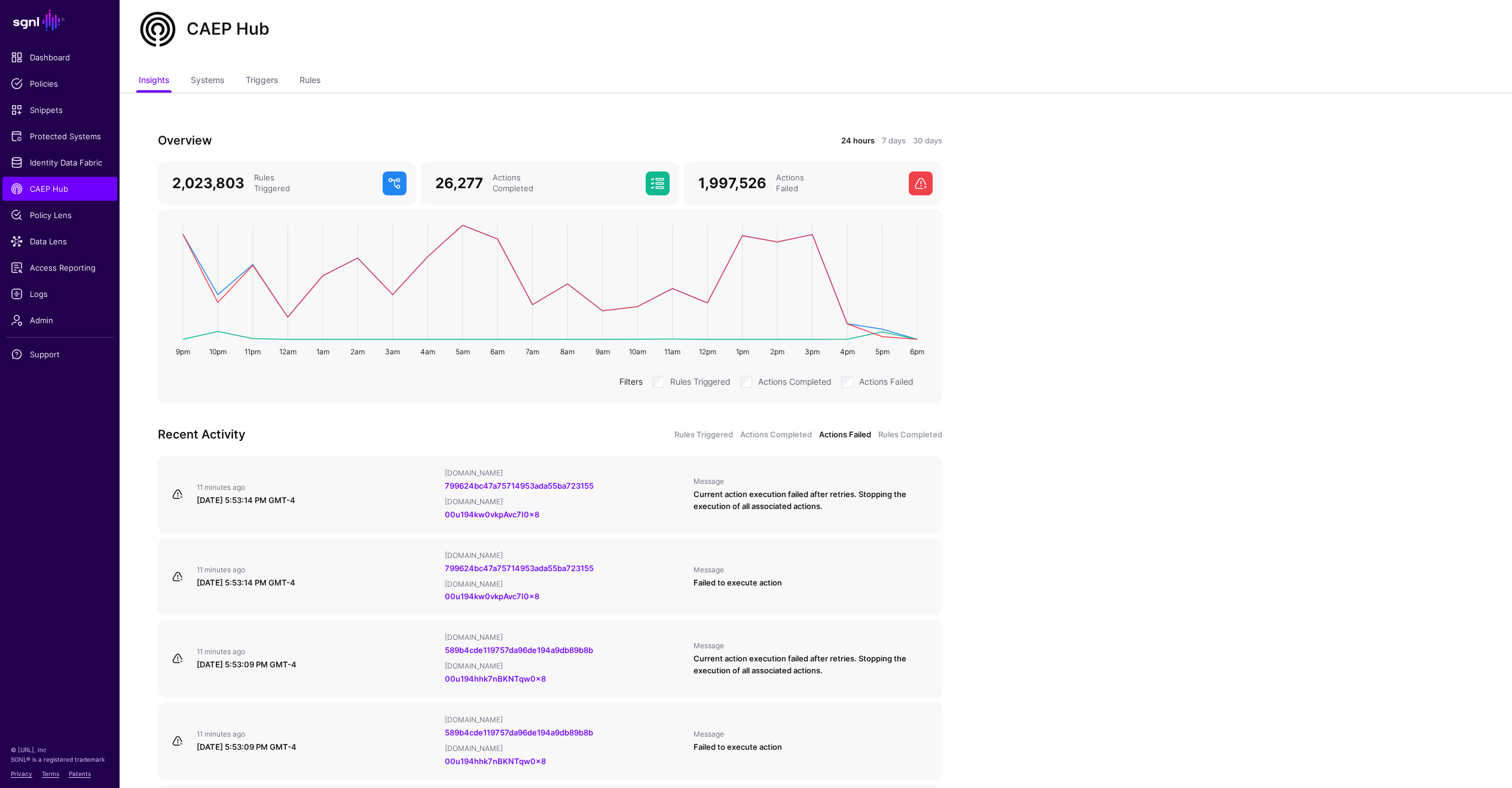
scroll to position [43, 0]
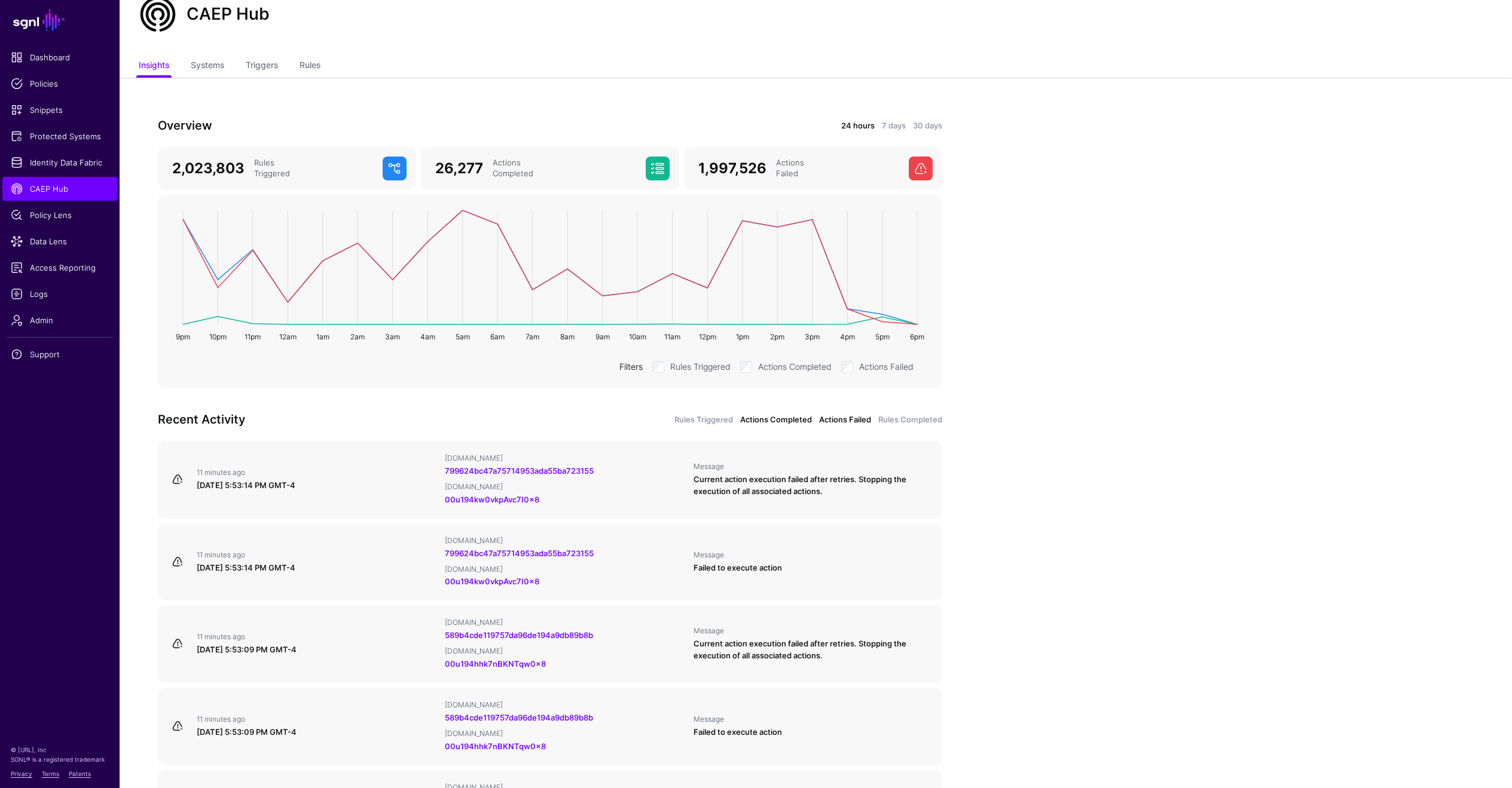
click at [775, 418] on link "Actions Completed" at bounding box center [776, 420] width 71 height 12
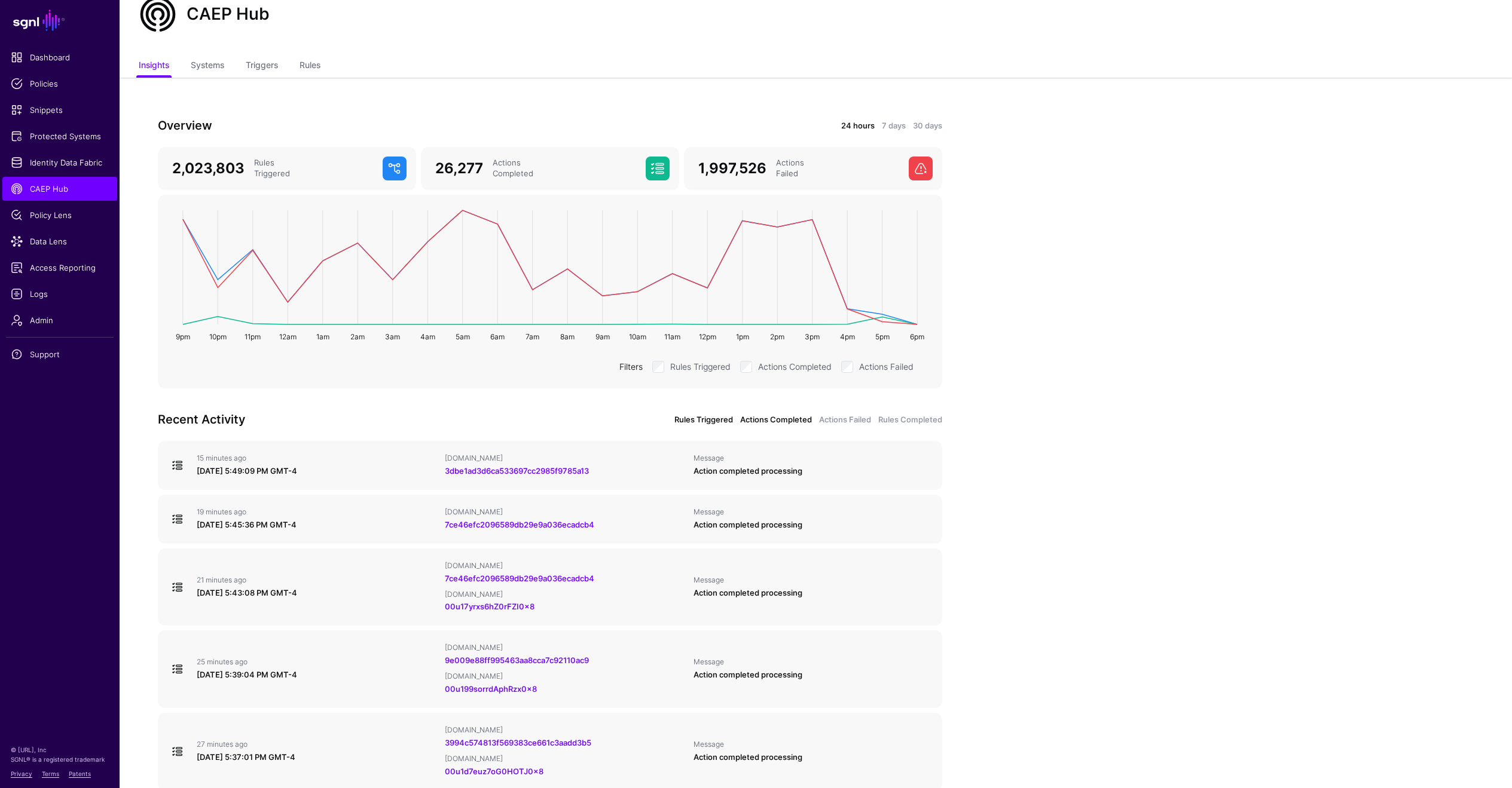
click at [712, 416] on link "Rules Triggered" at bounding box center [703, 420] width 59 height 12
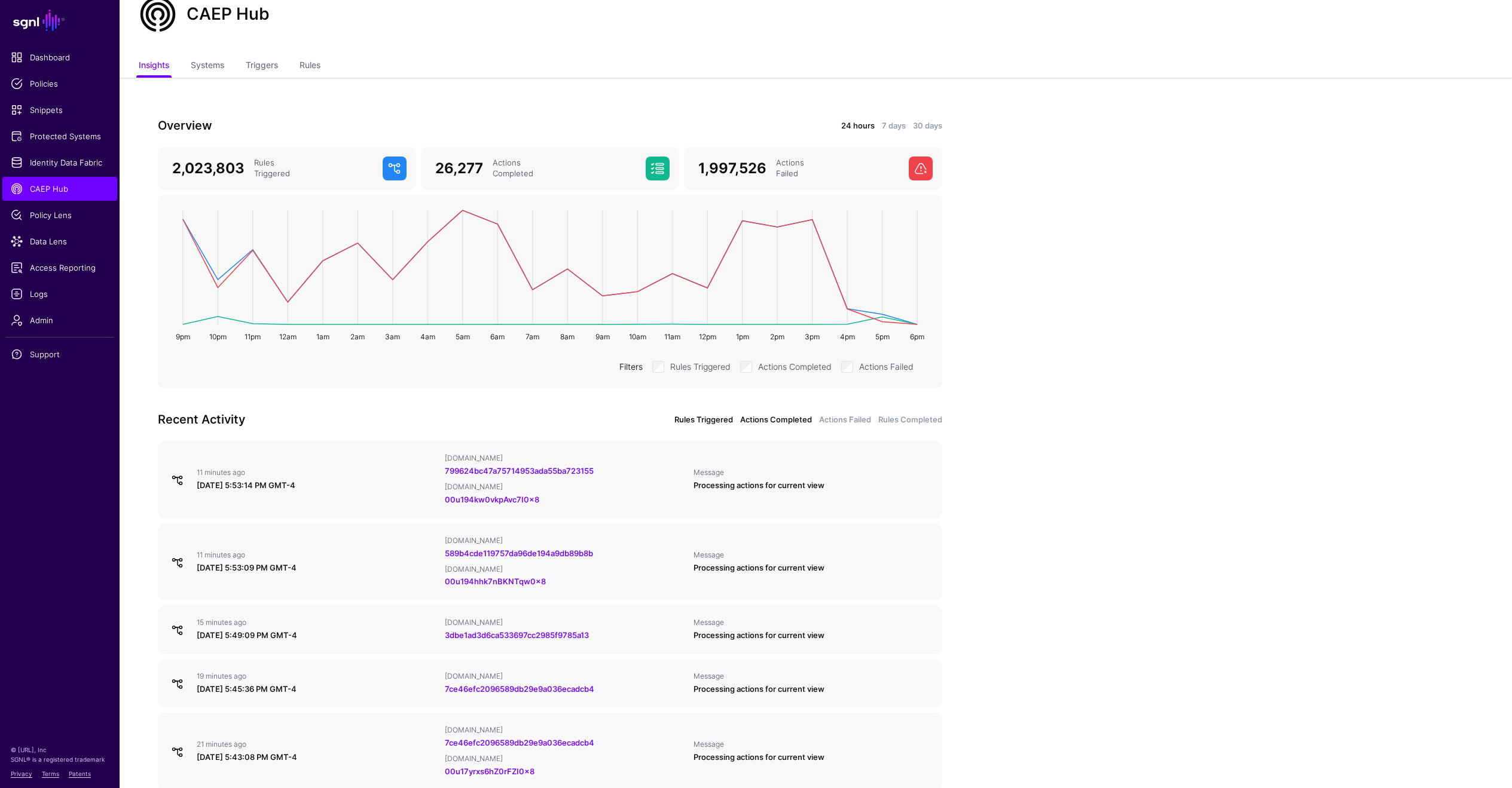
click at [761, 422] on link "Actions Completed" at bounding box center [776, 420] width 71 height 12
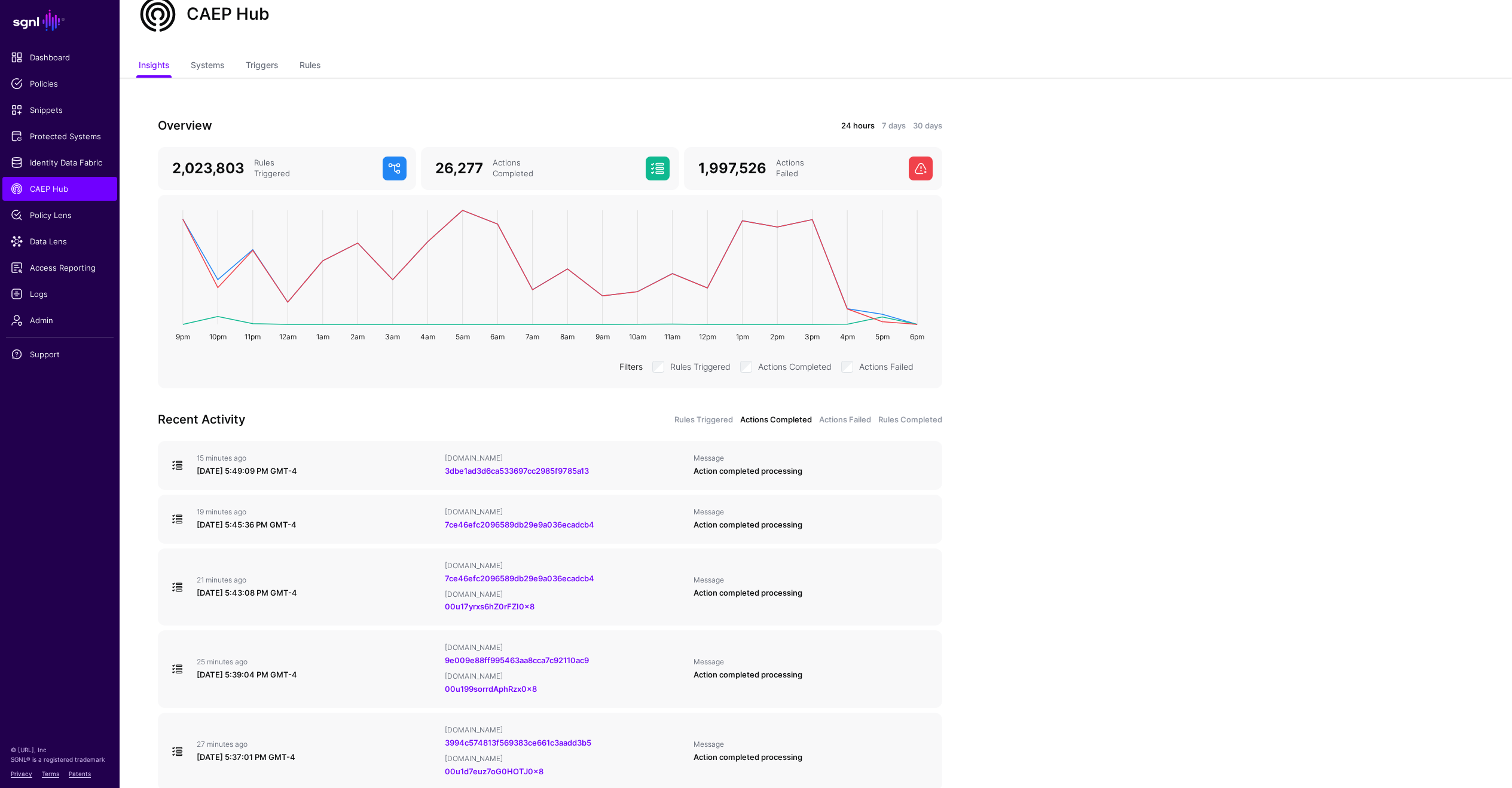
click at [821, 427] on div "Recent Activity Rules Triggered Actions Completed Actions Failed Rules Completed" at bounding box center [550, 420] width 798 height 19
click at [836, 422] on link "Actions Failed" at bounding box center [845, 420] width 52 height 12
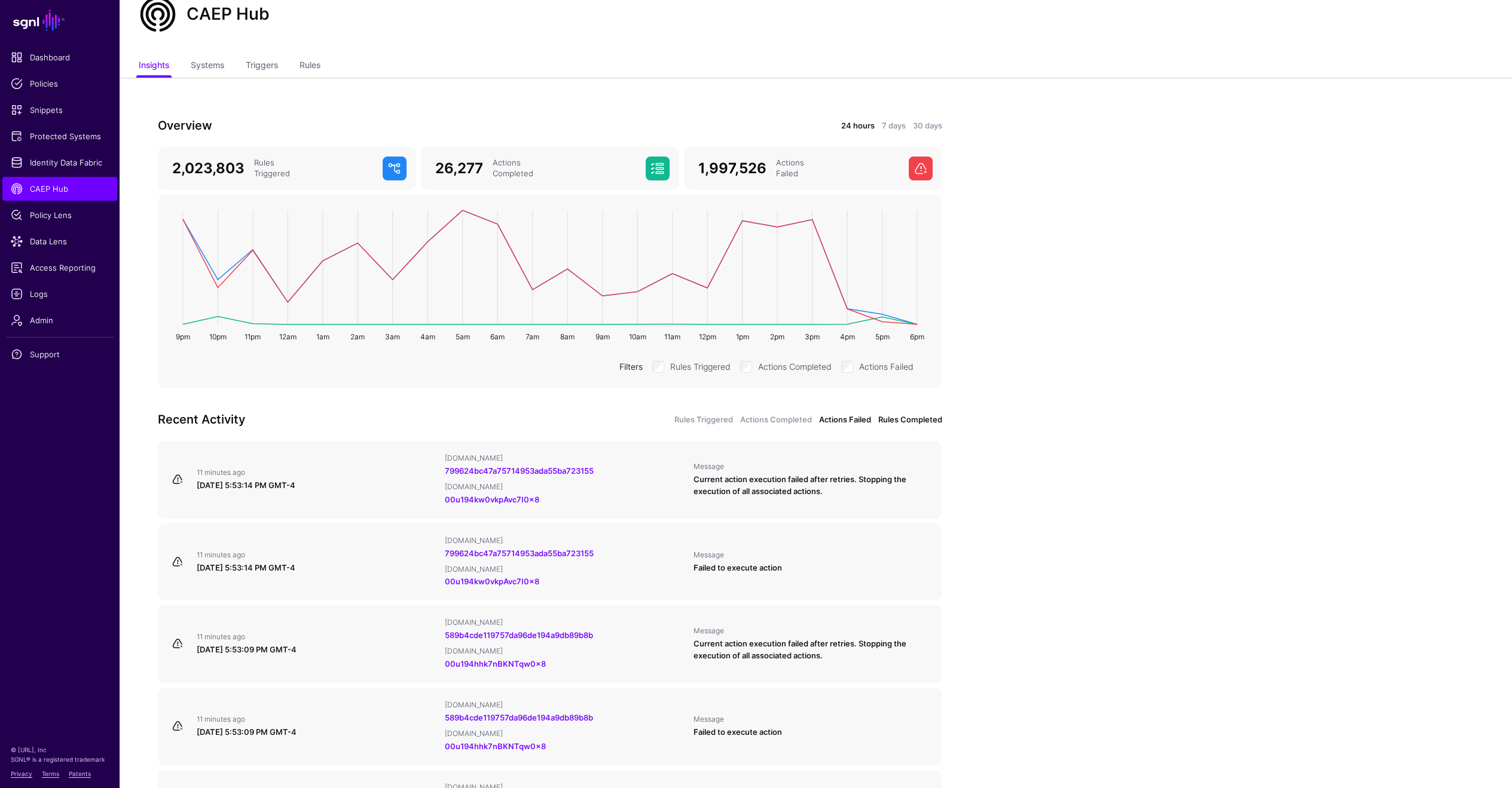
click at [896, 422] on link "Rules Completed" at bounding box center [910, 420] width 64 height 12
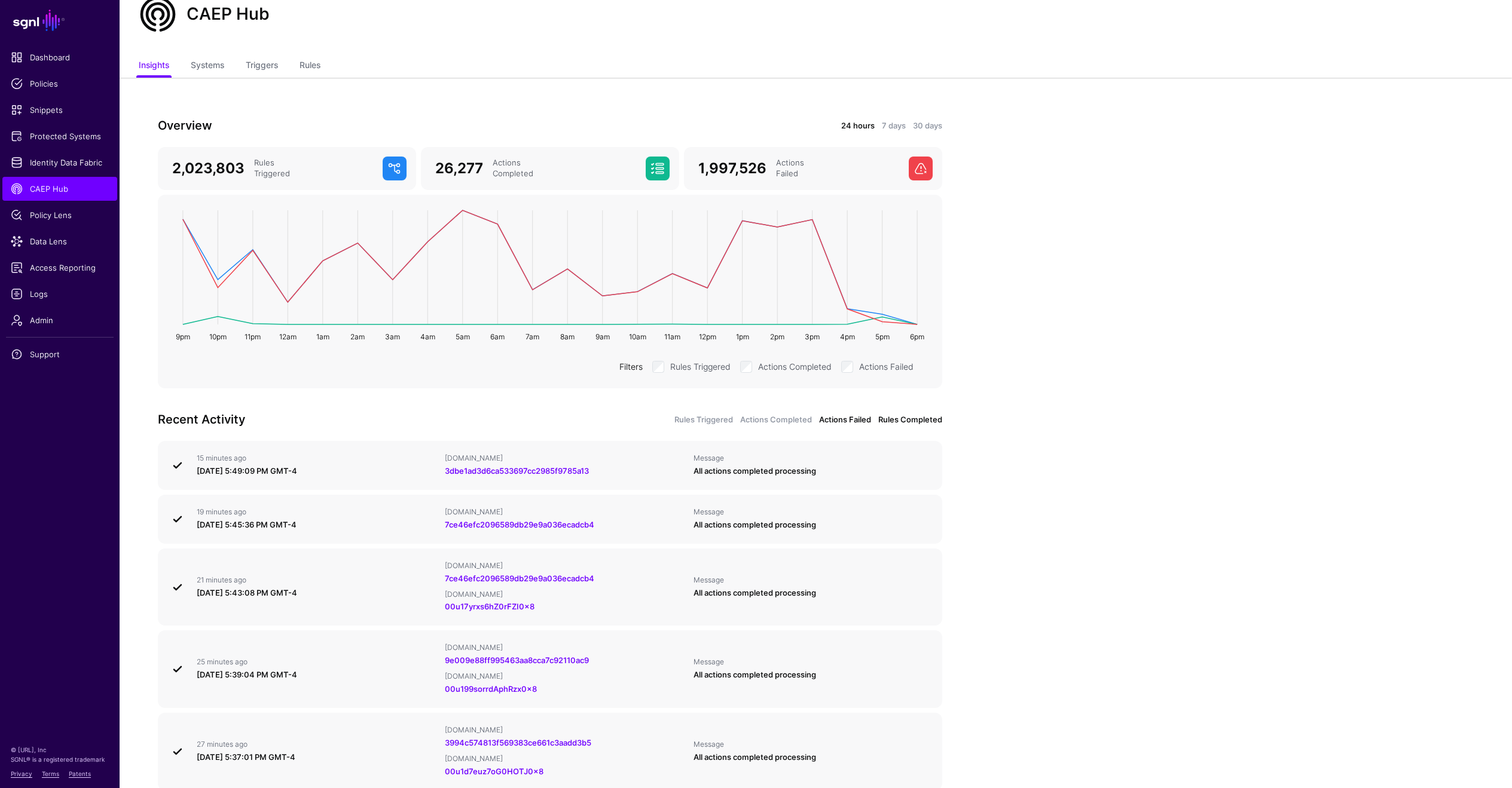
click at [846, 425] on link "Actions Failed" at bounding box center [845, 420] width 52 height 12
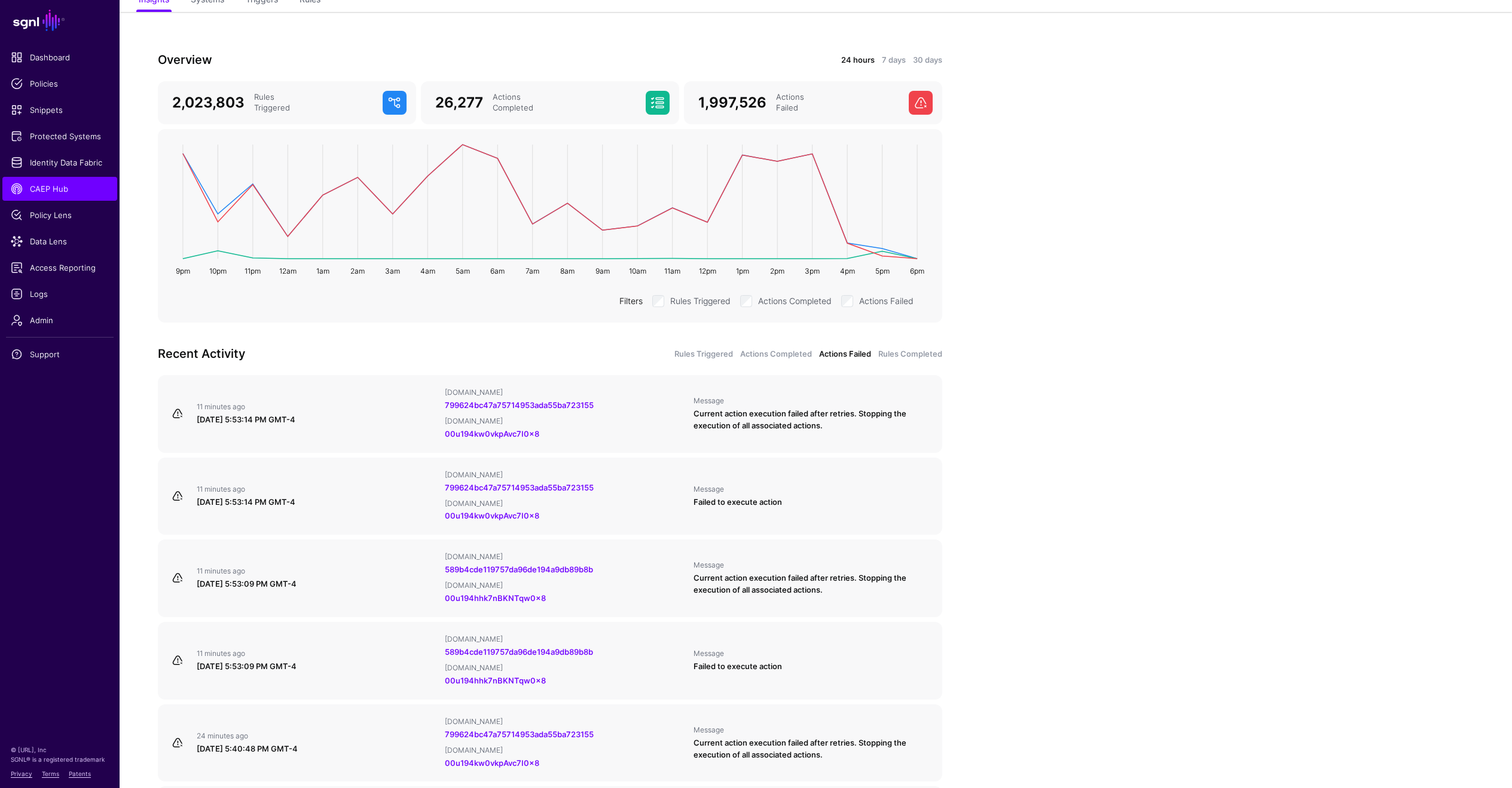
scroll to position [0, 0]
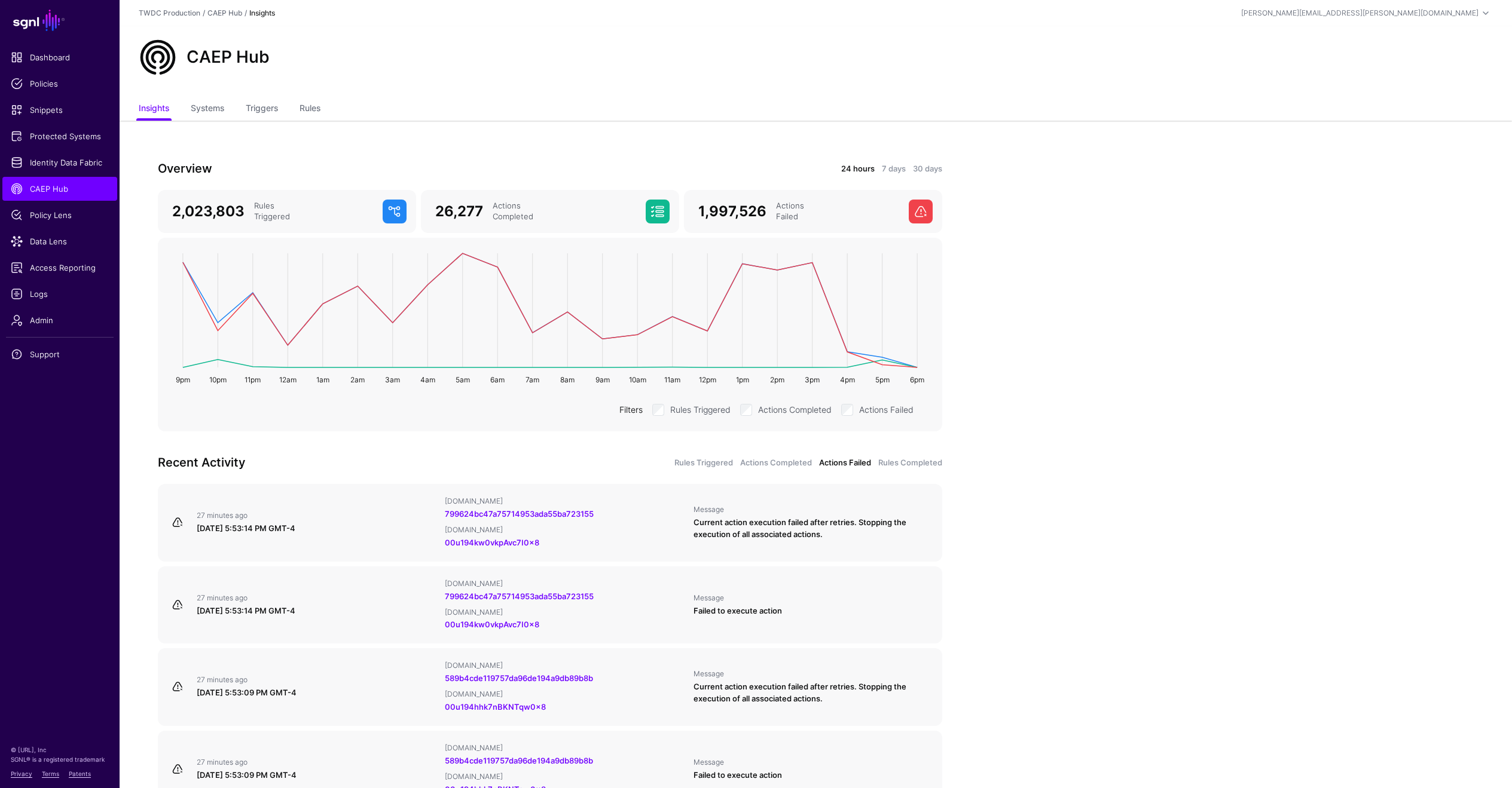
click at [945, 174] on div "24 hours 7 days 30 days" at bounding box center [749, 168] width 400 height 13
click at [932, 173] on link "30 days" at bounding box center [927, 169] width 29 height 12
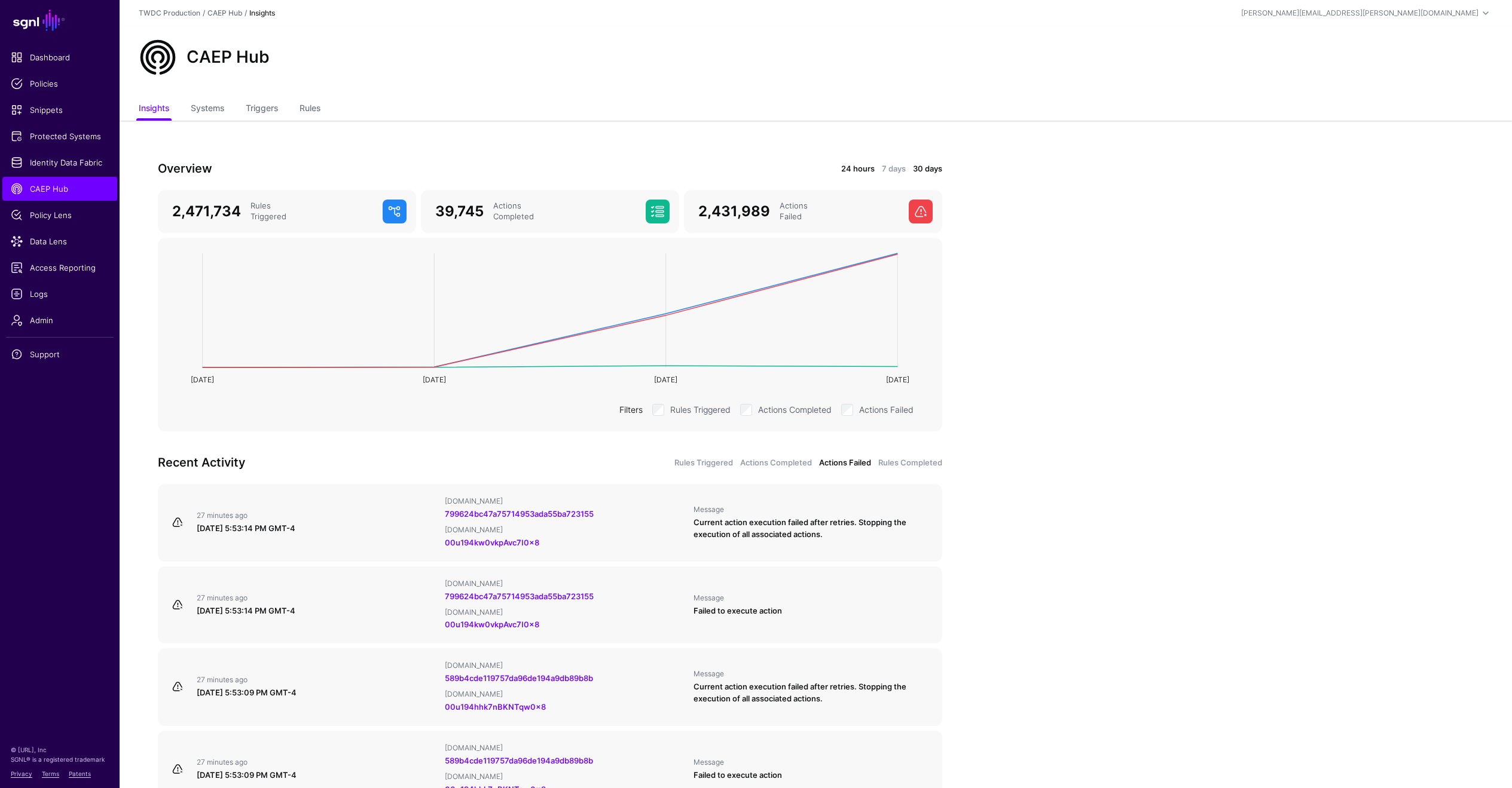
click at [868, 172] on link "24 hours" at bounding box center [858, 169] width 34 height 12
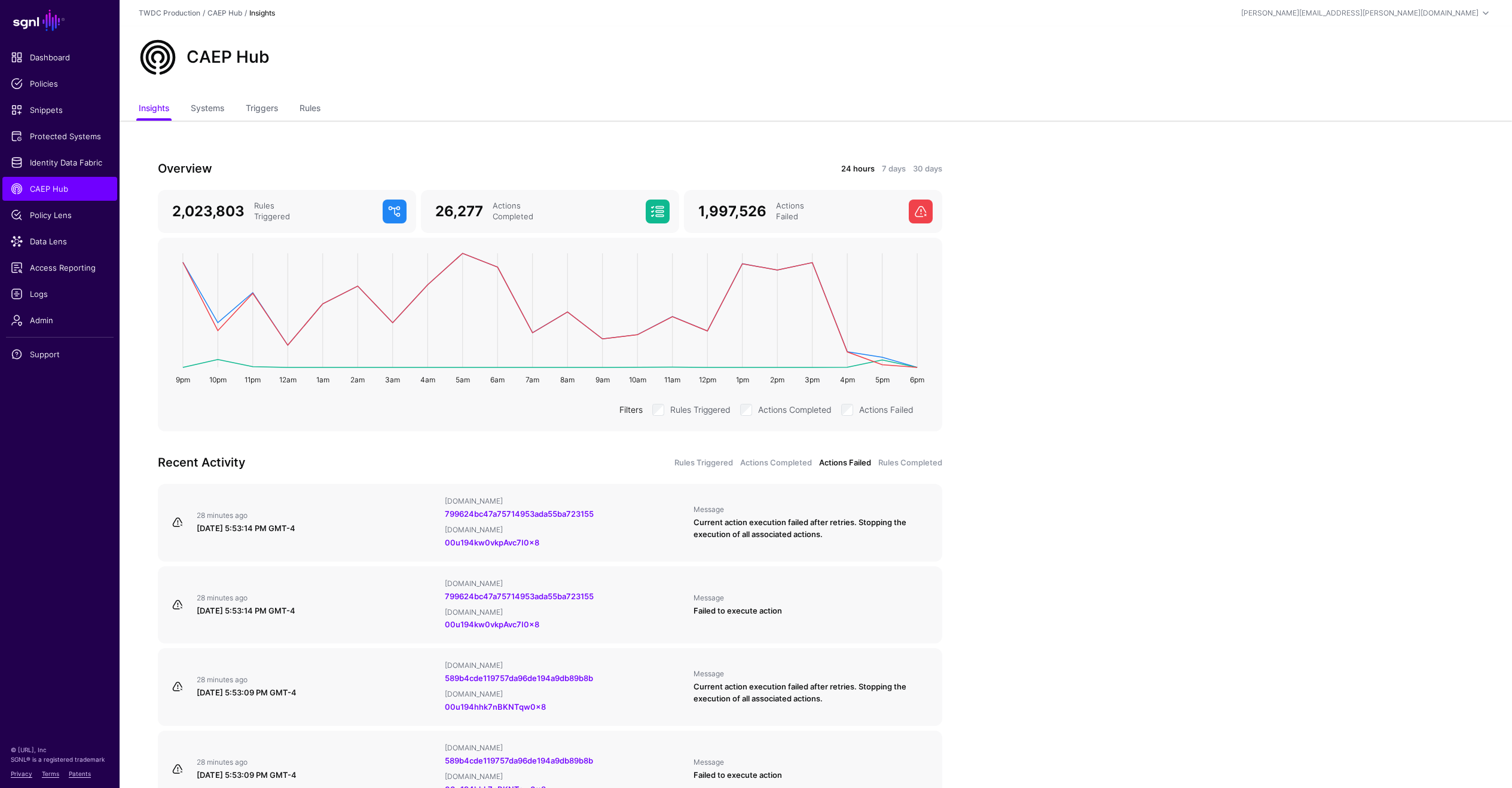
click at [852, 464] on link "Actions Failed" at bounding box center [845, 463] width 52 height 12
click at [788, 468] on link "Actions Completed" at bounding box center [776, 463] width 71 height 12
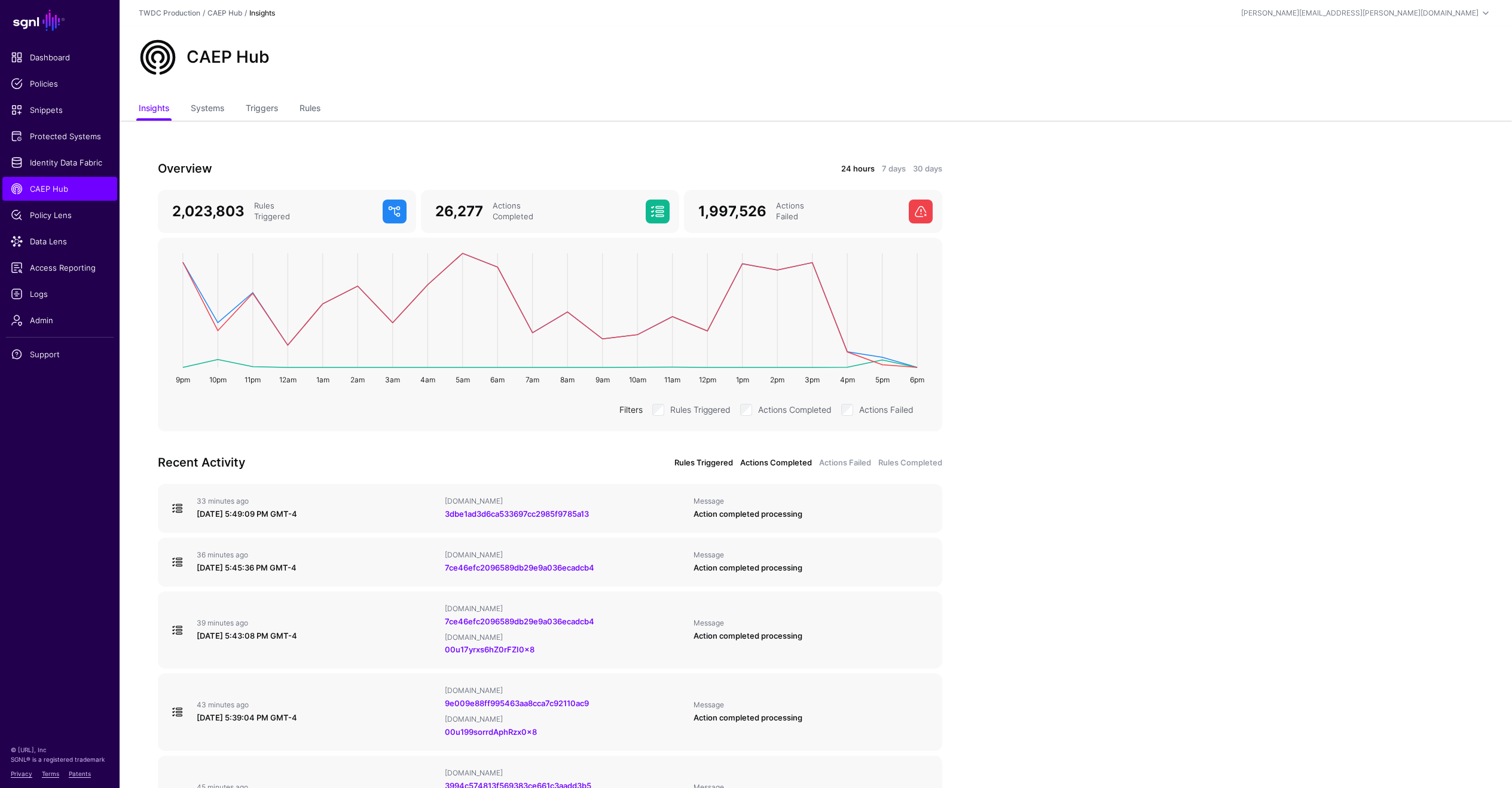
click at [702, 460] on link "Rules Triggered" at bounding box center [703, 463] width 59 height 12
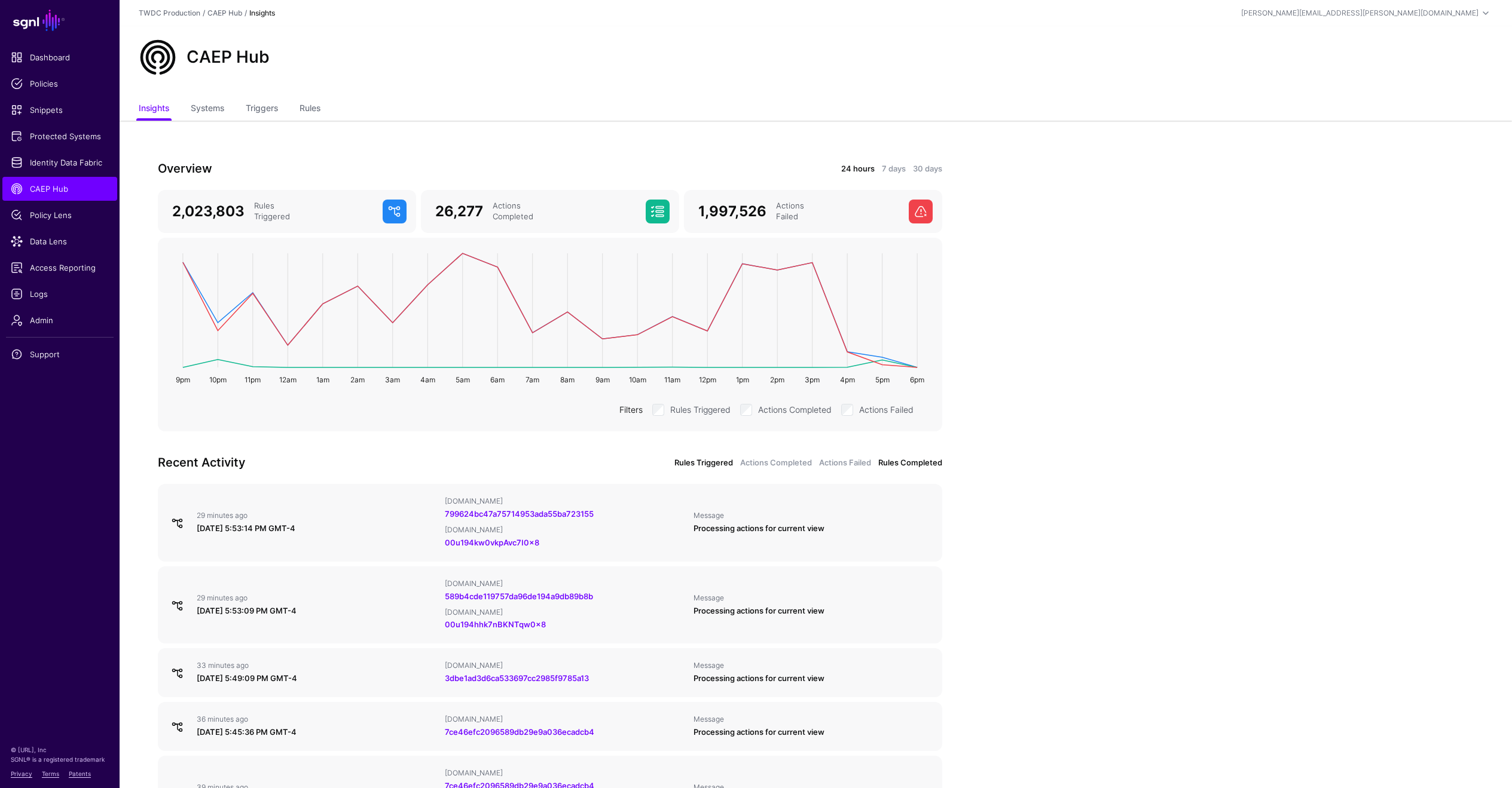
click at [917, 467] on link "Rules Completed" at bounding box center [910, 463] width 64 height 12
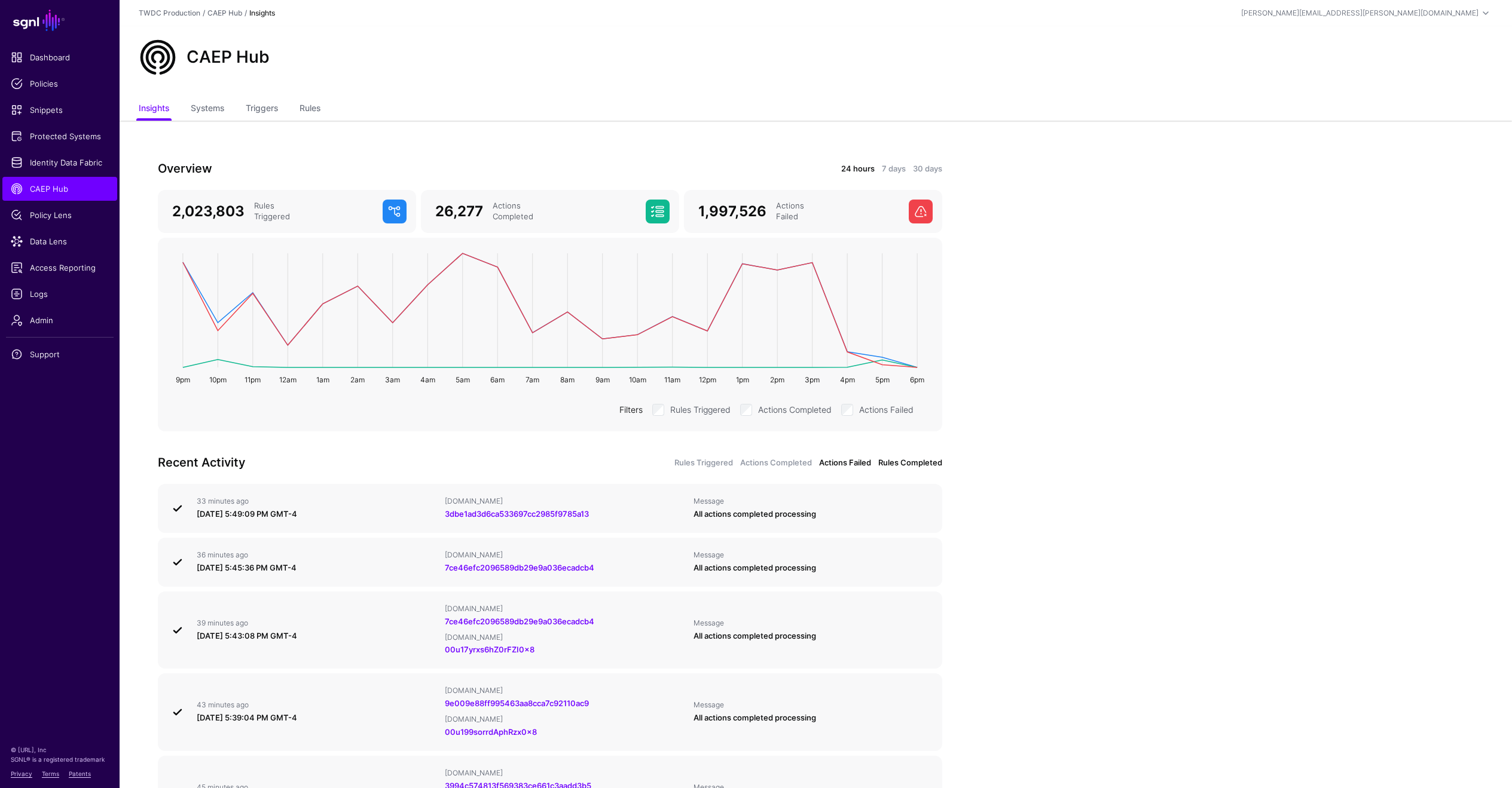
click at [849, 465] on link "Actions Failed" at bounding box center [845, 463] width 52 height 12
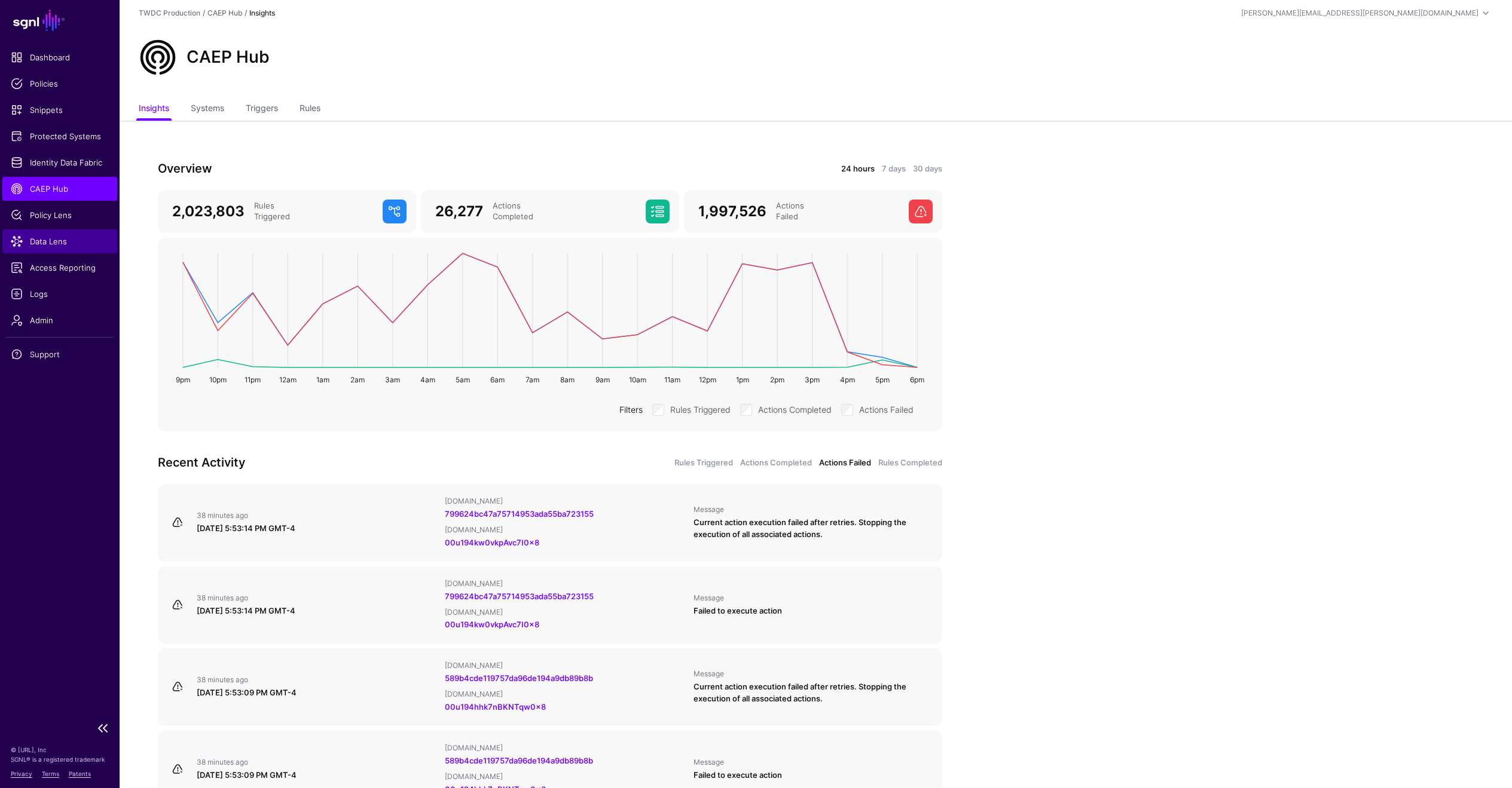
click at [51, 247] on span "Data Lens" at bounding box center [60, 242] width 98 height 12
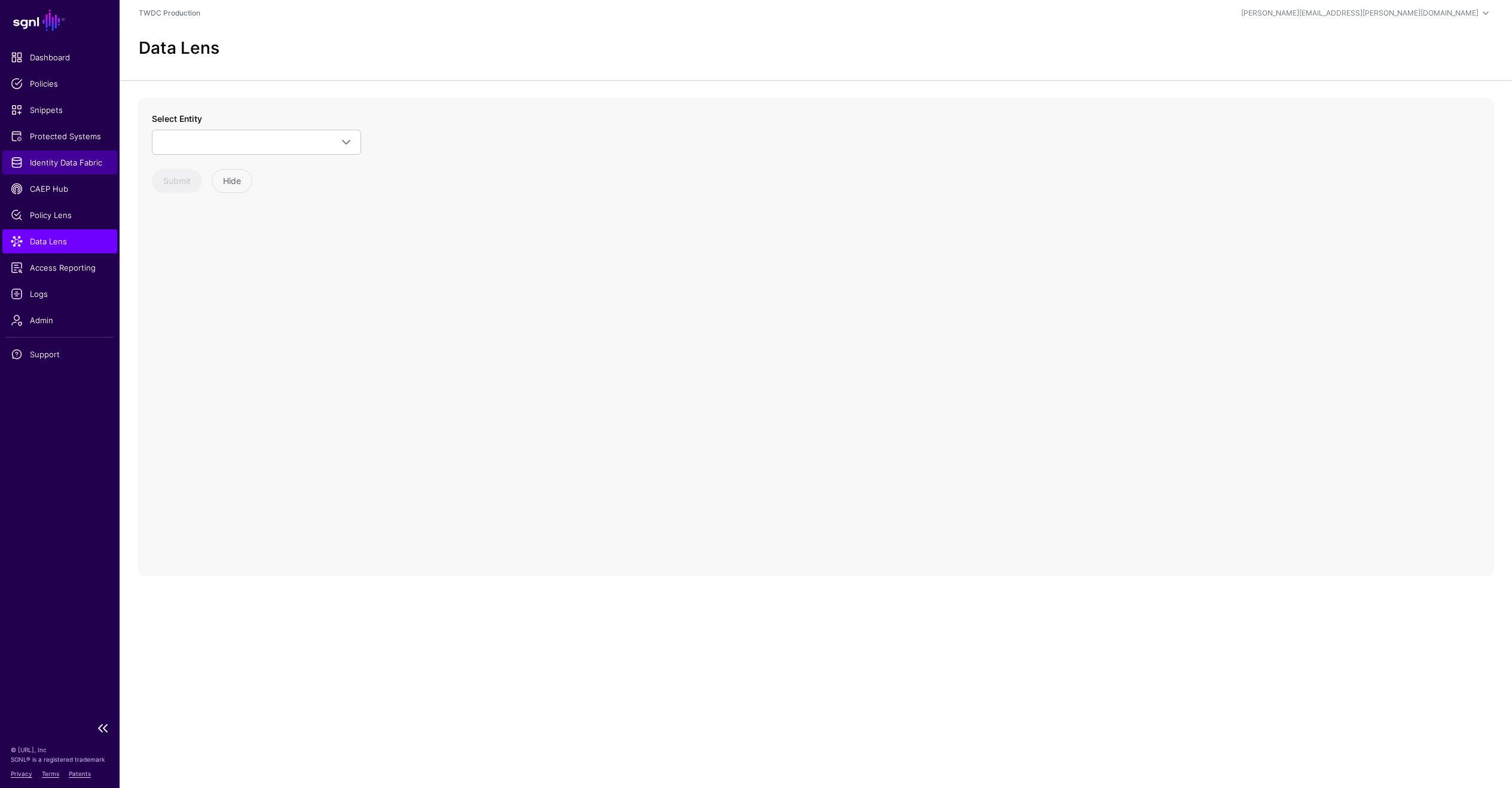
click at [47, 168] on span "Identity Data Fabric" at bounding box center [60, 162] width 98 height 12
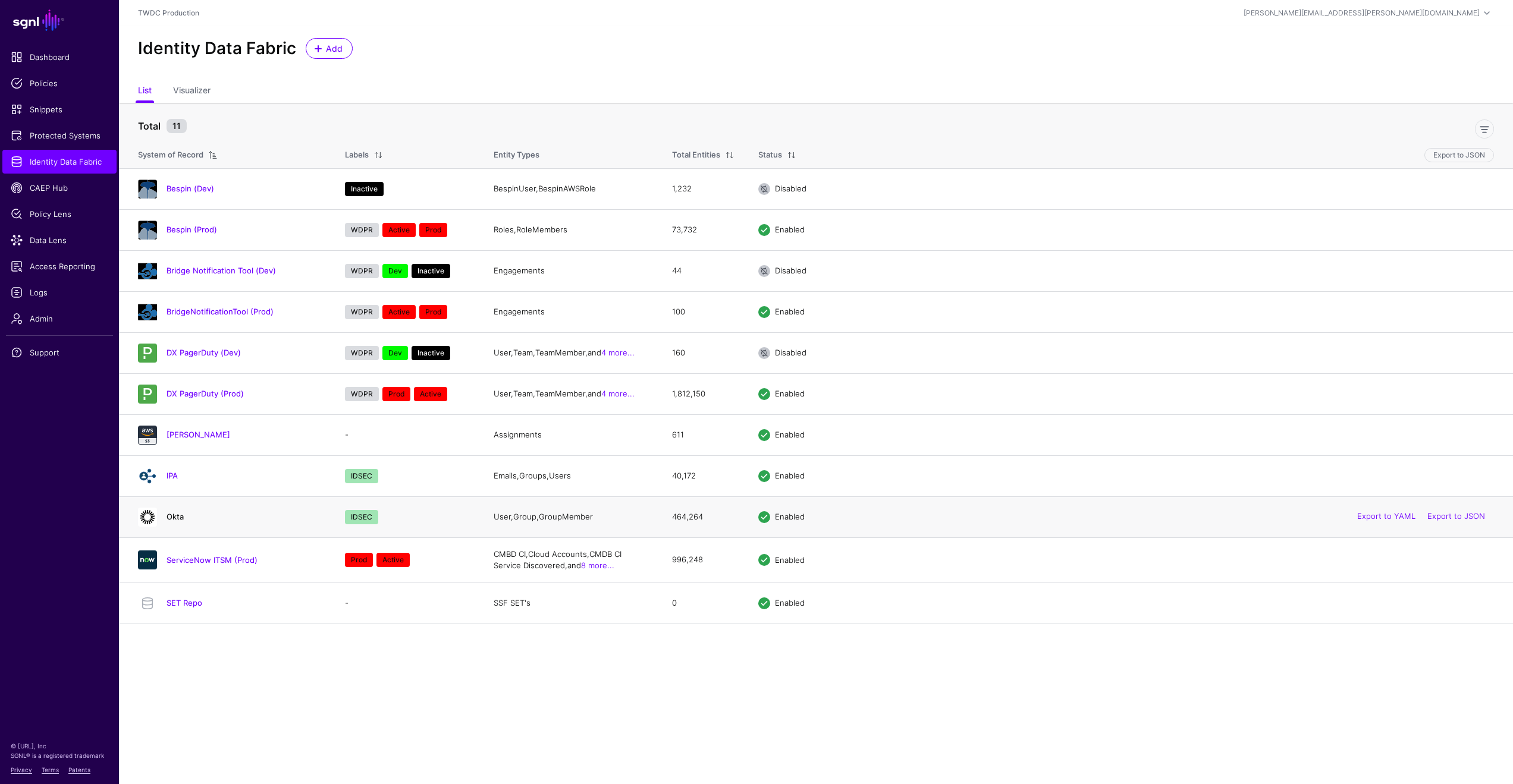
click at [175, 519] on link "Okta" at bounding box center [175, 517] width 17 height 9
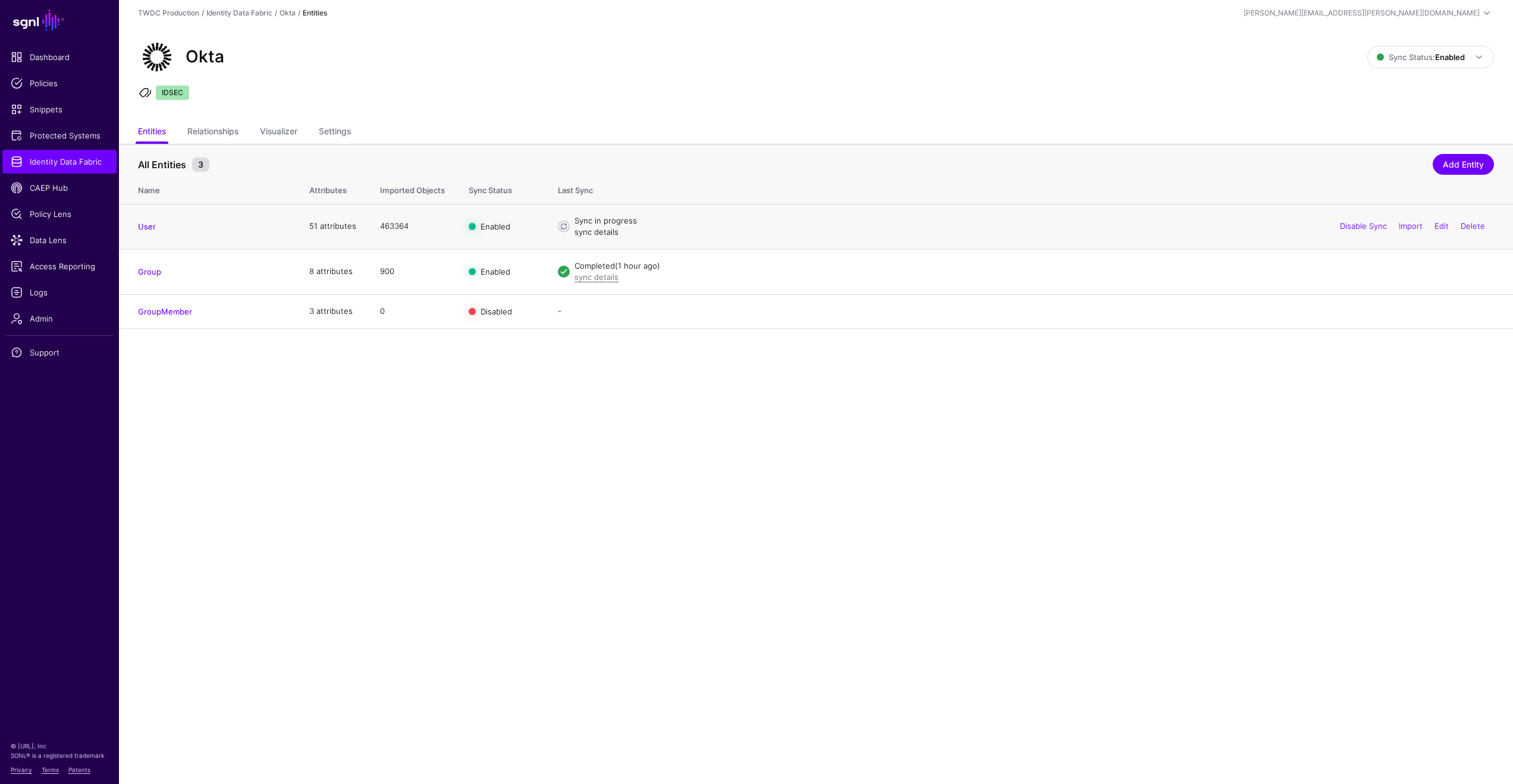
click at [589, 235] on link "sync details" at bounding box center [597, 232] width 44 height 9
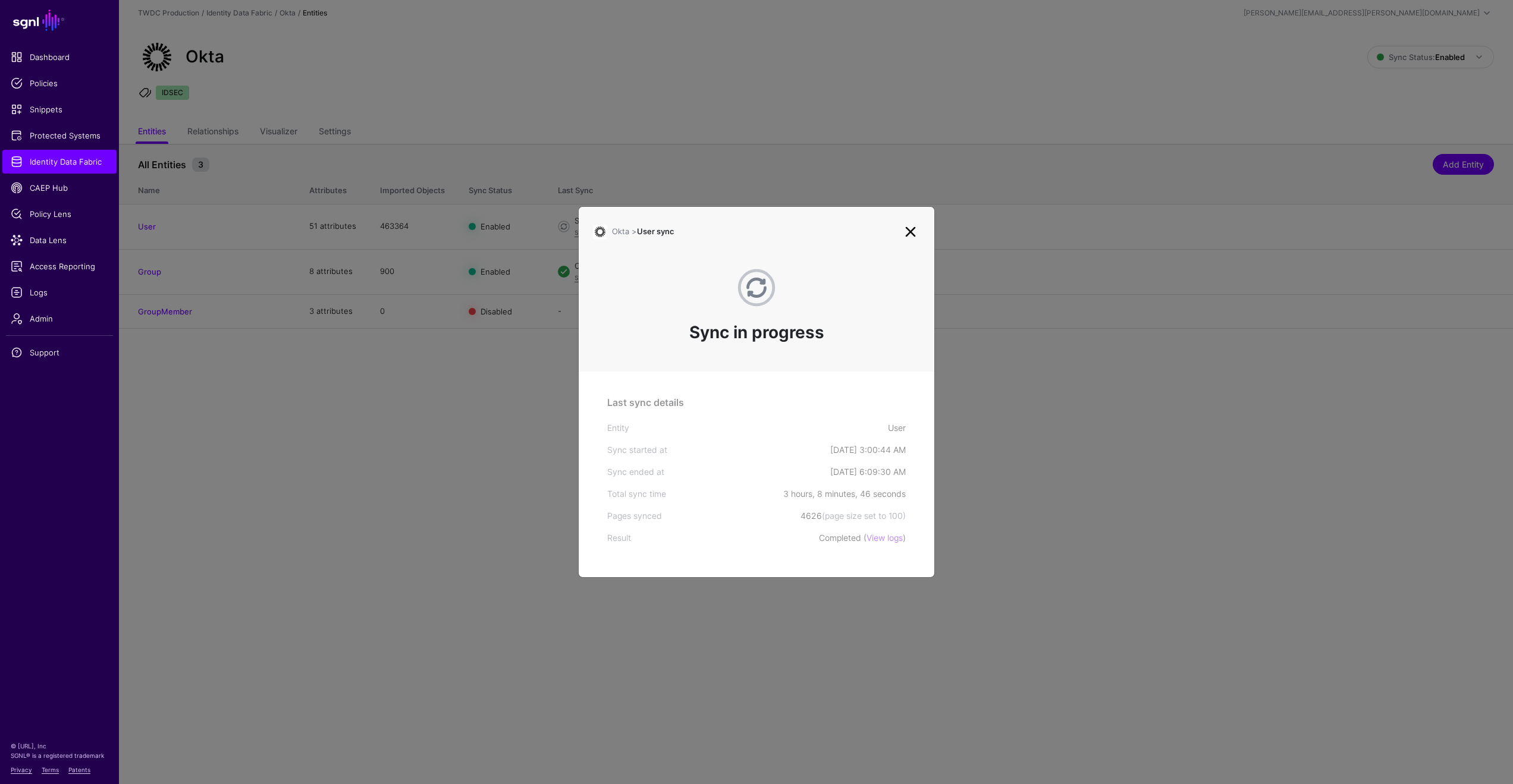
click at [912, 237] on link at bounding box center [910, 232] width 19 height 19
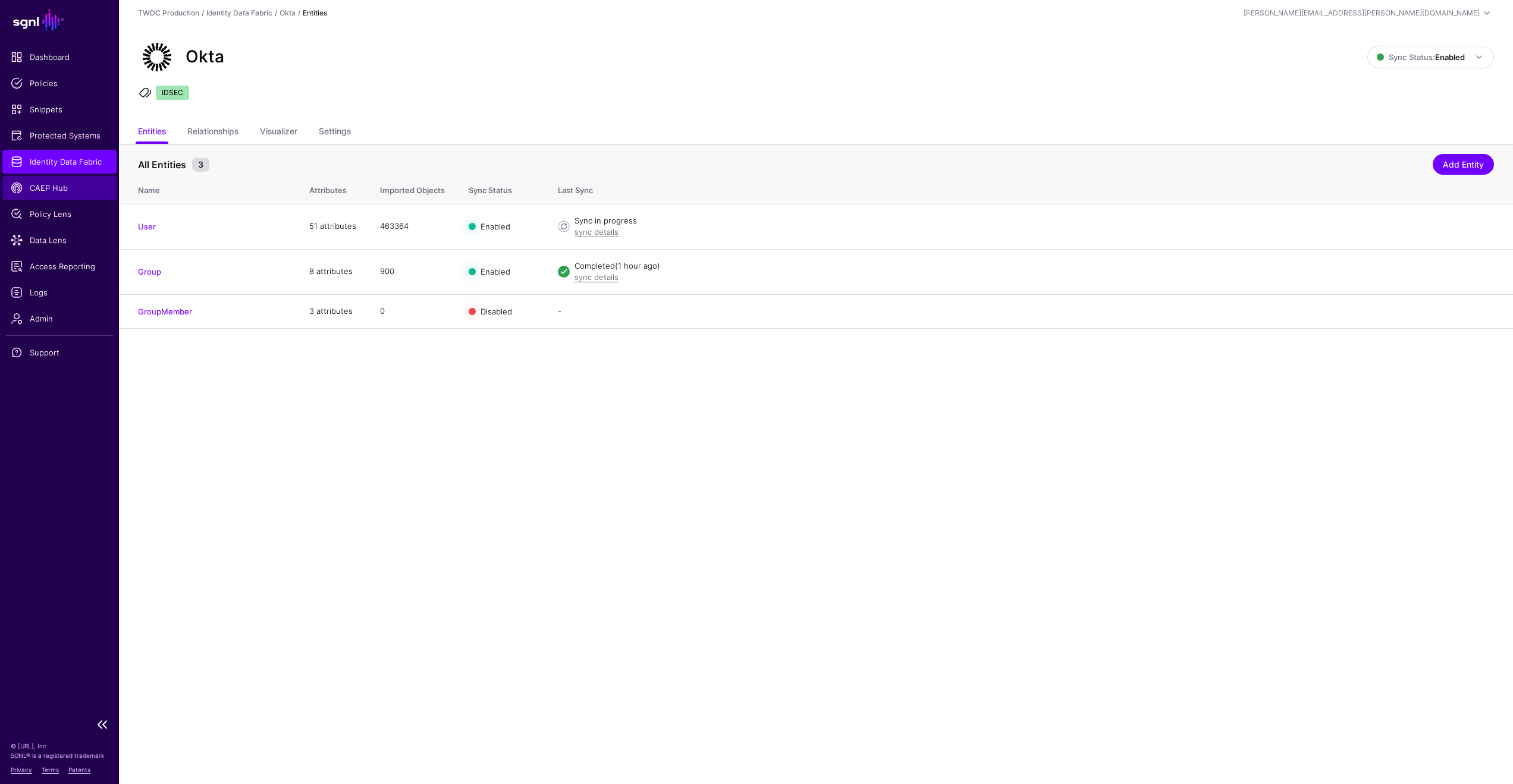
click at [65, 186] on span "CAEP Hub" at bounding box center [60, 188] width 98 height 12
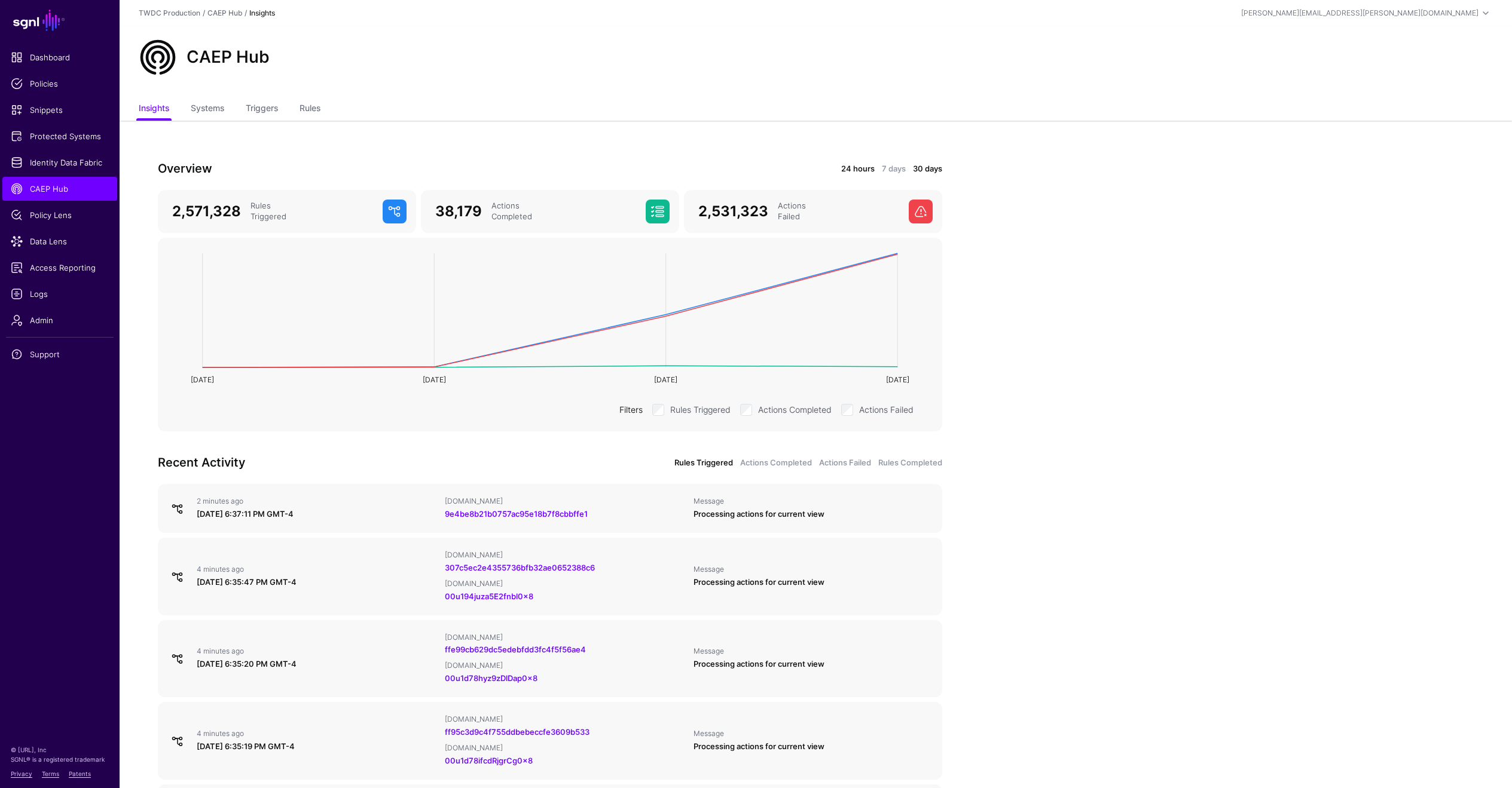
click at [846, 168] on link "24 hours" at bounding box center [858, 169] width 34 height 12
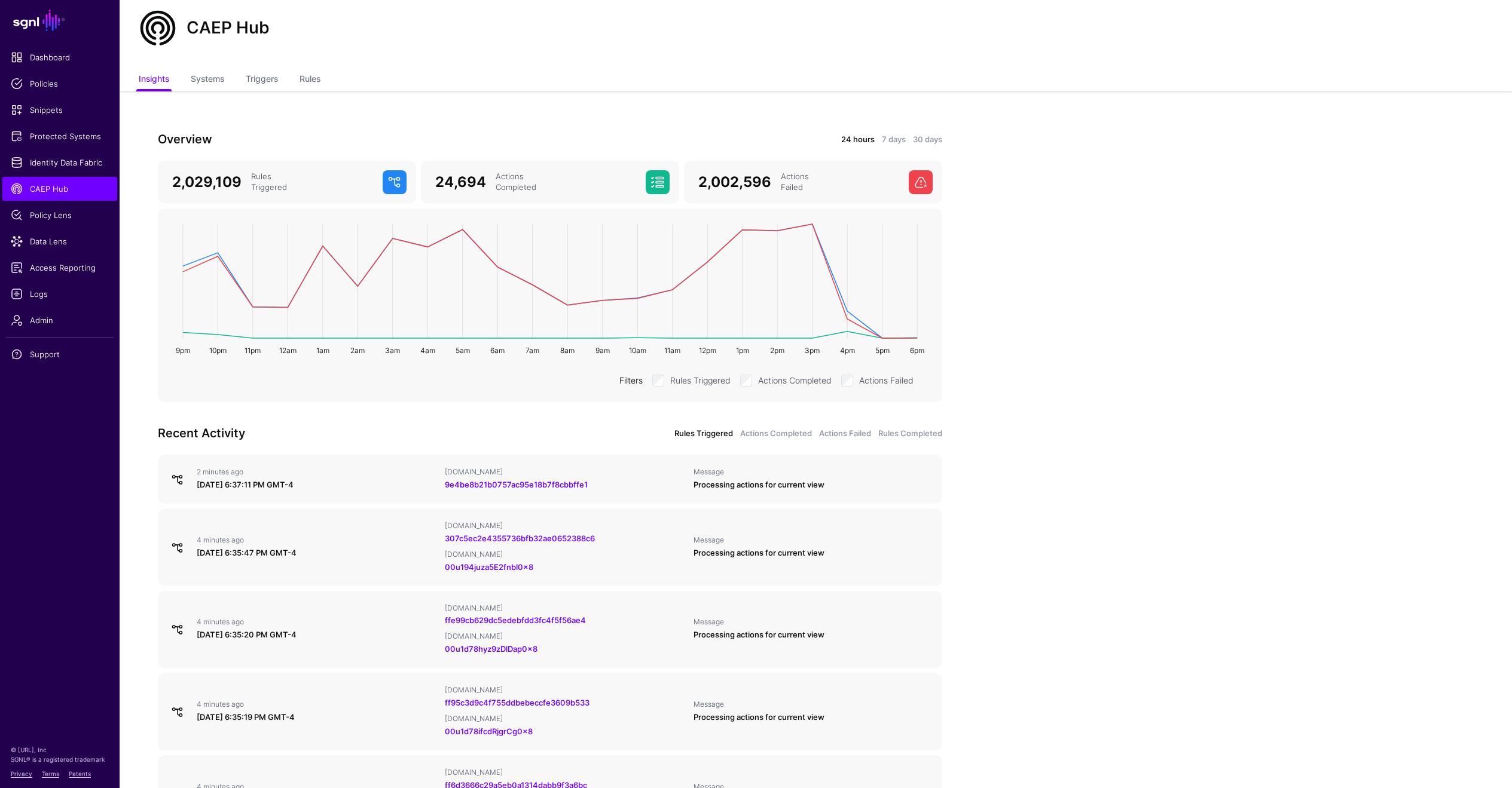
scroll to position [37, 0]
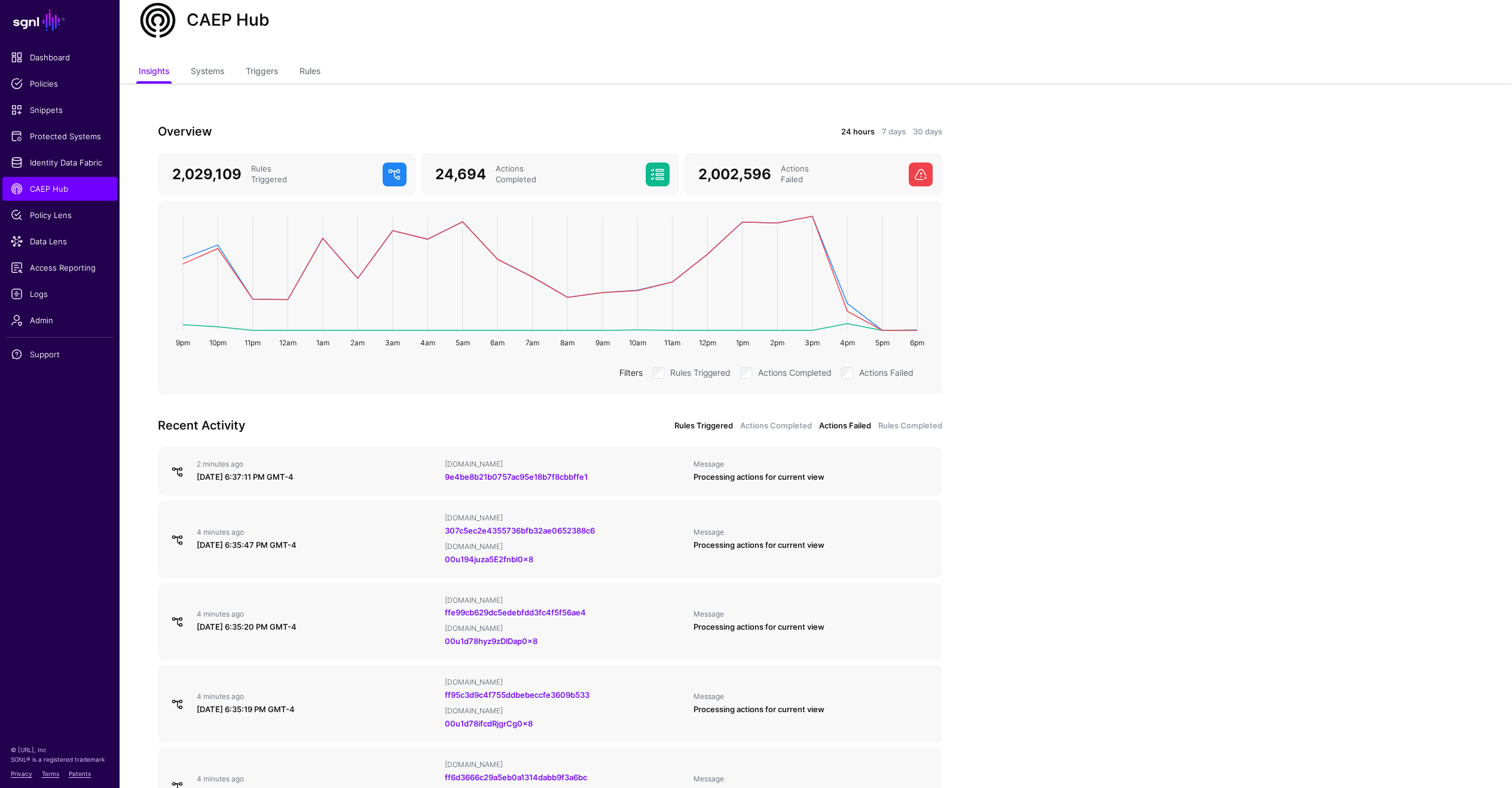
click at [860, 428] on link "Actions Failed" at bounding box center [845, 426] width 52 height 12
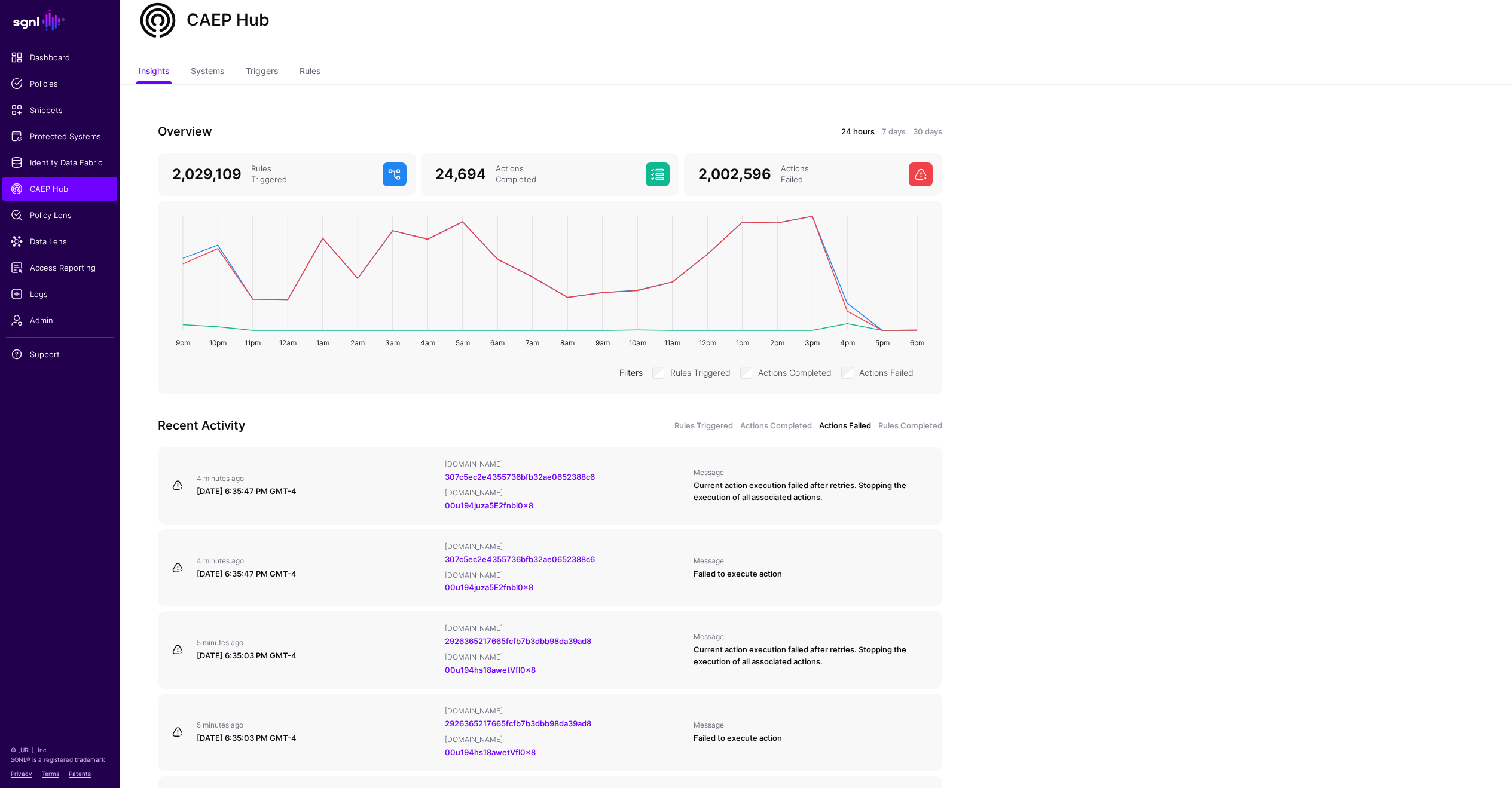
scroll to position [106, 0]
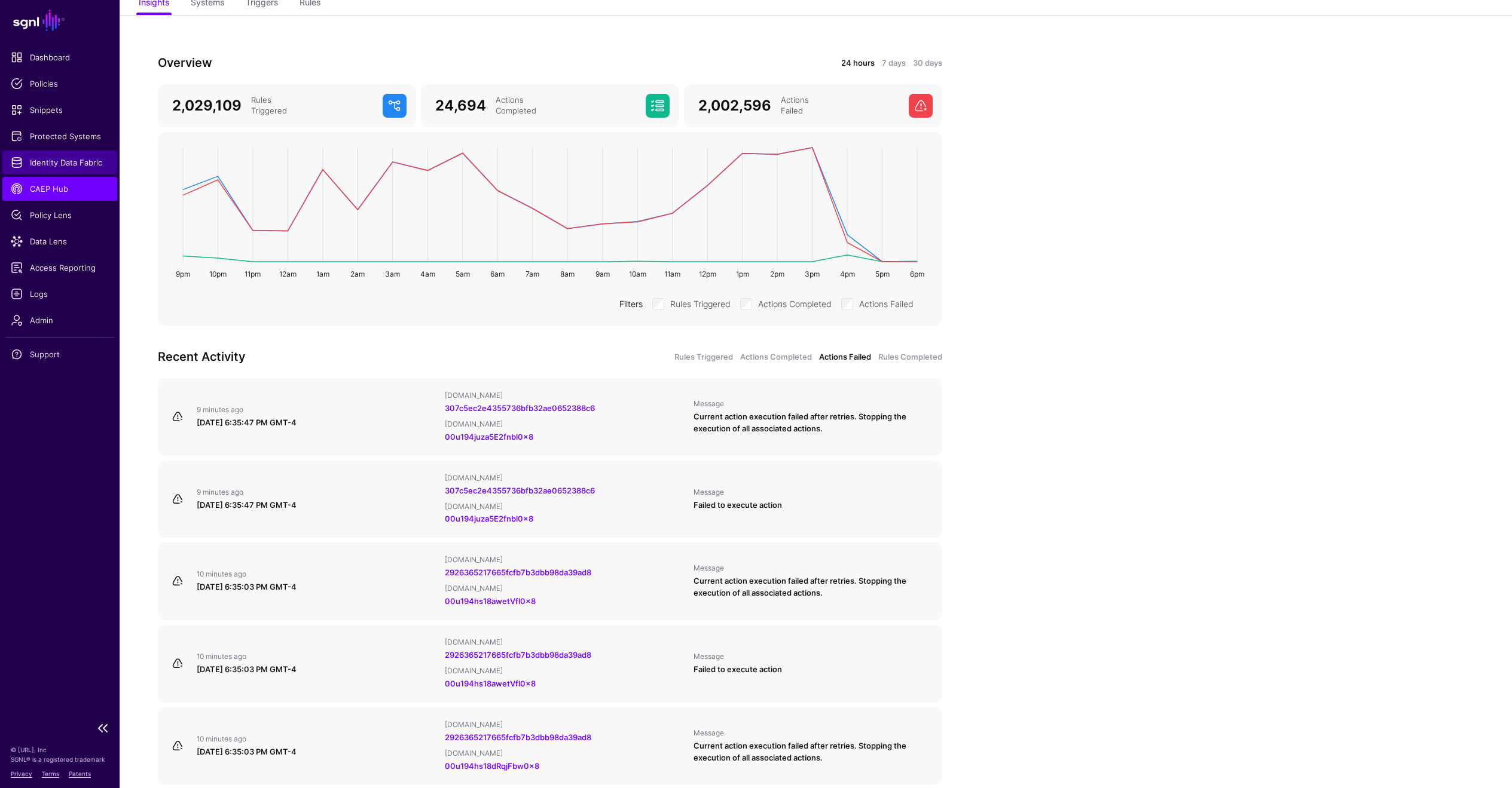
click at [69, 158] on span "Identity Data Fabric" at bounding box center [60, 162] width 98 height 12
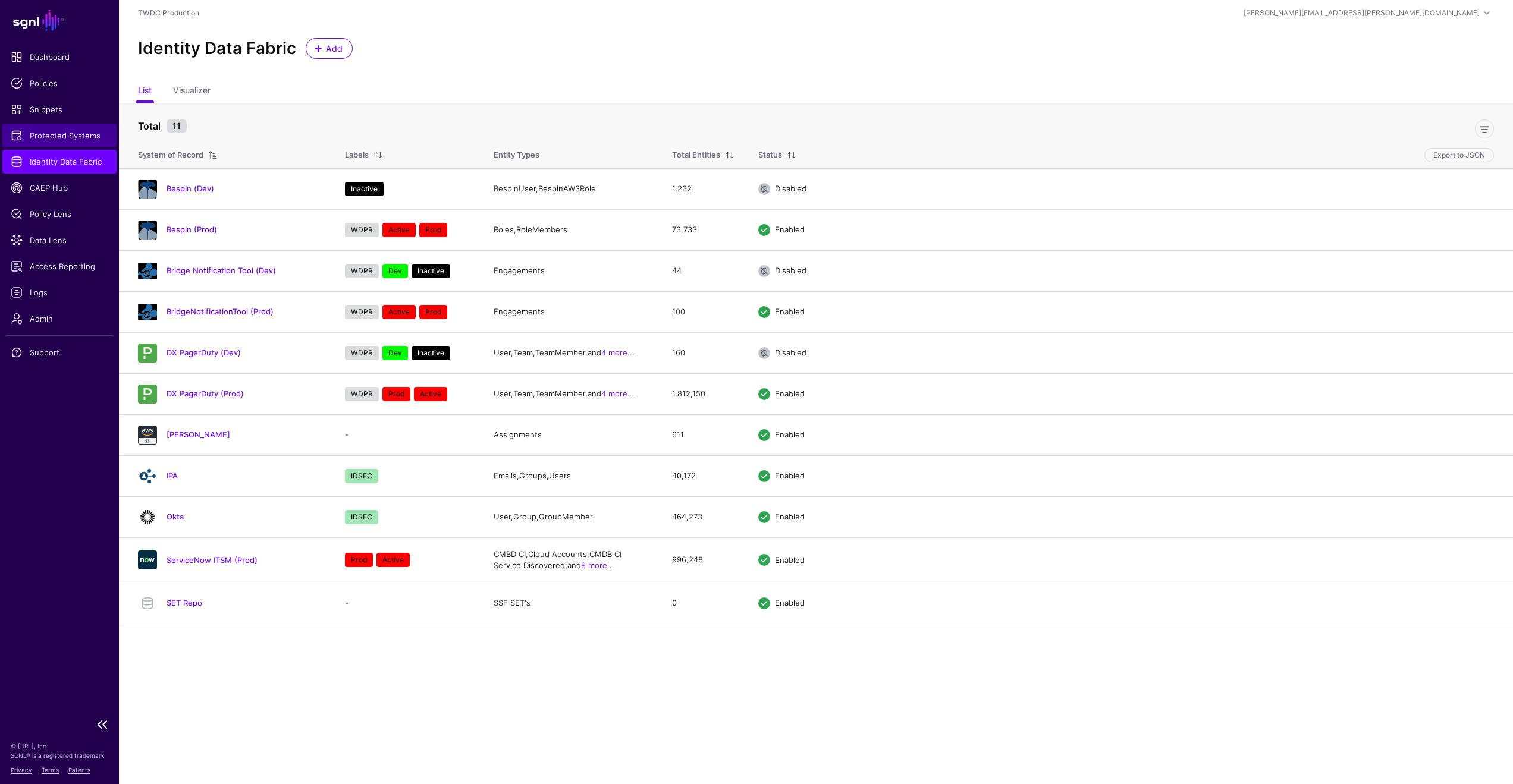
click at [75, 139] on span "Protected Systems" at bounding box center [60, 135] width 98 height 12
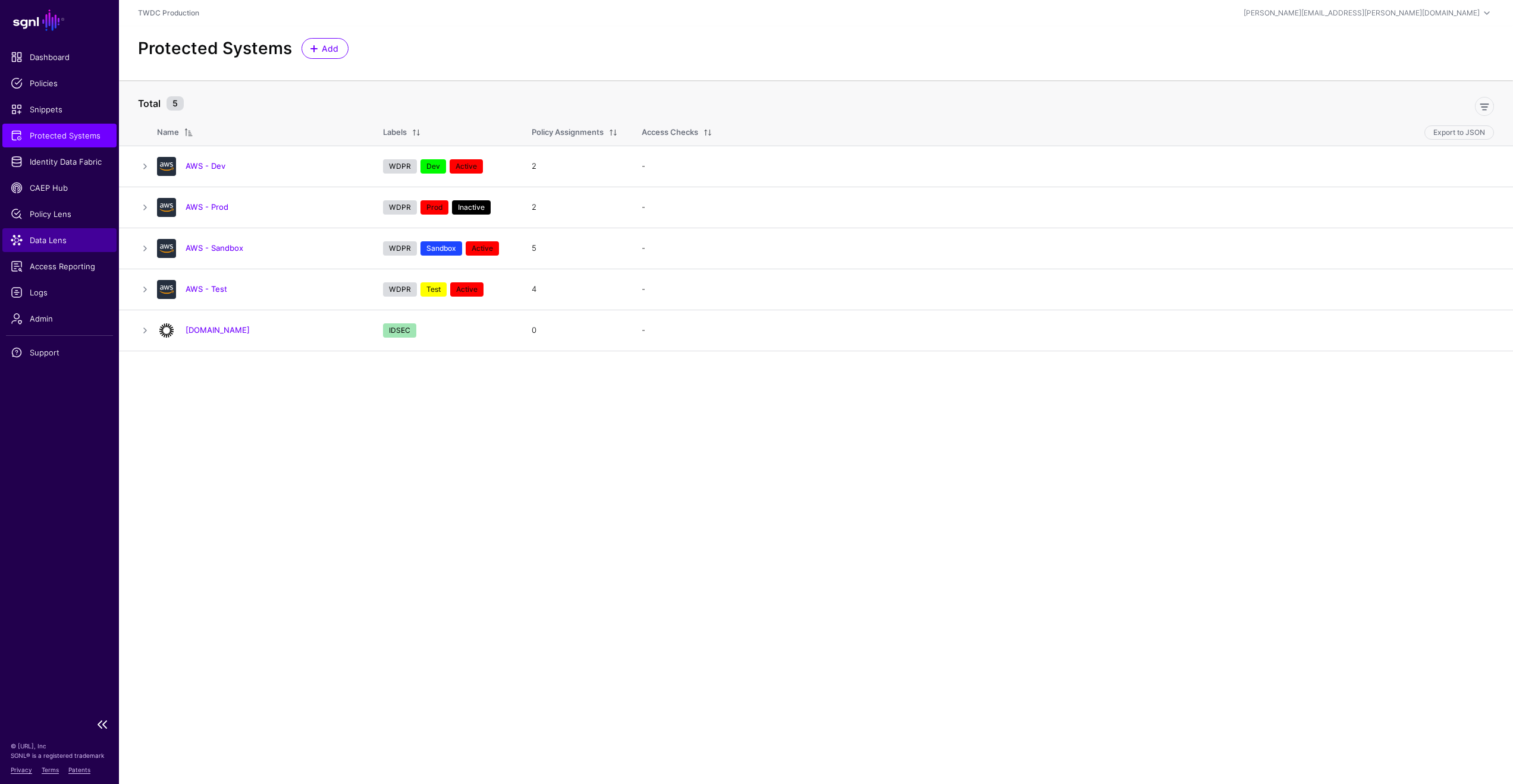
click at [62, 237] on span "Data Lens" at bounding box center [60, 241] width 98 height 12
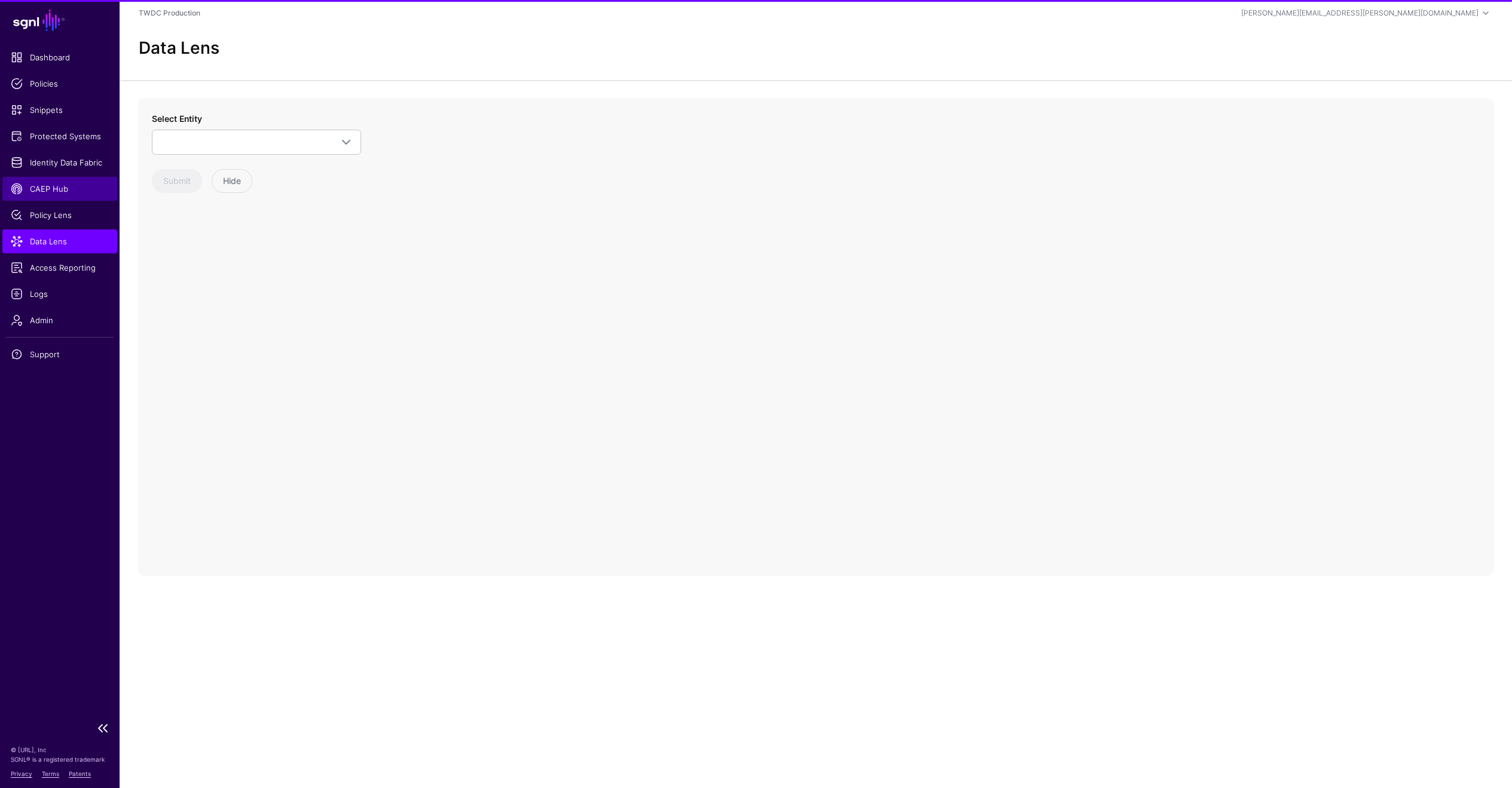
click at [53, 191] on span "CAEP Hub" at bounding box center [60, 189] width 98 height 12
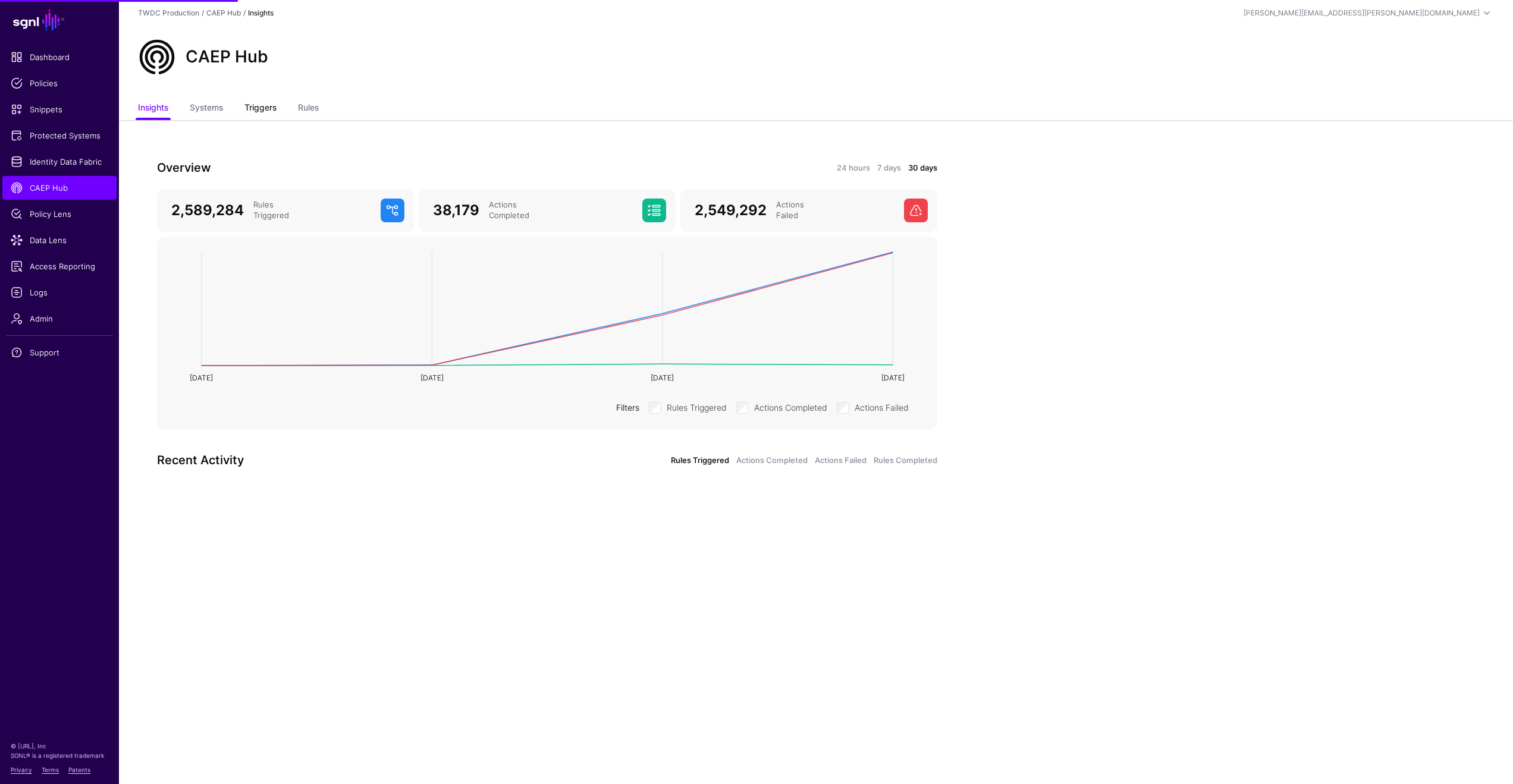
click at [265, 105] on link "Triggers" at bounding box center [261, 109] width 32 height 23
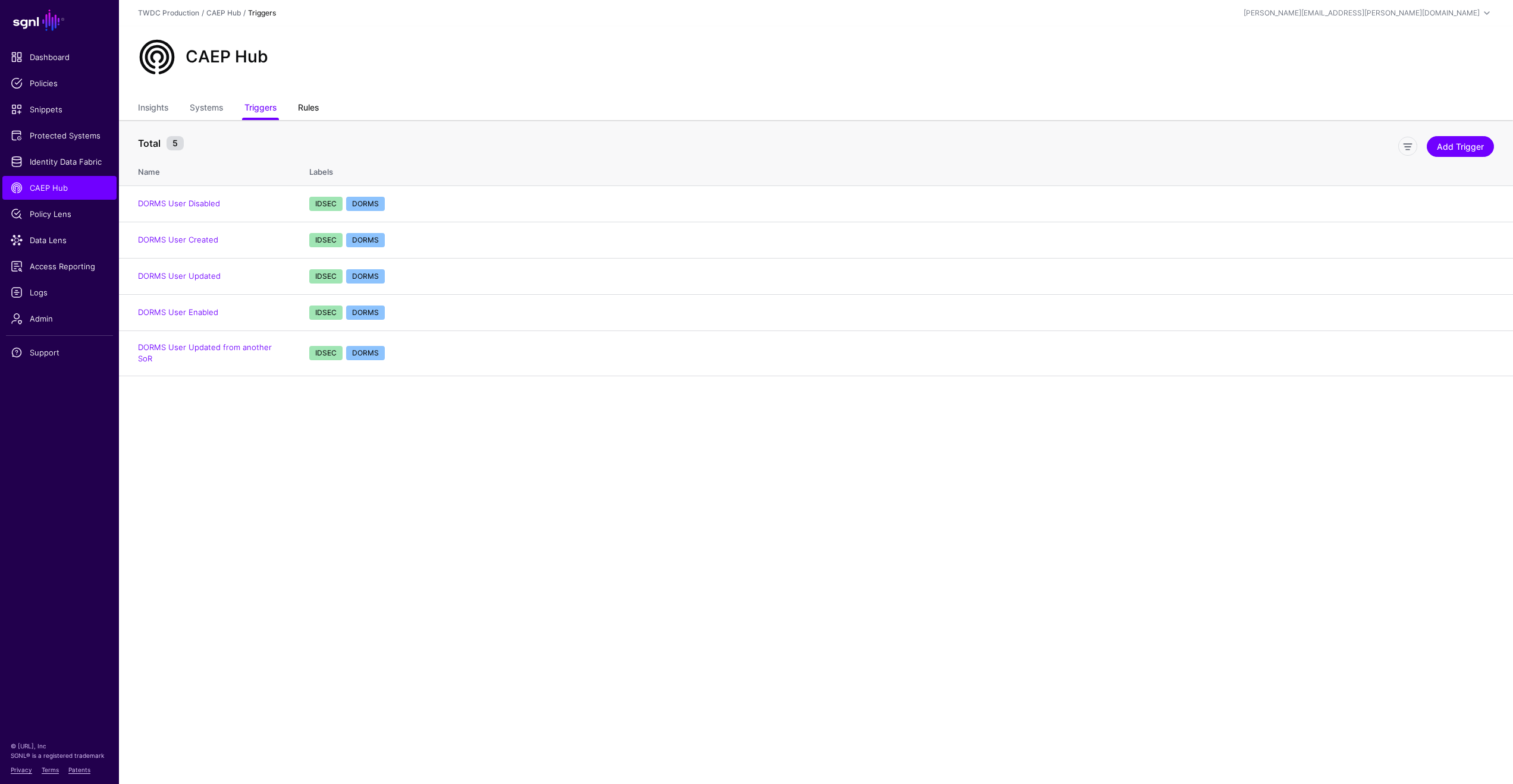
click at [317, 108] on link "Rules" at bounding box center [308, 109] width 21 height 23
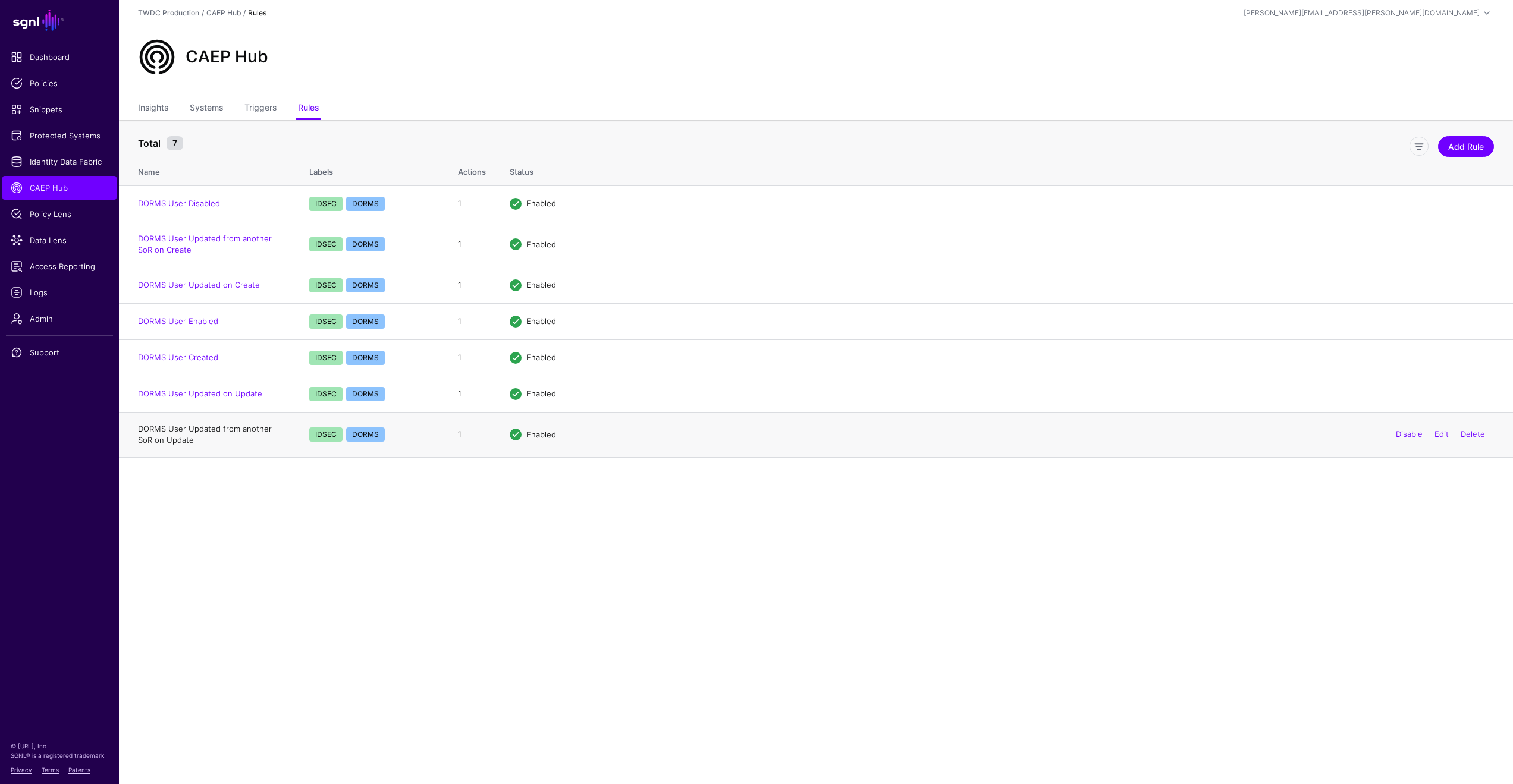
click at [235, 430] on link "DORMS User Updated from another SoR on Update" at bounding box center [205, 435] width 134 height 21
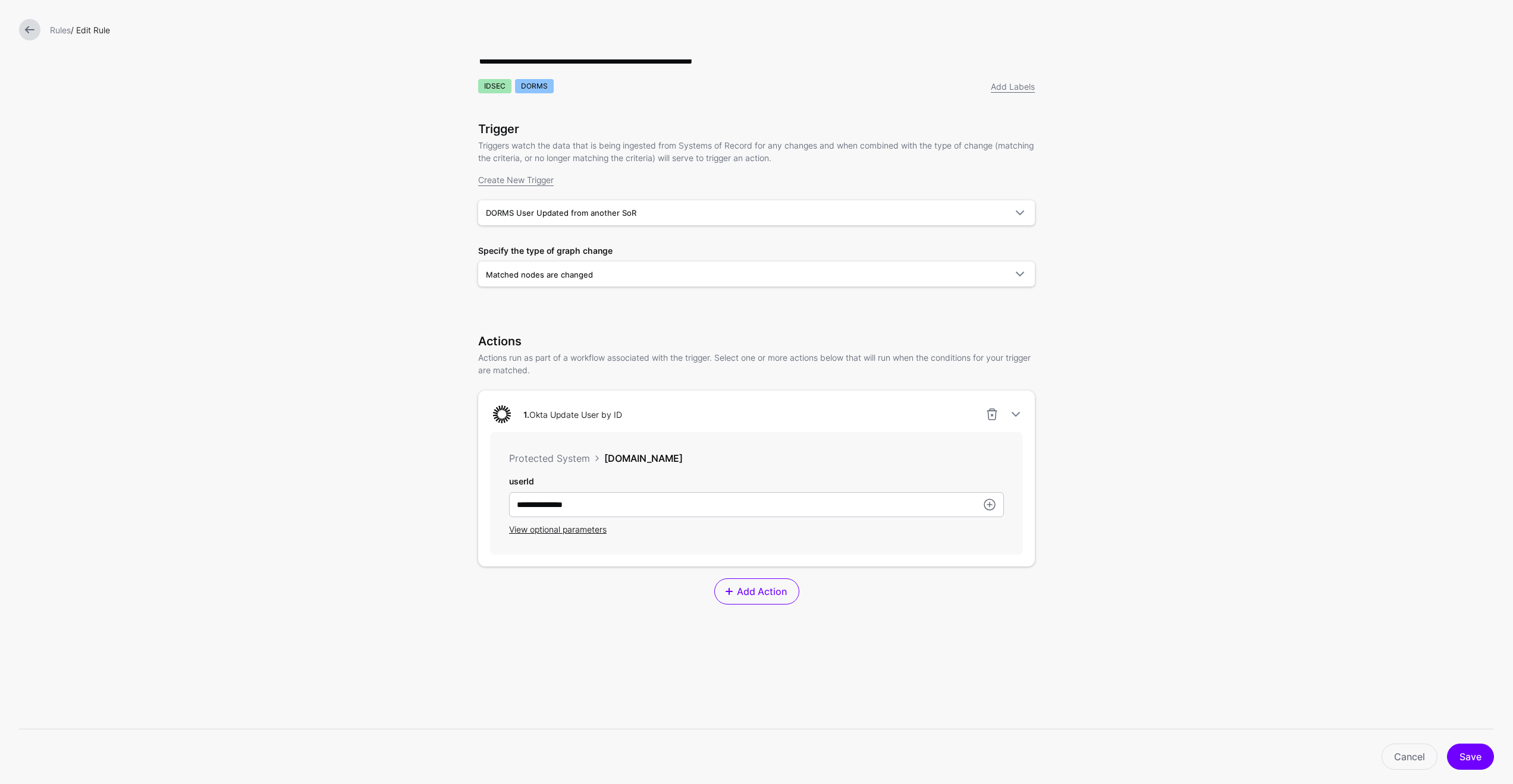
scroll to position [34, 0]
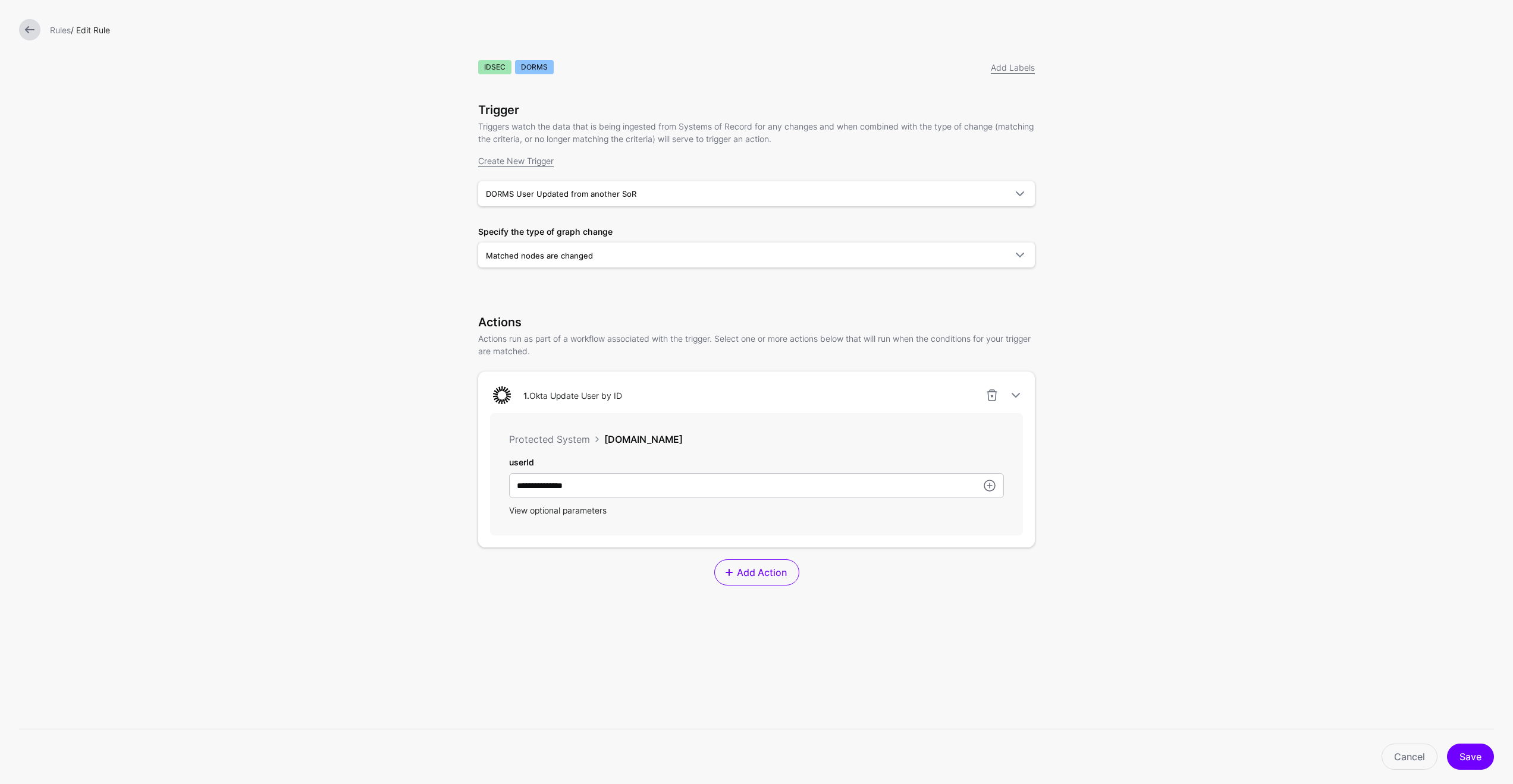
click at [582, 515] on span "View optional parameters" at bounding box center [558, 510] width 98 height 10
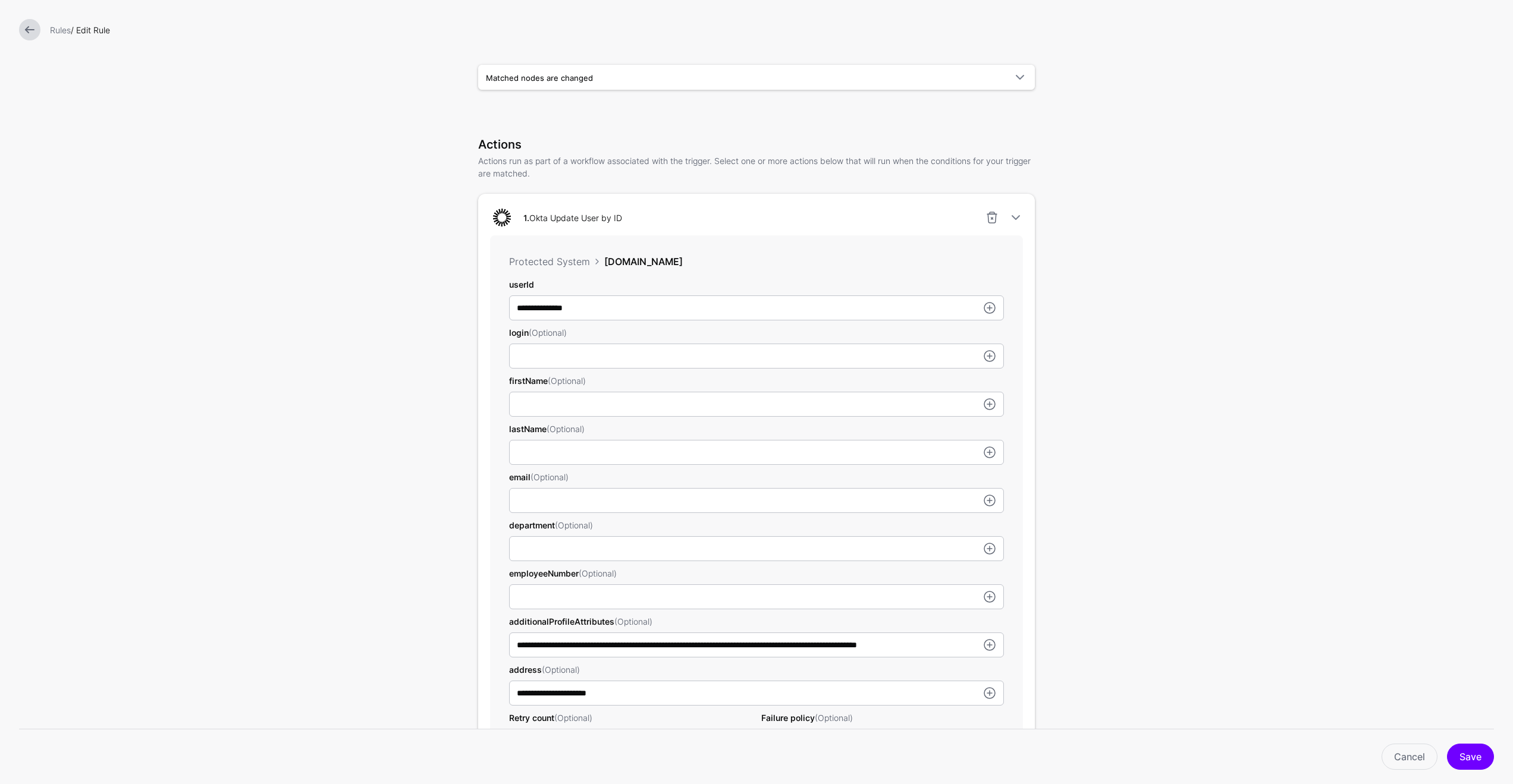
scroll to position [520, 0]
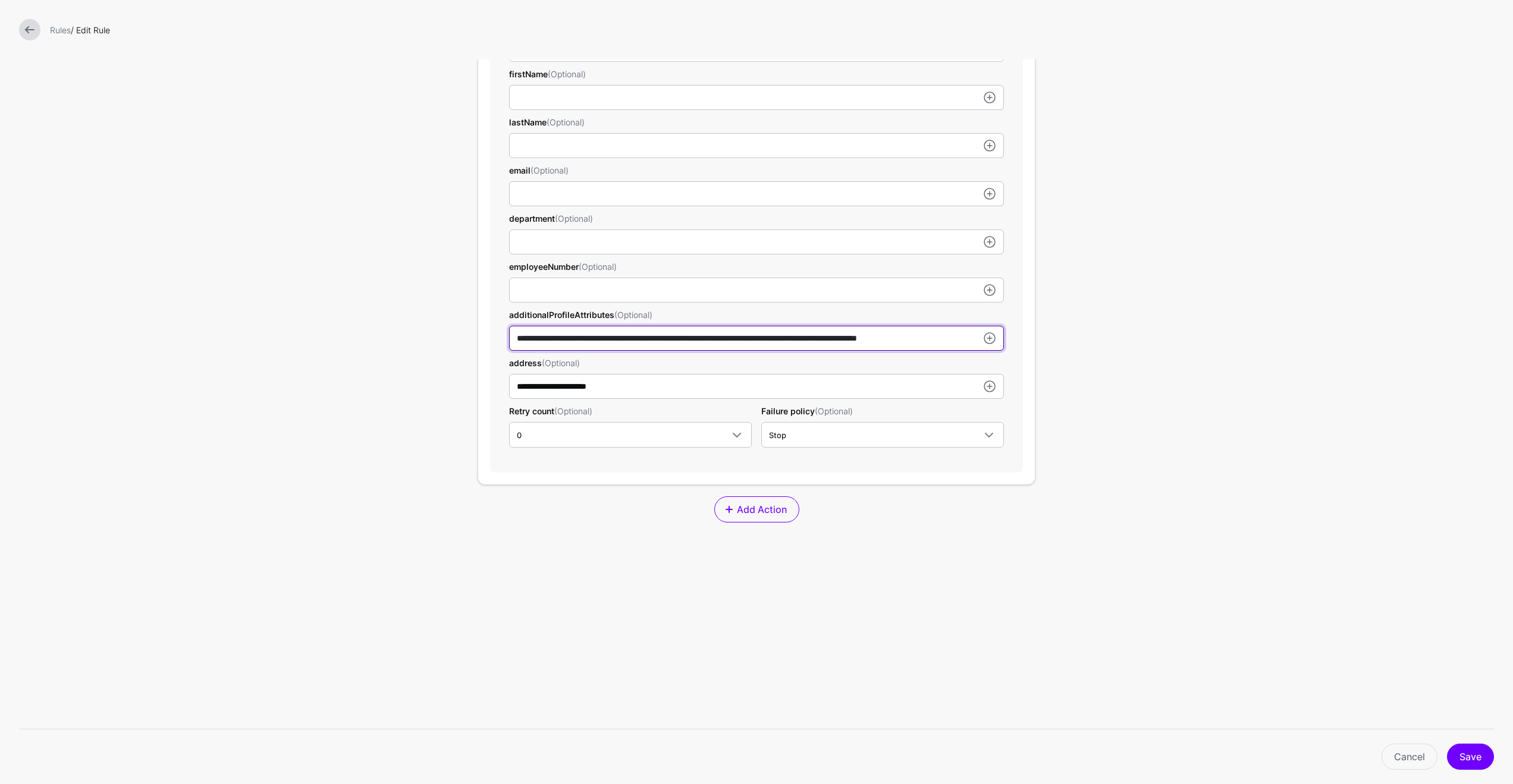
click at [763, 13] on input "**********" at bounding box center [757, 1] width 495 height 25
click at [428, 417] on form "**********" at bounding box center [756, 132] width 1513 height 1303
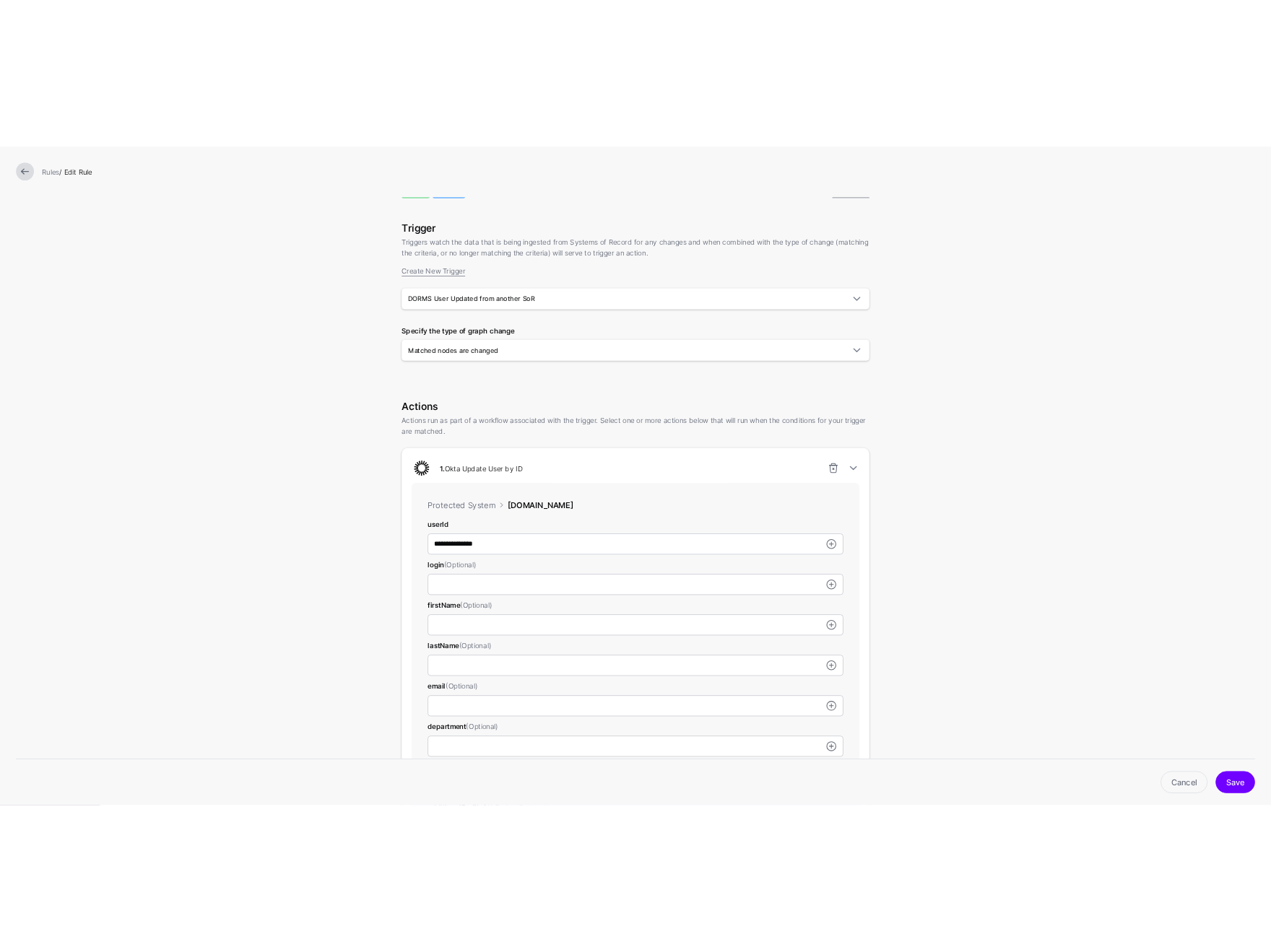
scroll to position [38, 0]
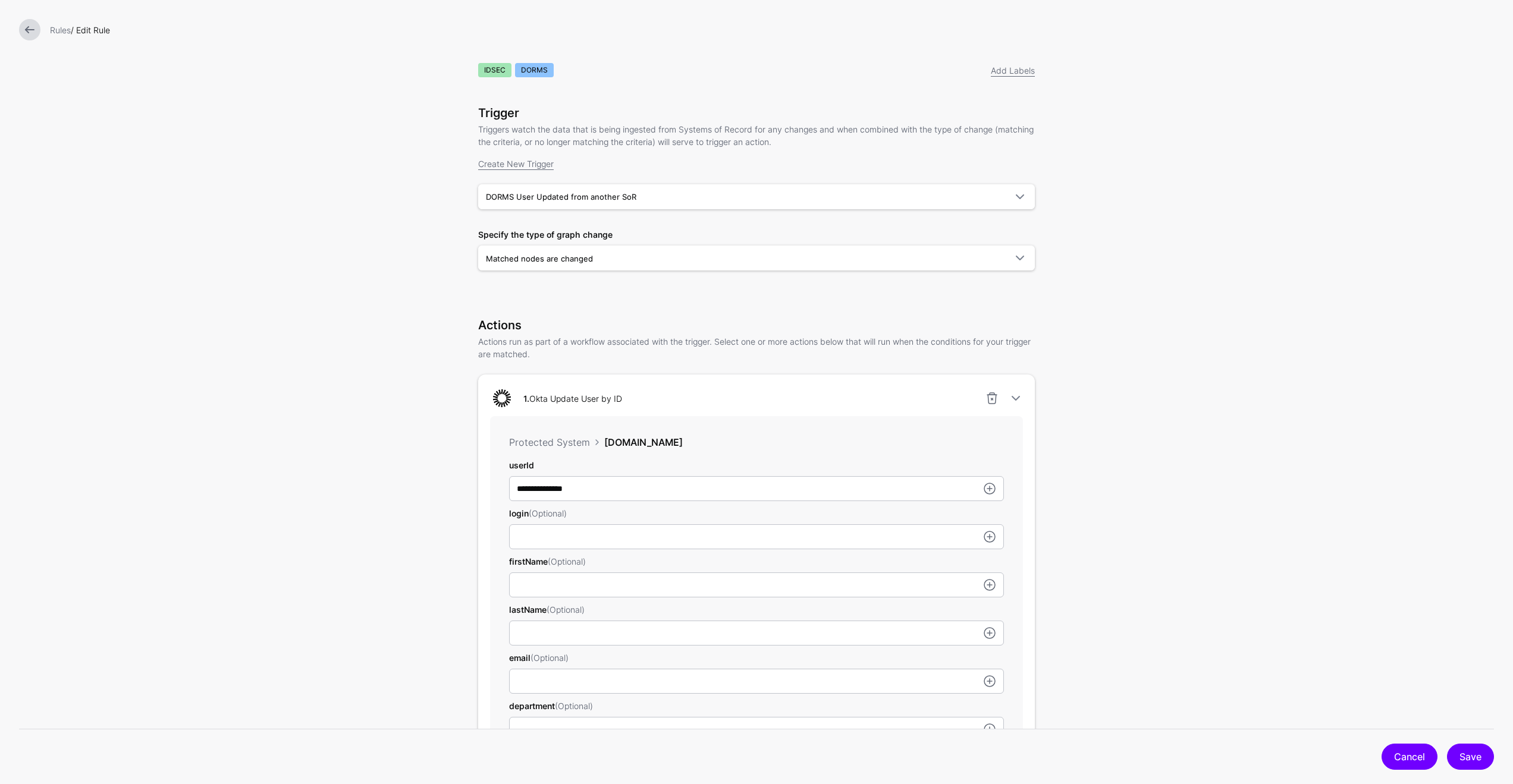
click at [1400, 746] on link "Cancel" at bounding box center [1409, 757] width 56 height 26
